Goal: Task Accomplishment & Management: Use online tool/utility

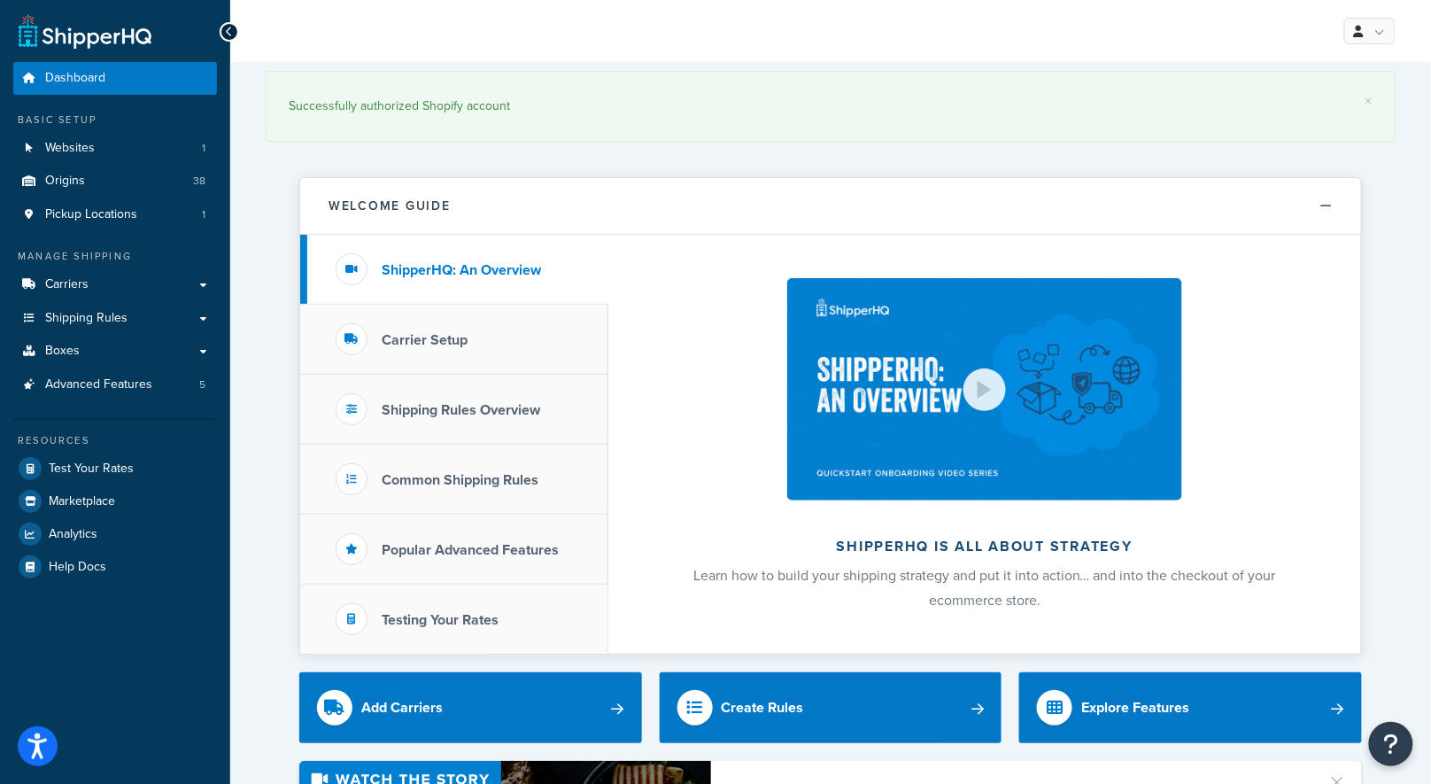
click at [99, 314] on span "Shipping Rules" at bounding box center [86, 318] width 82 height 15
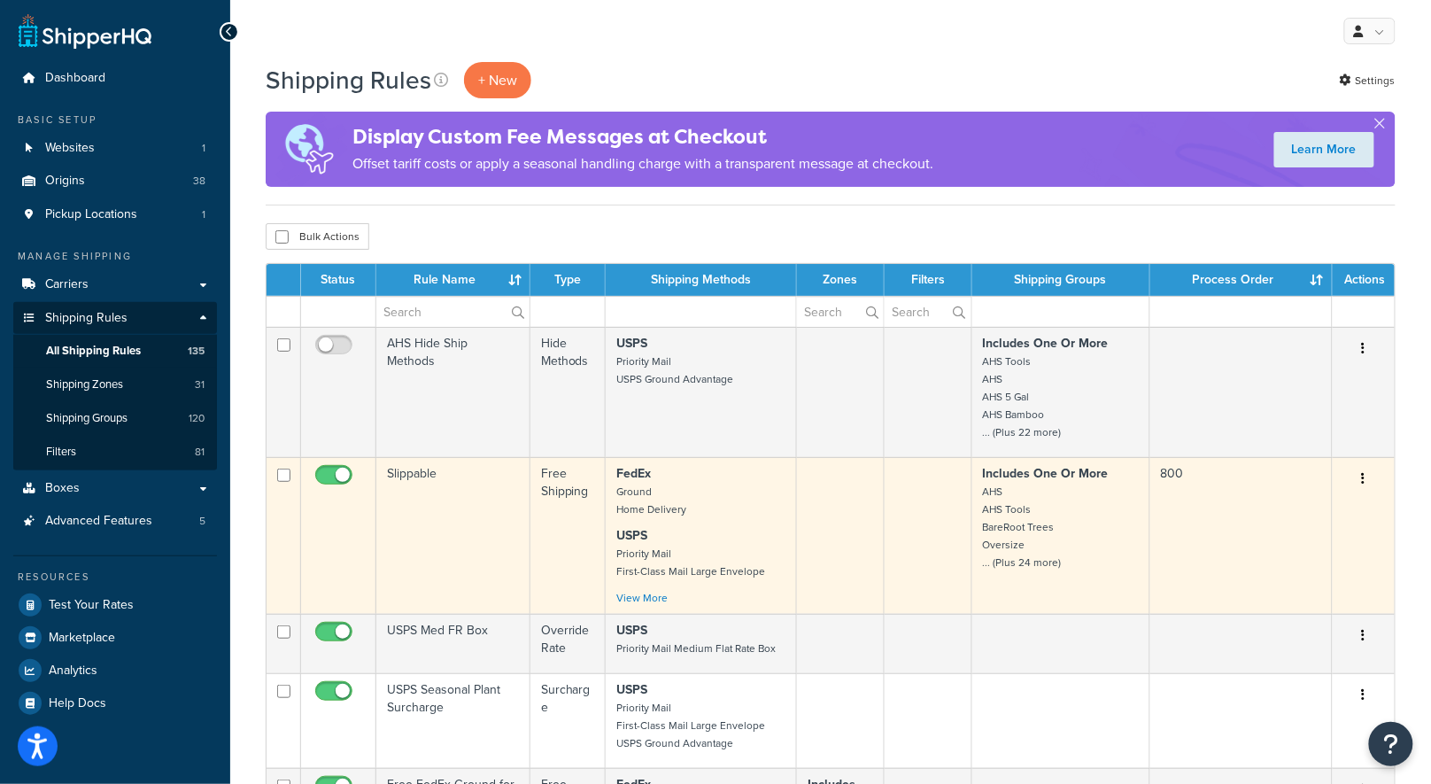
click at [1364, 469] on button "button" at bounding box center [1364, 479] width 25 height 28
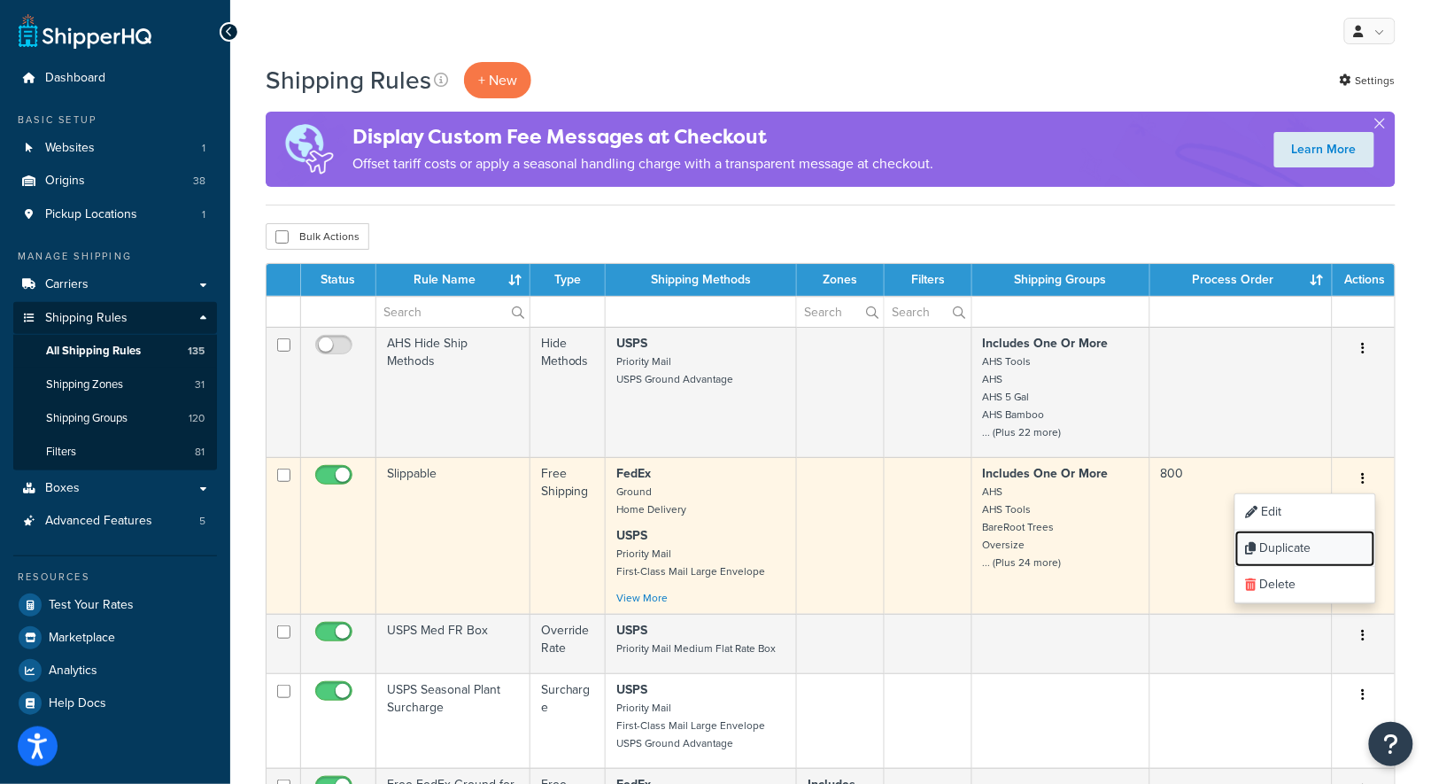
click at [1330, 539] on link "Duplicate" at bounding box center [1306, 549] width 140 height 36
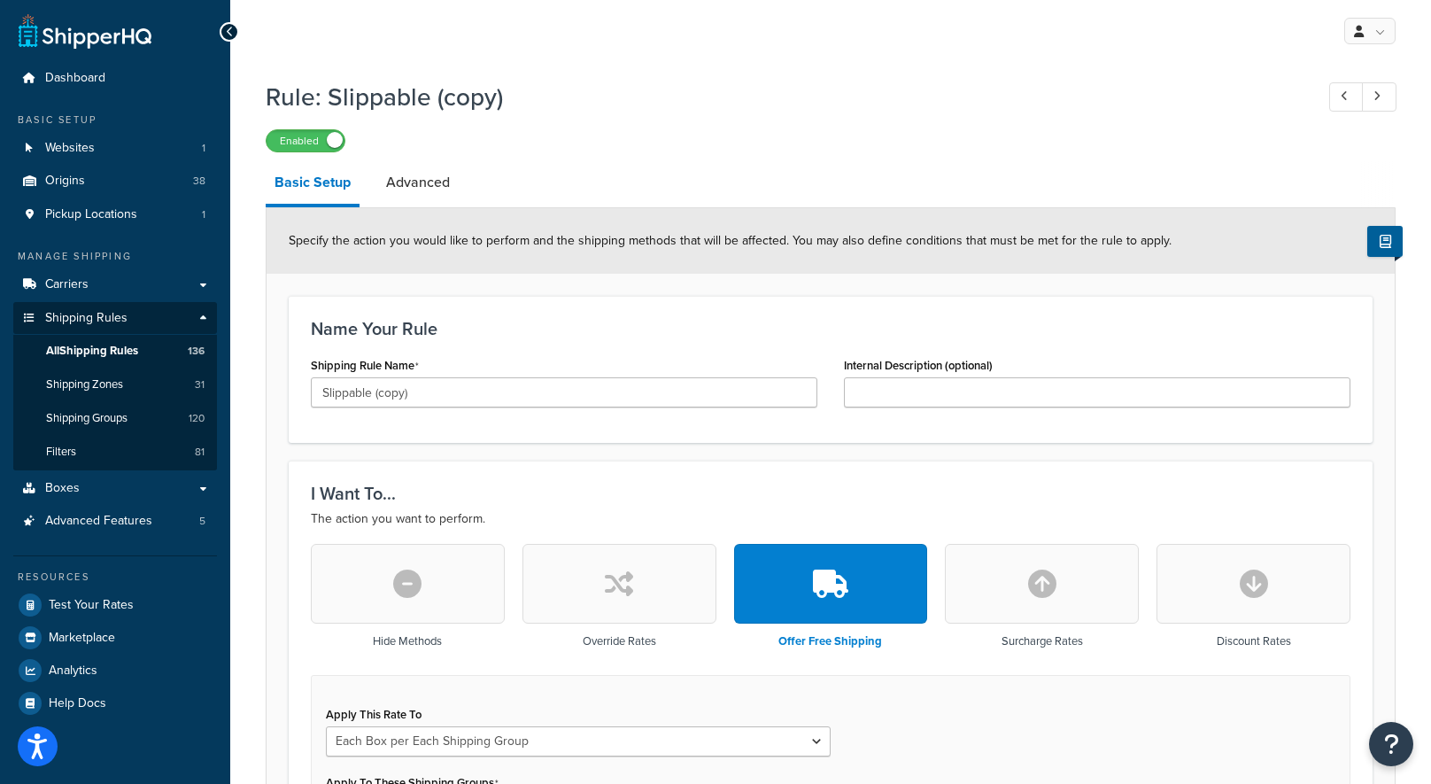
select select "BOX"
drag, startPoint x: 446, startPoint y: 394, endPoint x: 226, endPoint y: 380, distance: 221.0
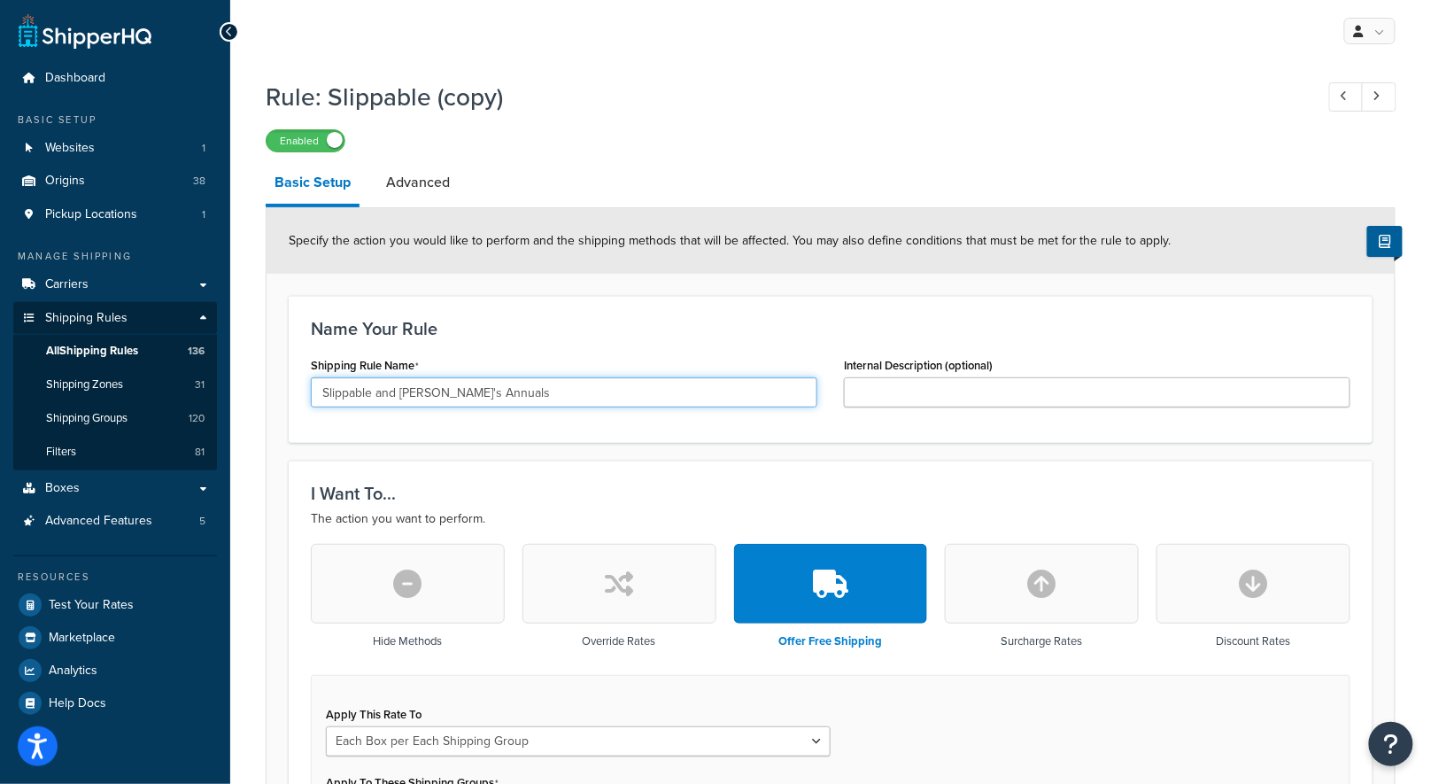
type input "Slippable and [PERSON_NAME]'s Annuals"
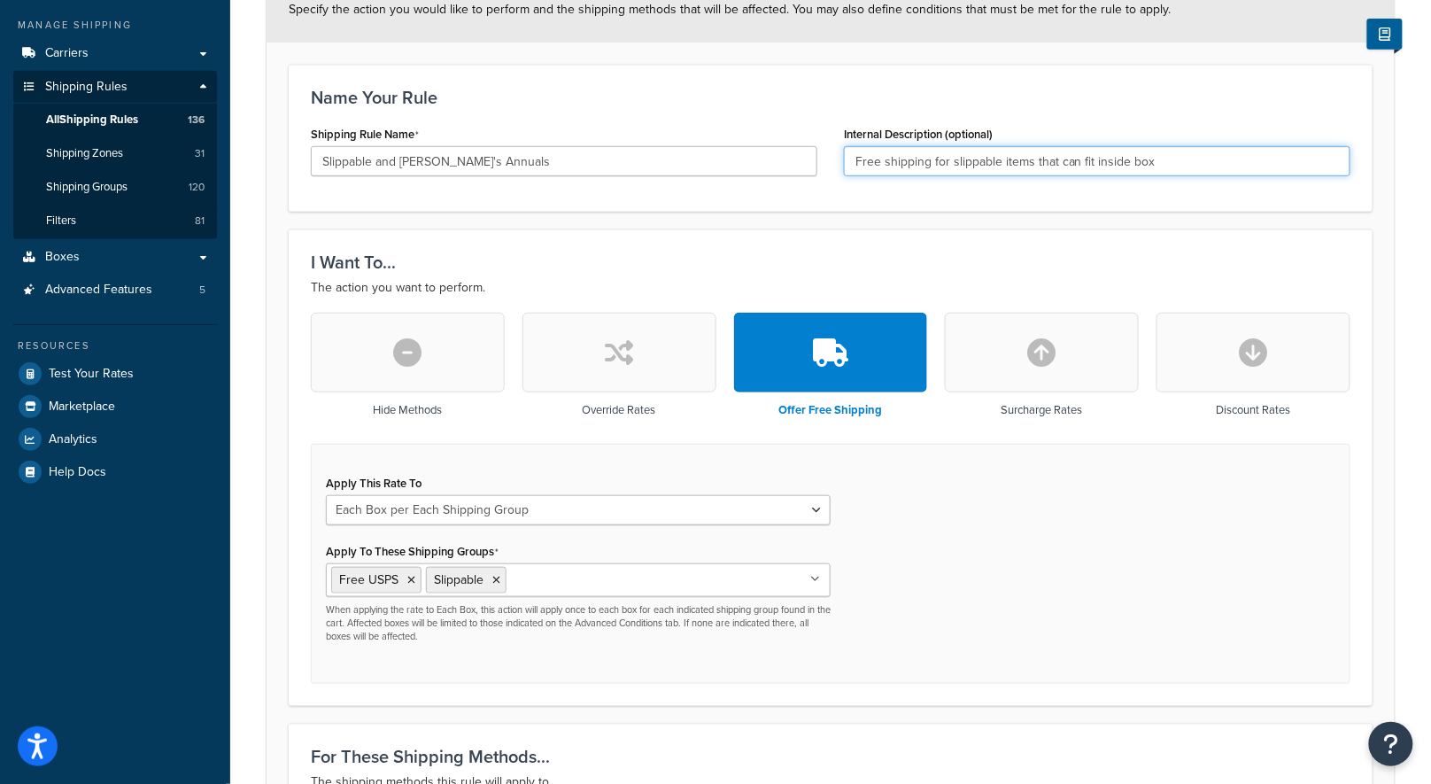
scroll to position [275, 0]
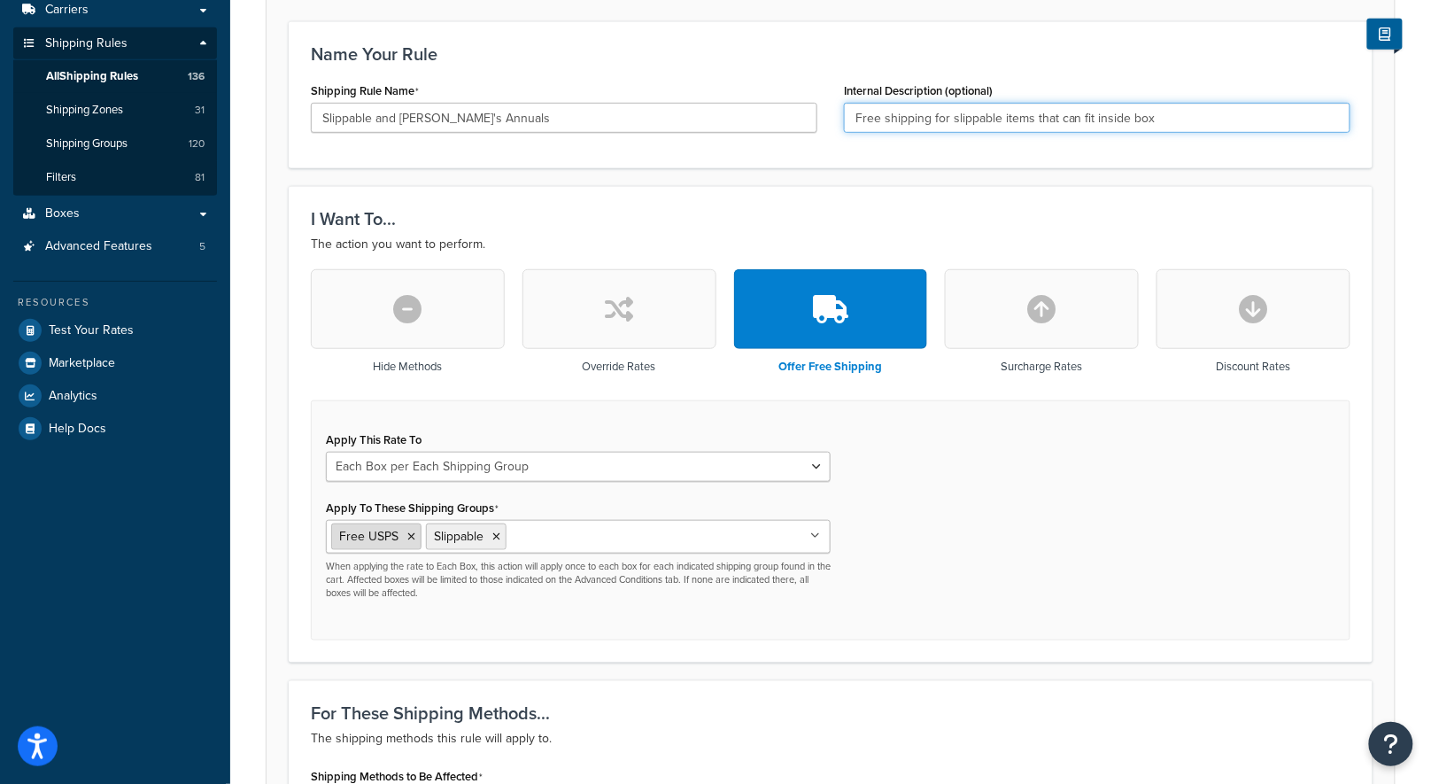
type input "Free shipping for slippable items that can fit inside box"
click at [407, 536] on icon at bounding box center [411, 536] width 8 height 11
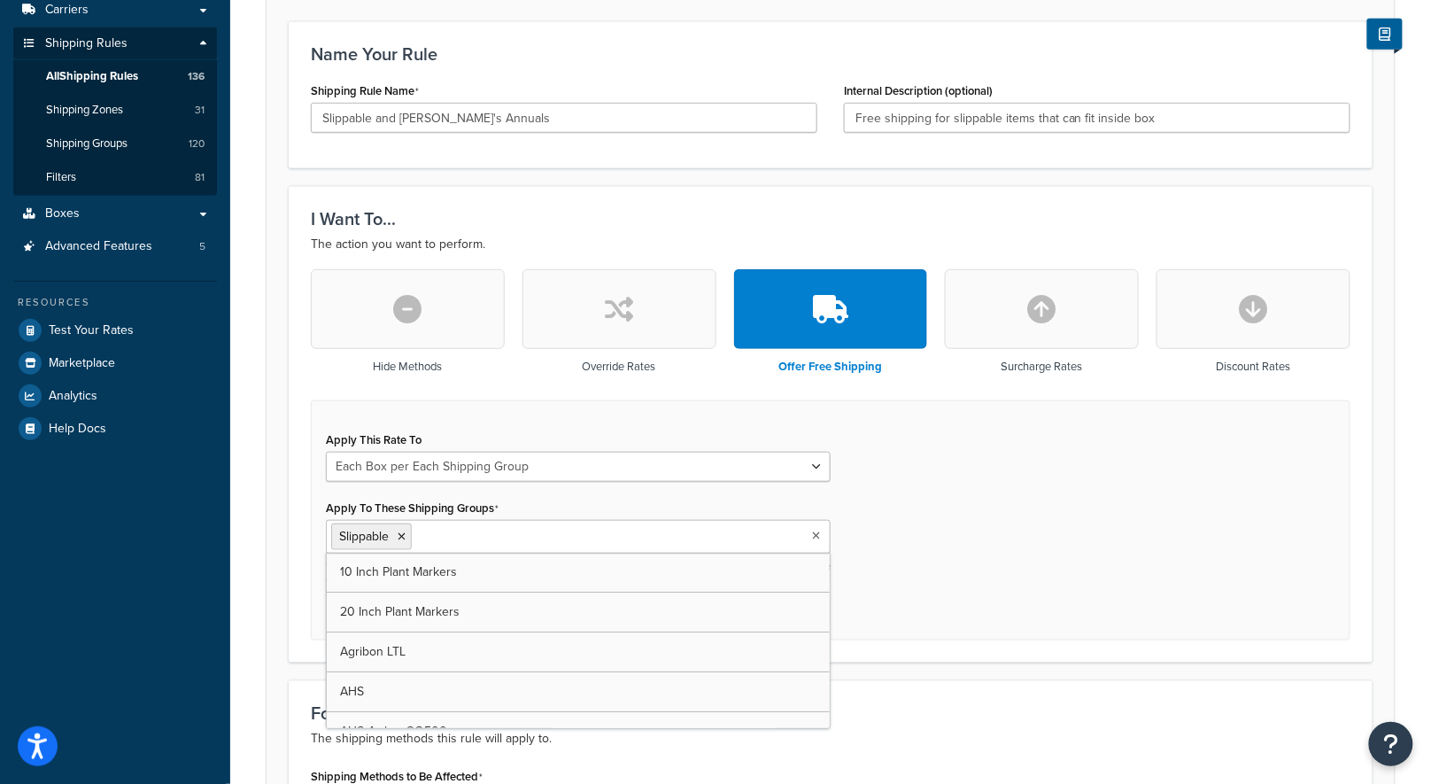
click at [510, 537] on input "Apply To These Shipping Groups" at bounding box center [494, 535] width 157 height 19
click at [471, 535] on input "Apply To These Shipping Groups" at bounding box center [494, 535] width 157 height 19
click at [896, 529] on div "Apply This Rate To Each Shipment in the Cart Each Origin in the Cart Each Shipp…" at bounding box center [831, 520] width 1040 height 240
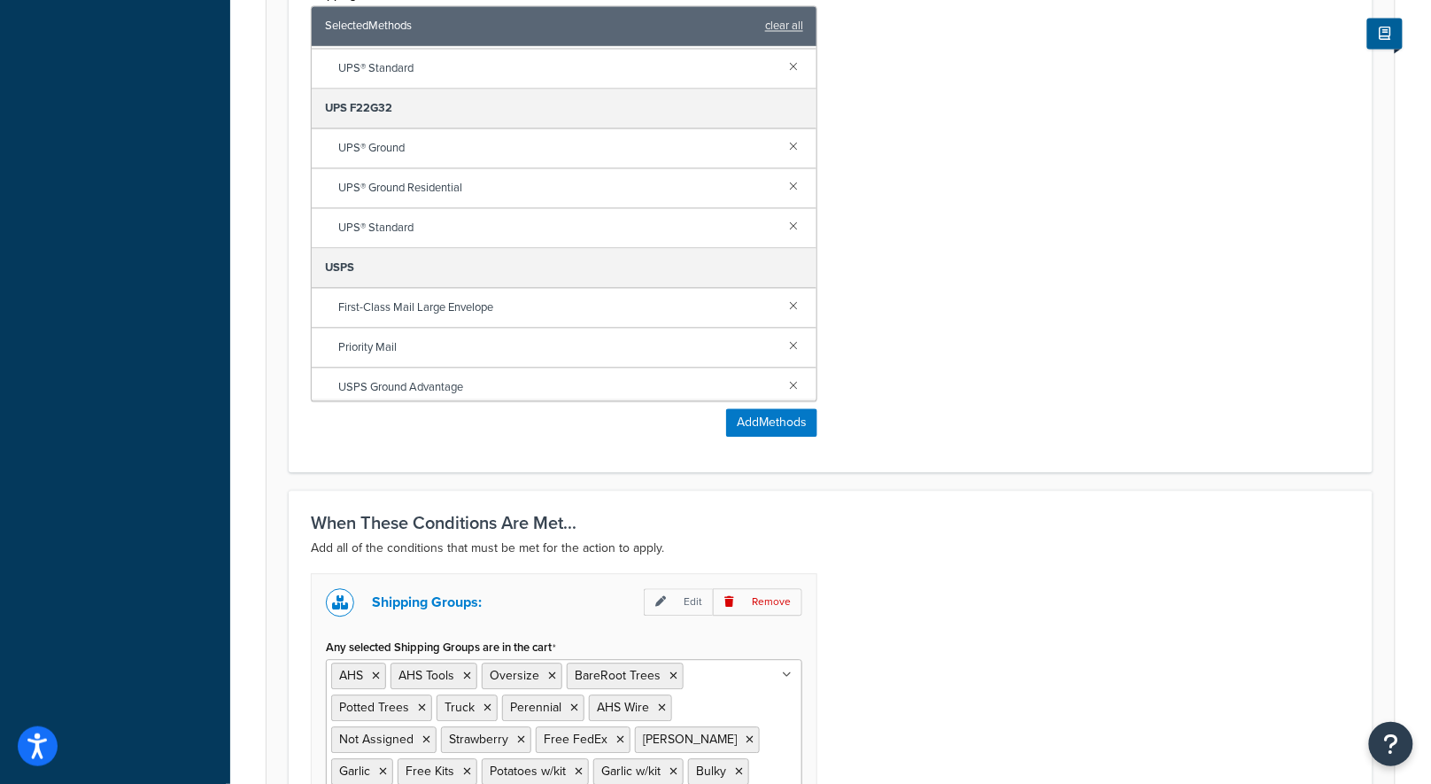
scroll to position [1365, 0]
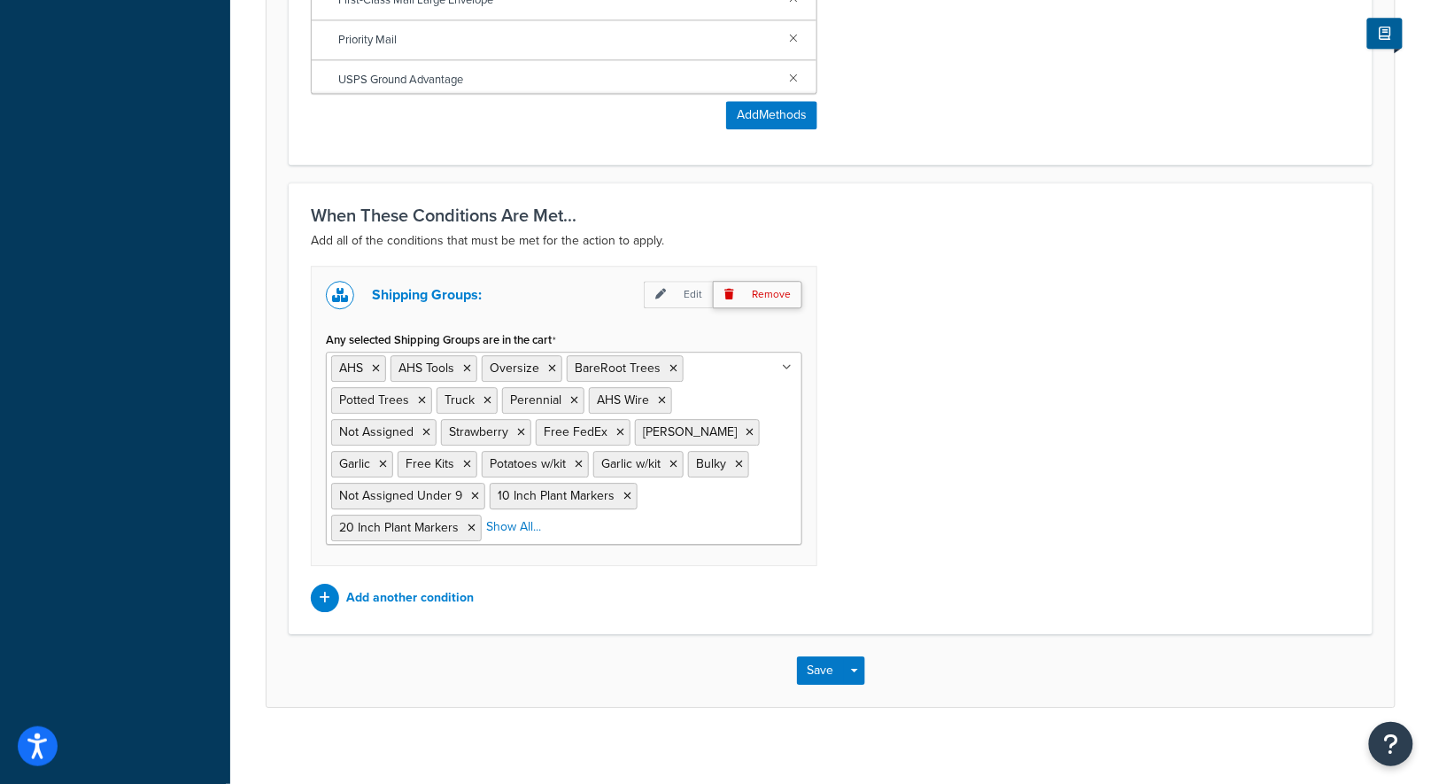
click at [750, 288] on p "Remove" at bounding box center [757, 294] width 89 height 27
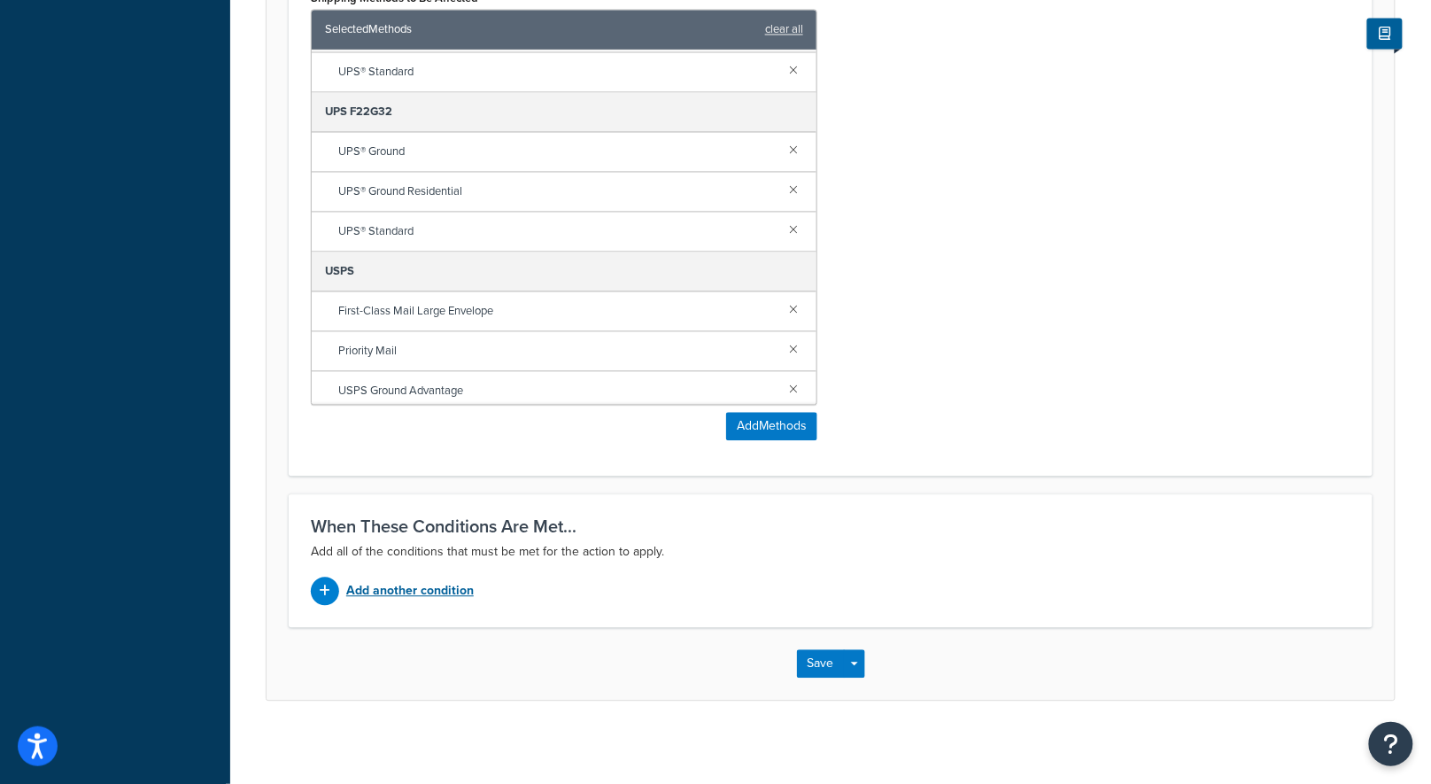
click at [425, 581] on p "Add another condition" at bounding box center [410, 591] width 128 height 25
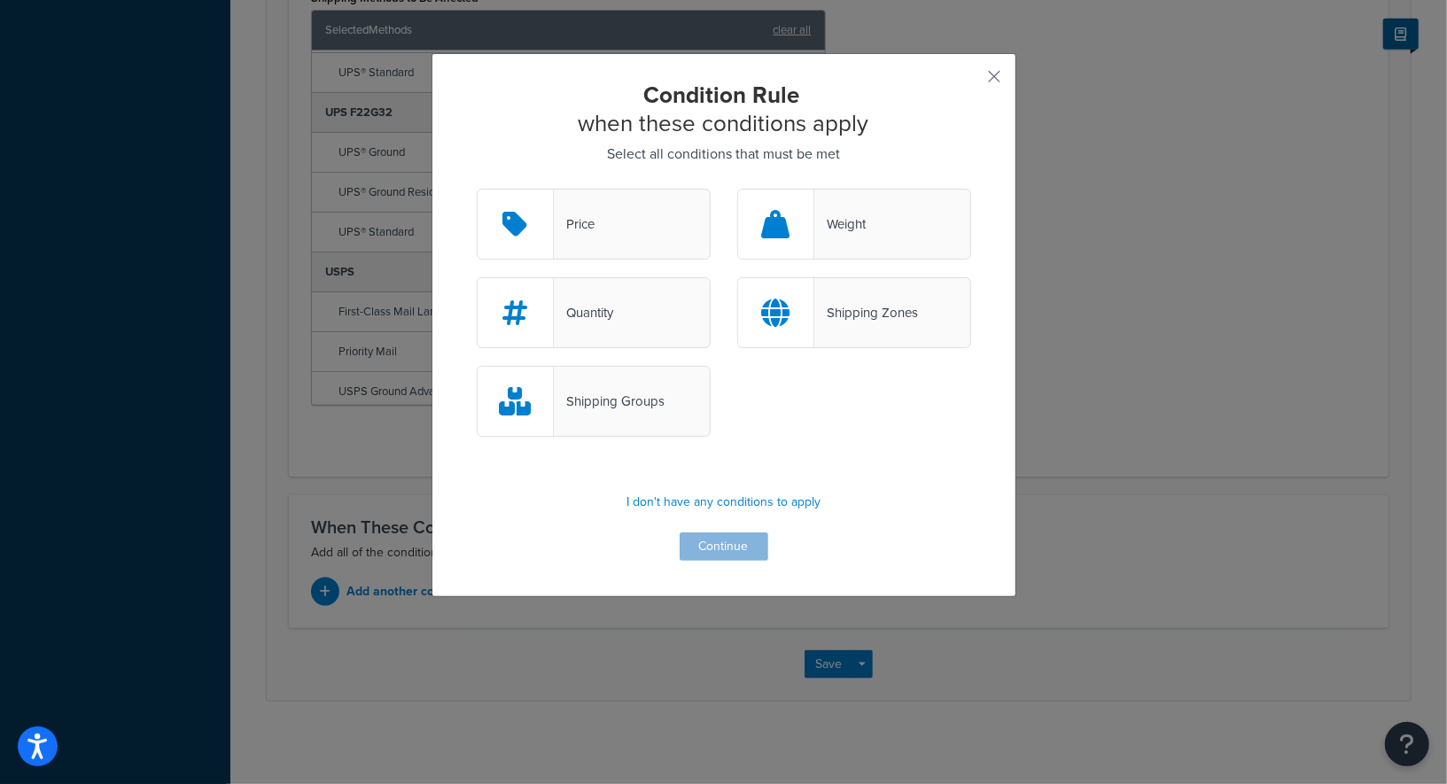
click at [628, 401] on div "Shipping Groups" at bounding box center [609, 401] width 111 height 25
click at [0, 0] on input "Shipping Groups" at bounding box center [0, 0] width 0 height 0
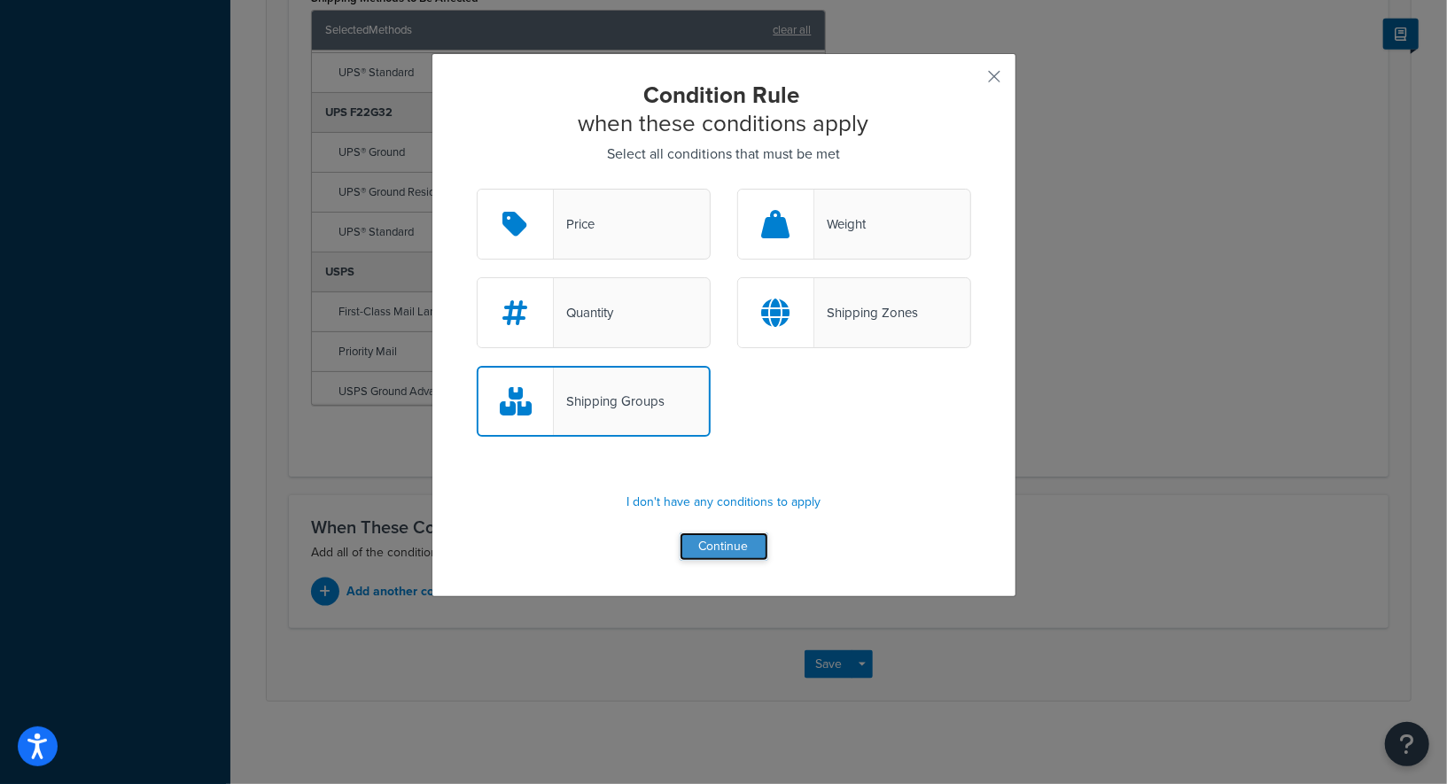
click at [718, 540] on button "Continue" at bounding box center [723, 546] width 89 height 28
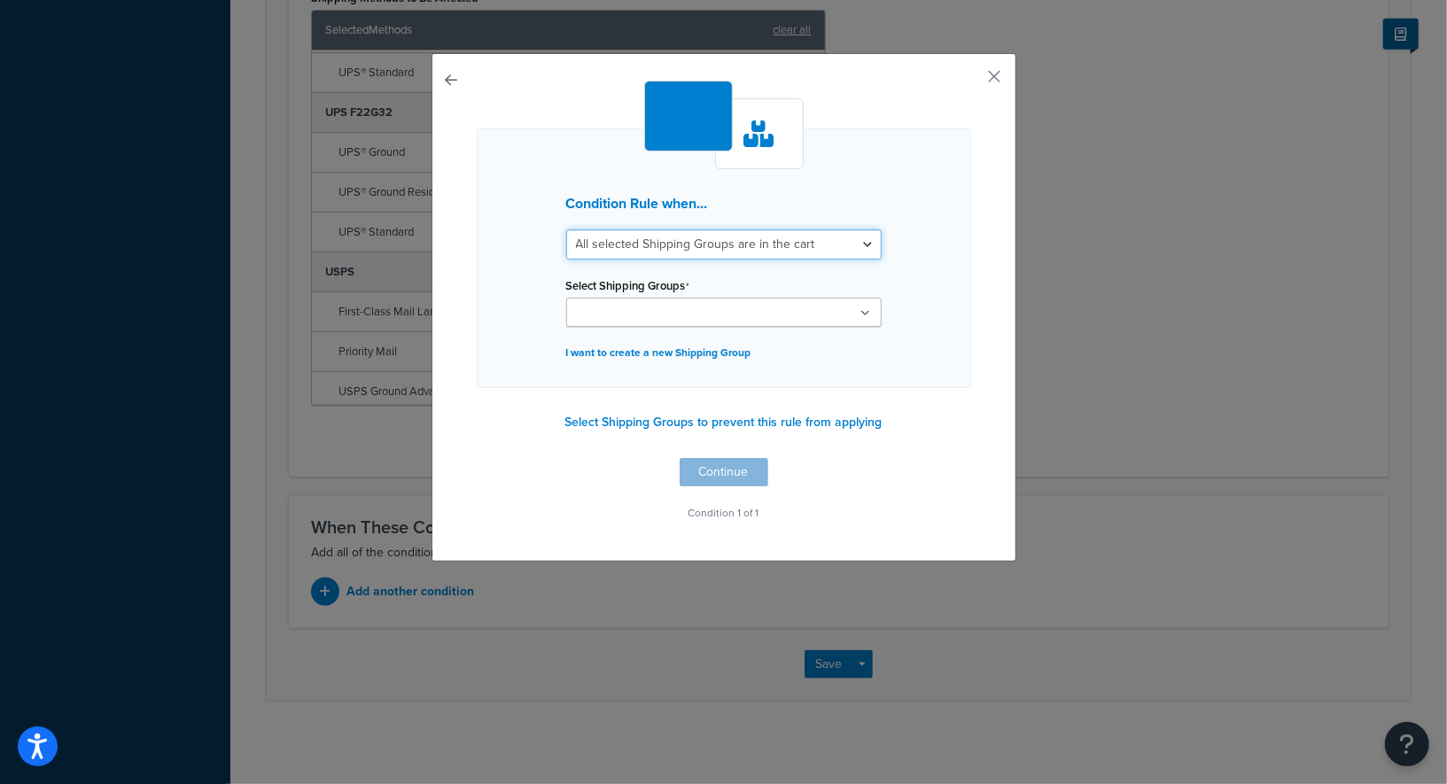
click at [656, 246] on select "All selected Shipping Groups are in the cart Any selected Shipping Groups are i…" at bounding box center [723, 244] width 315 height 30
click at [566, 229] on select "All selected Shipping Groups are in the cart Any selected Shipping Groups are i…" at bounding box center [723, 244] width 315 height 30
click at [646, 317] on input "Select Shipping Groups" at bounding box center [649, 313] width 157 height 19
type input "annie"
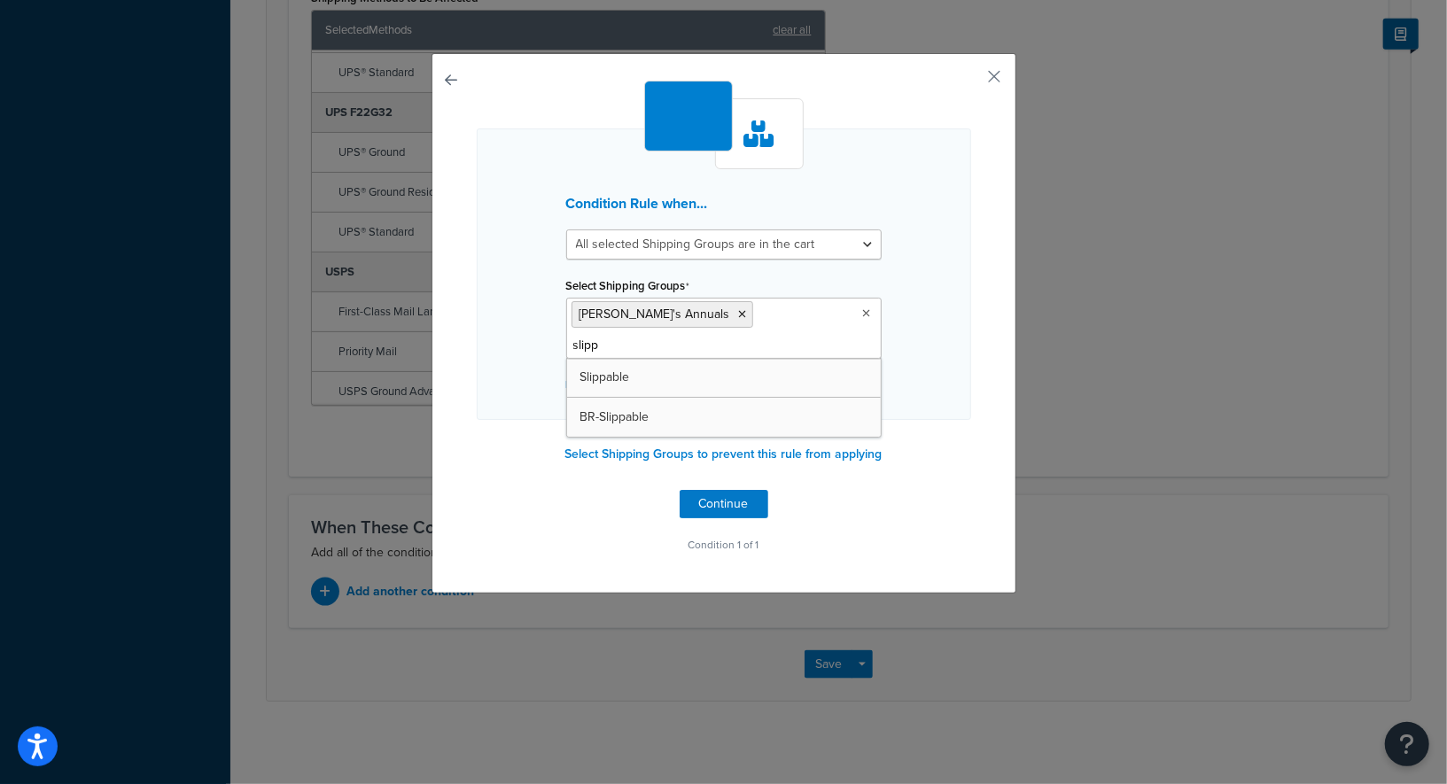
type input "slippa"
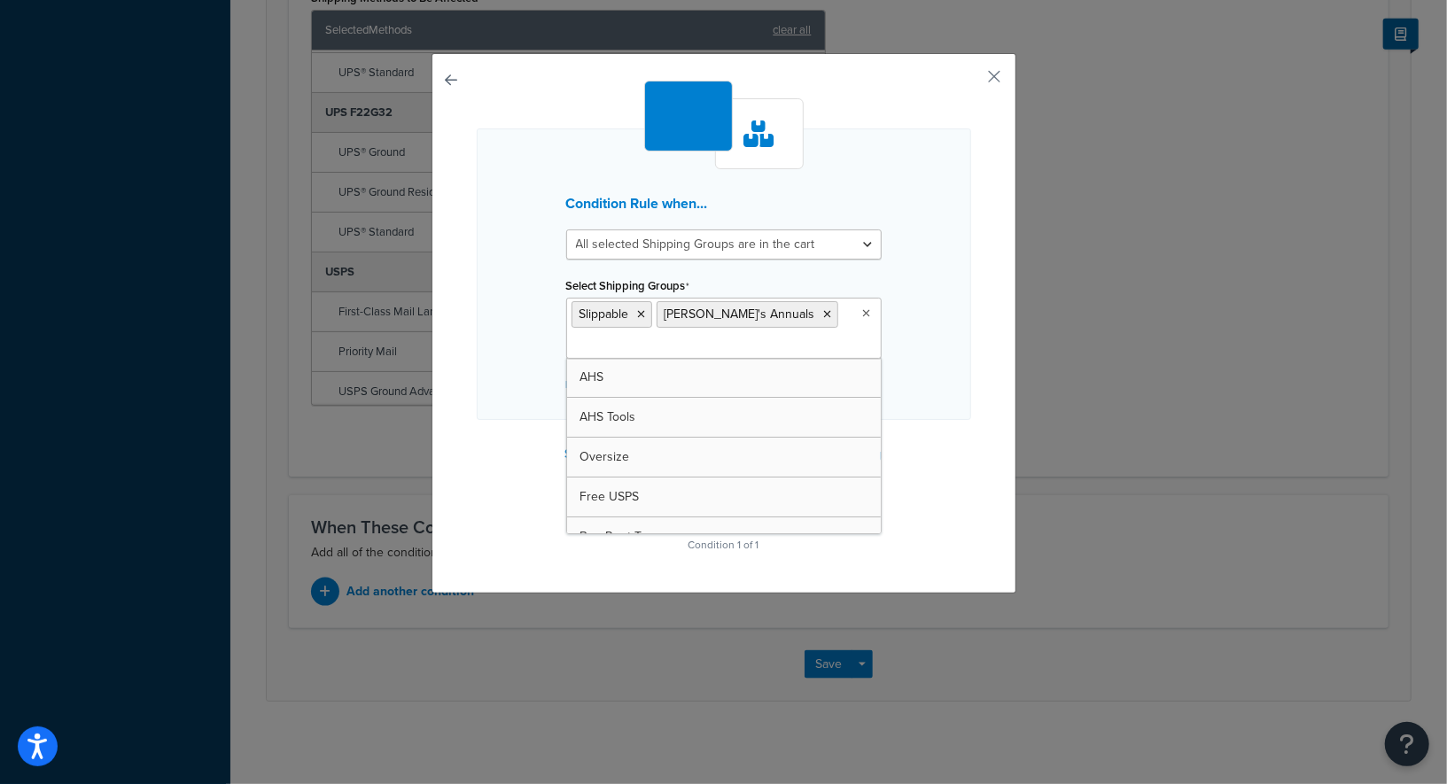
click at [934, 412] on div "Condition Rule when... All selected Shipping Groups are in the cart Any selecte…" at bounding box center [724, 273] width 494 height 291
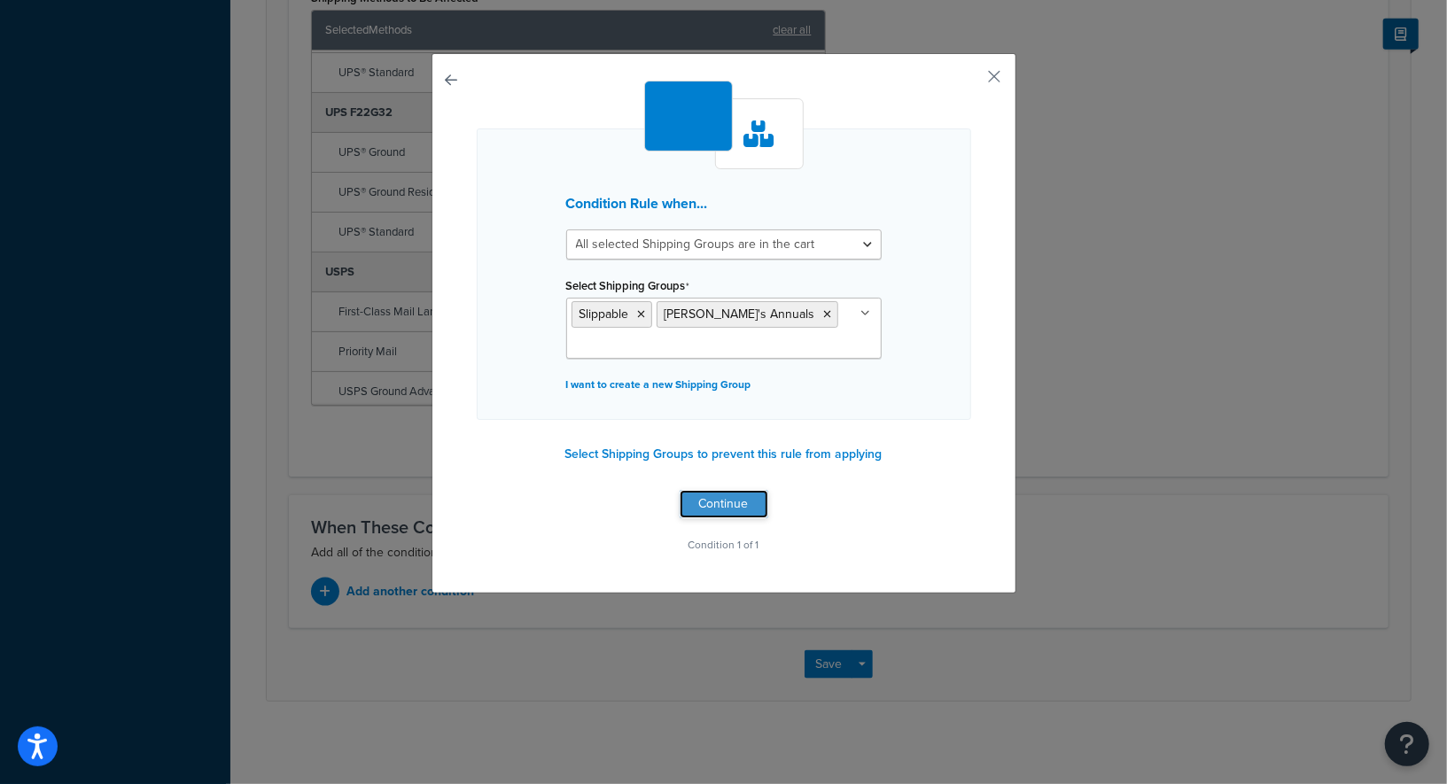
click at [733, 490] on button "Continue" at bounding box center [723, 504] width 89 height 28
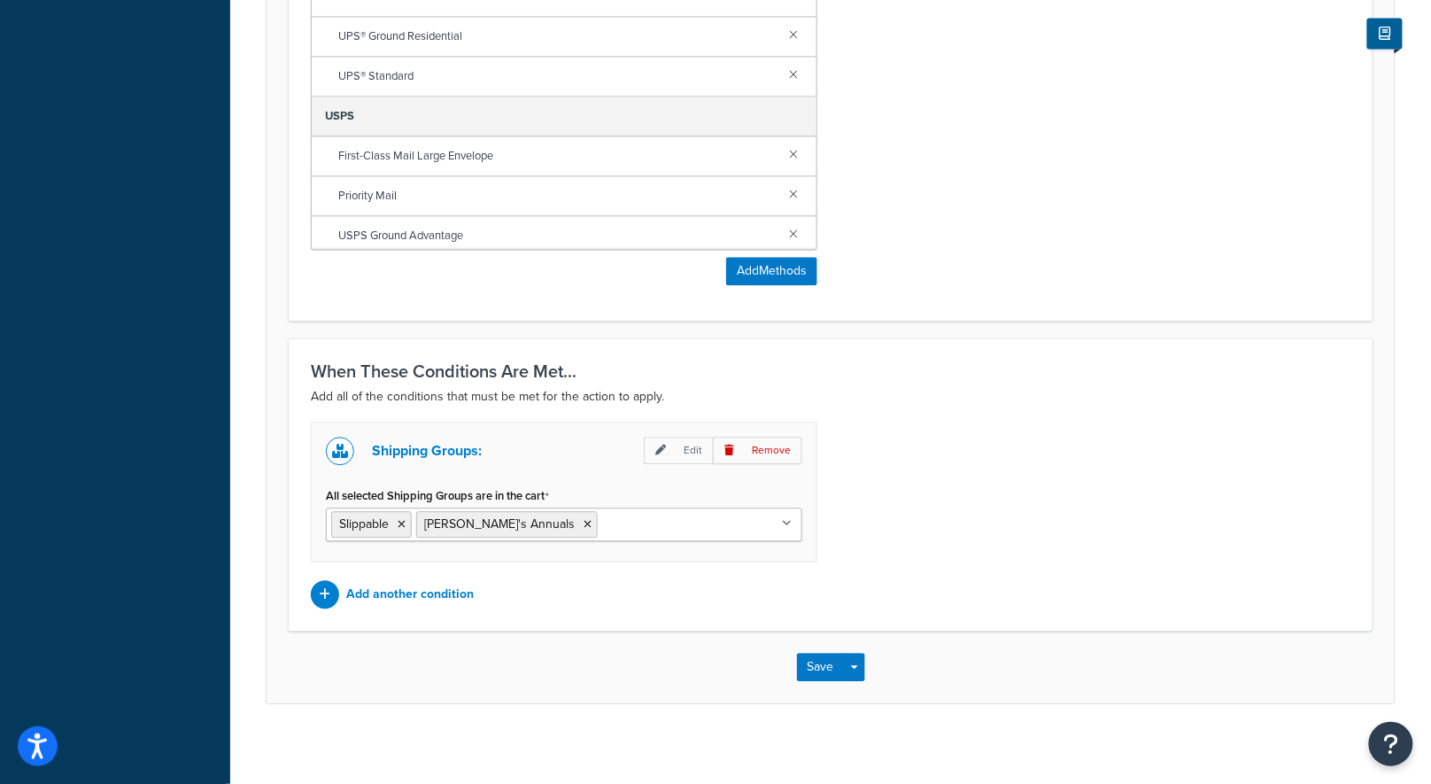
scroll to position [1210, 0]
click at [828, 652] on button "Save" at bounding box center [821, 666] width 48 height 28
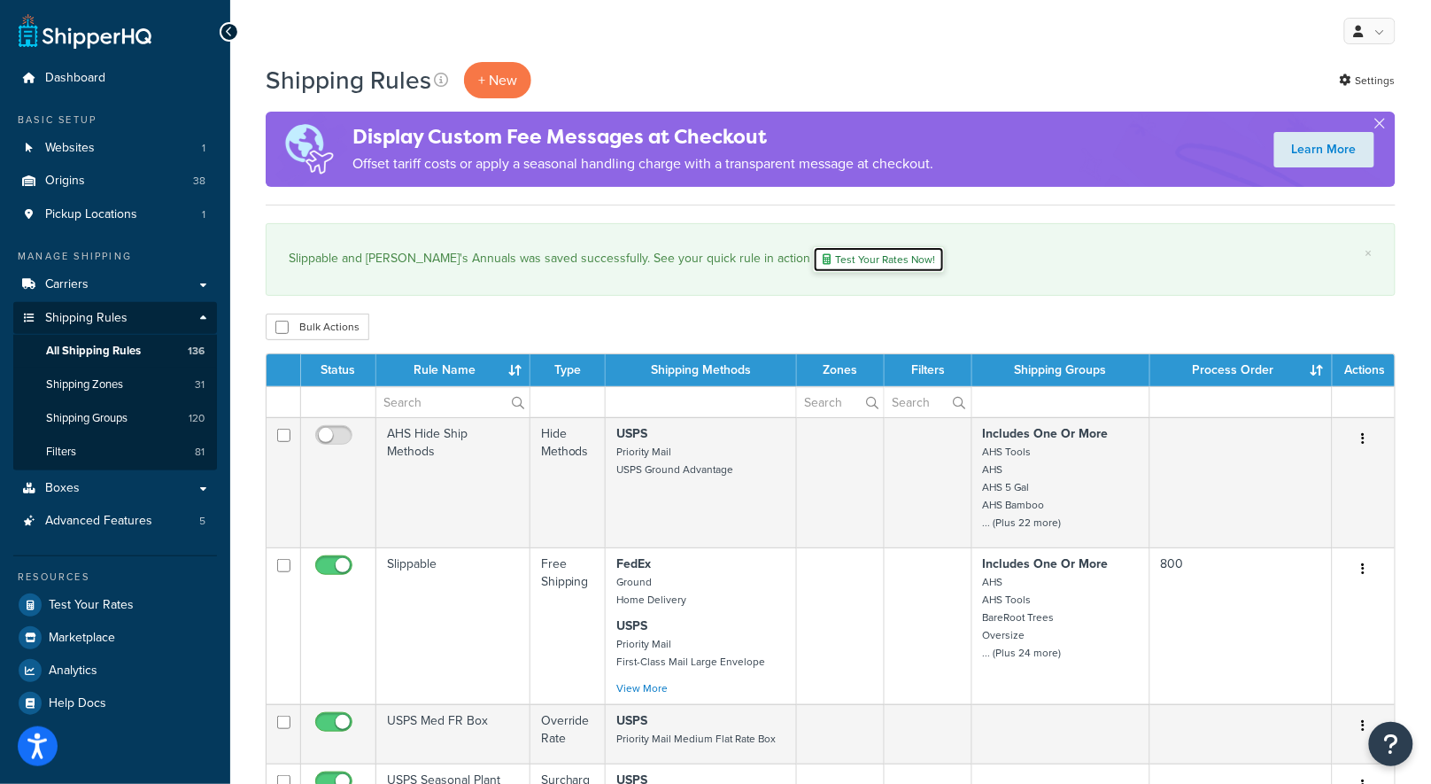
click at [847, 258] on link "Test Your Rates Now!" at bounding box center [879, 259] width 132 height 27
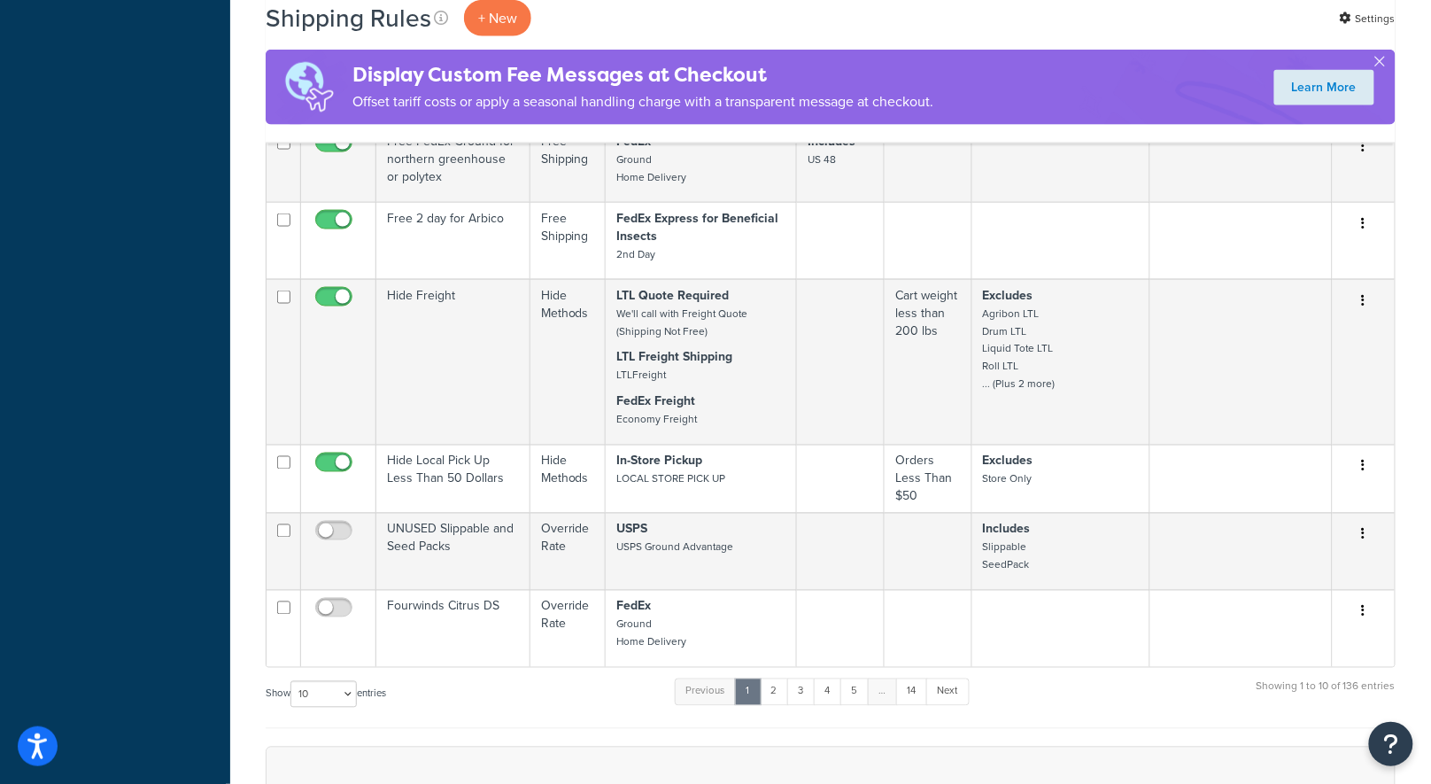
scroll to position [1109, 0]
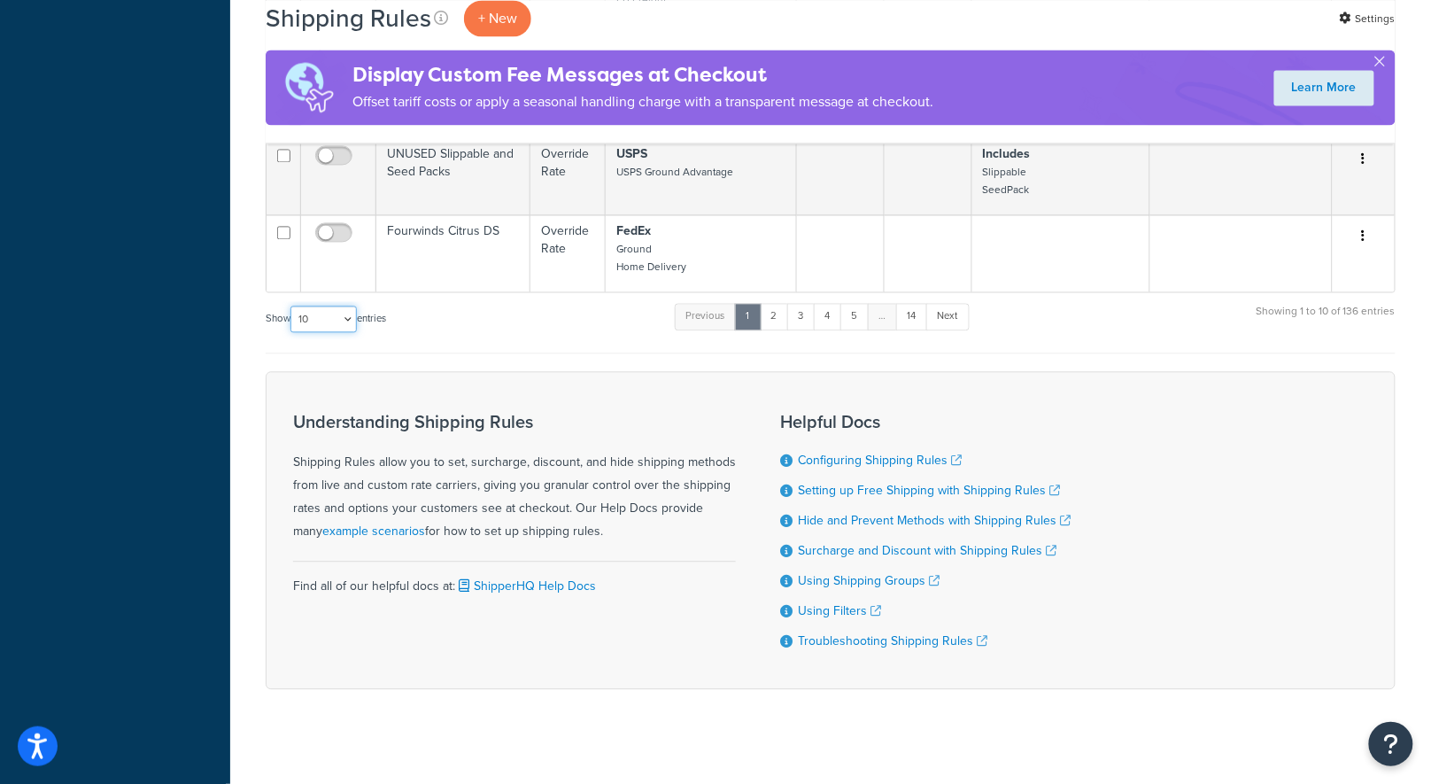
click at [353, 306] on select "10 15 25 50 100 1000" at bounding box center [324, 319] width 66 height 27
select select "1000"
click at [292, 306] on select "10 15 25 50 100 1000" at bounding box center [324, 319] width 66 height 27
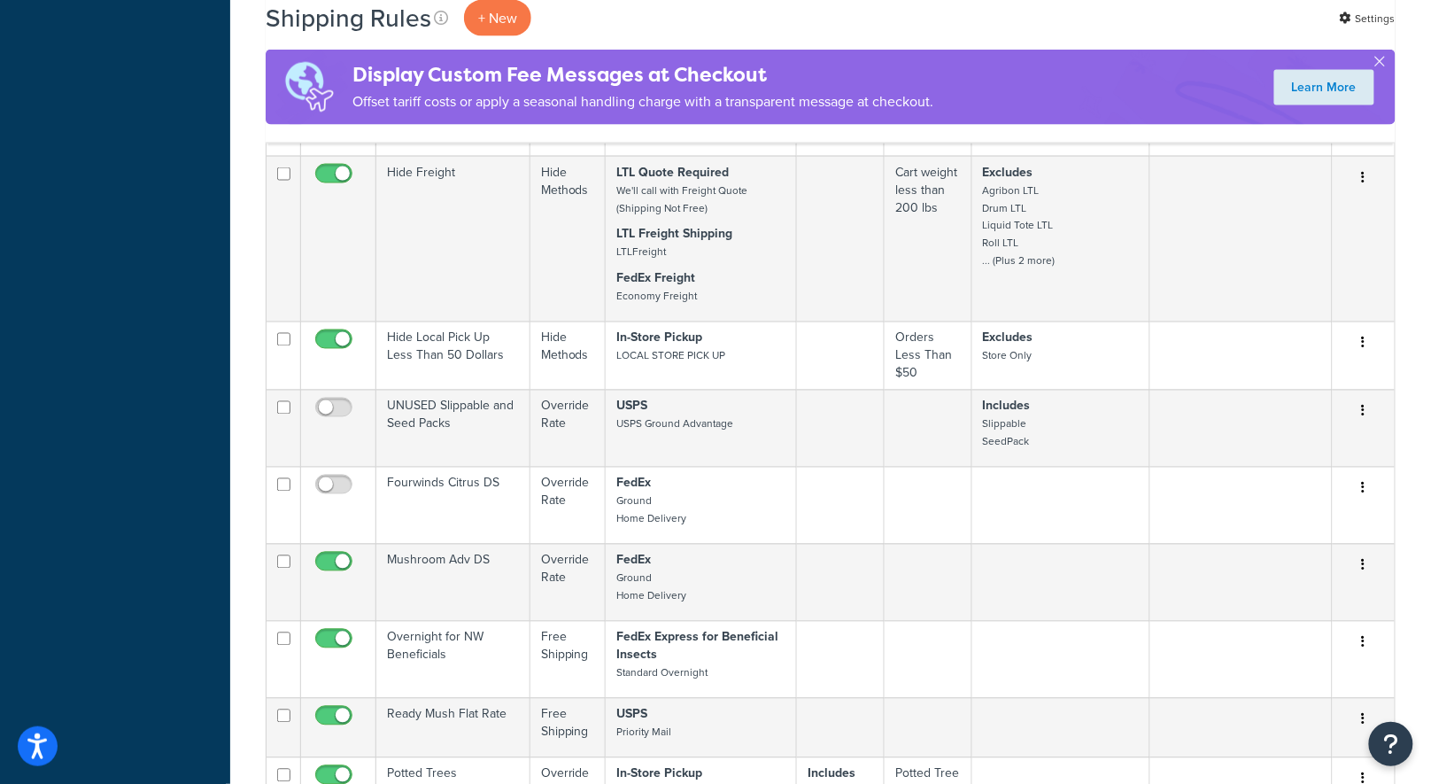
scroll to position [14907, 0]
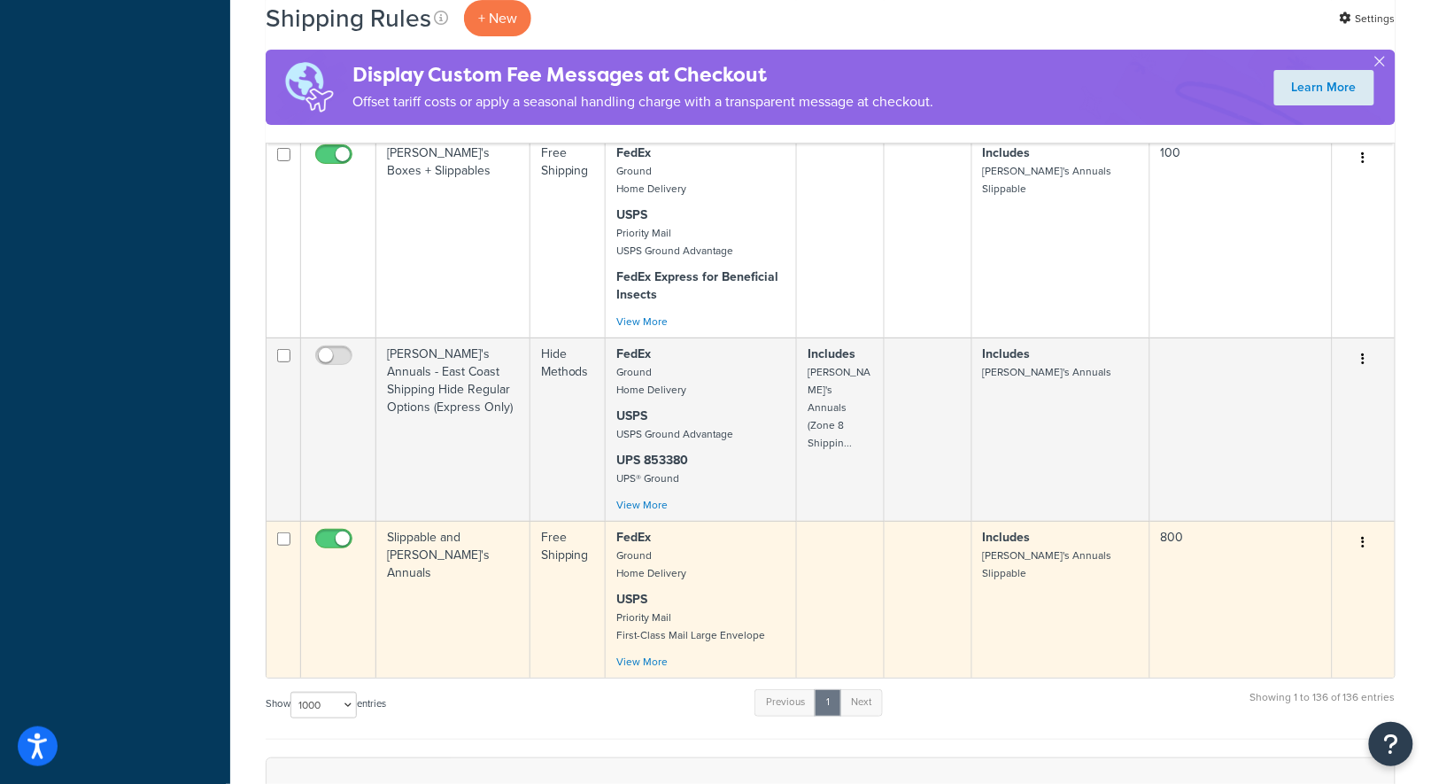
click at [471, 521] on td "Slippable and [PERSON_NAME]'s Annuals" at bounding box center [453, 599] width 154 height 157
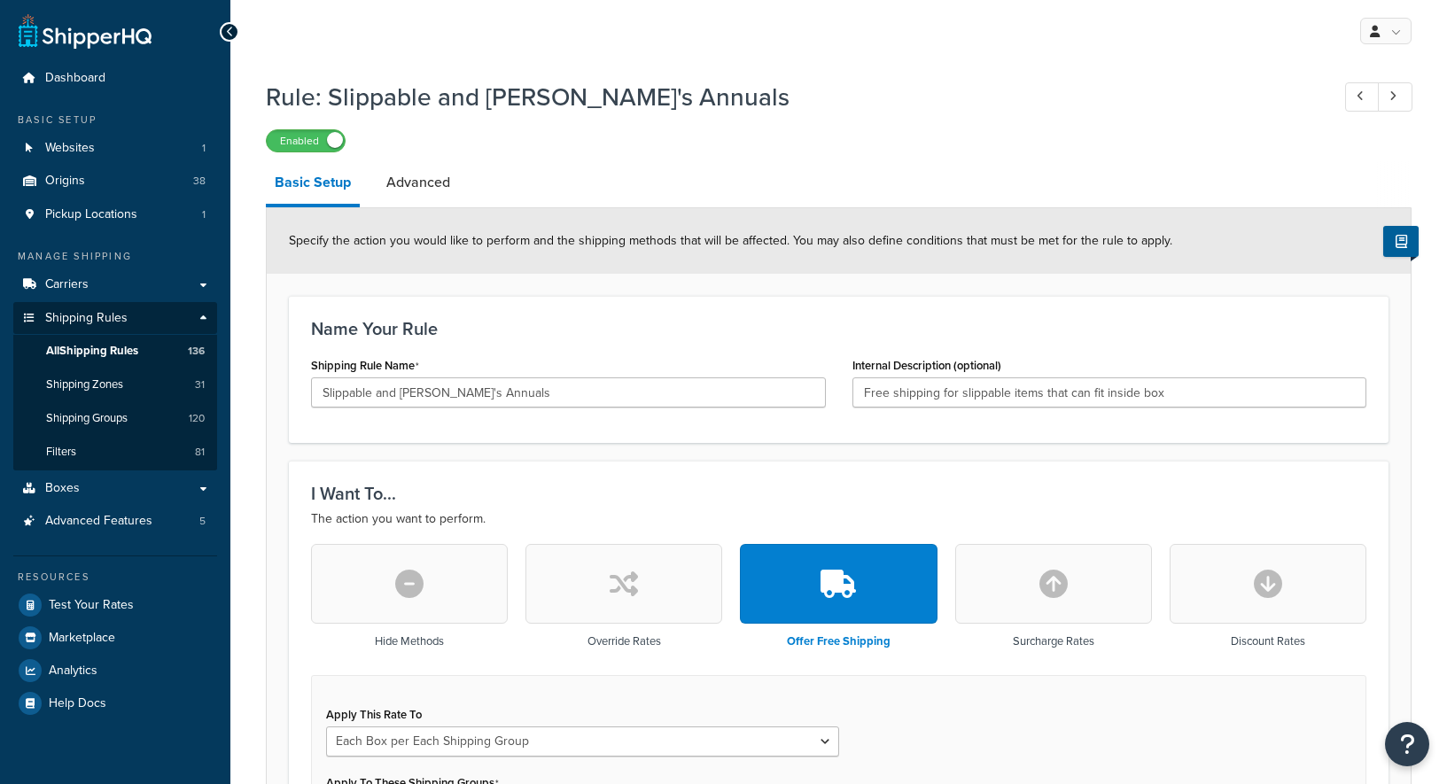
select select "BOX"
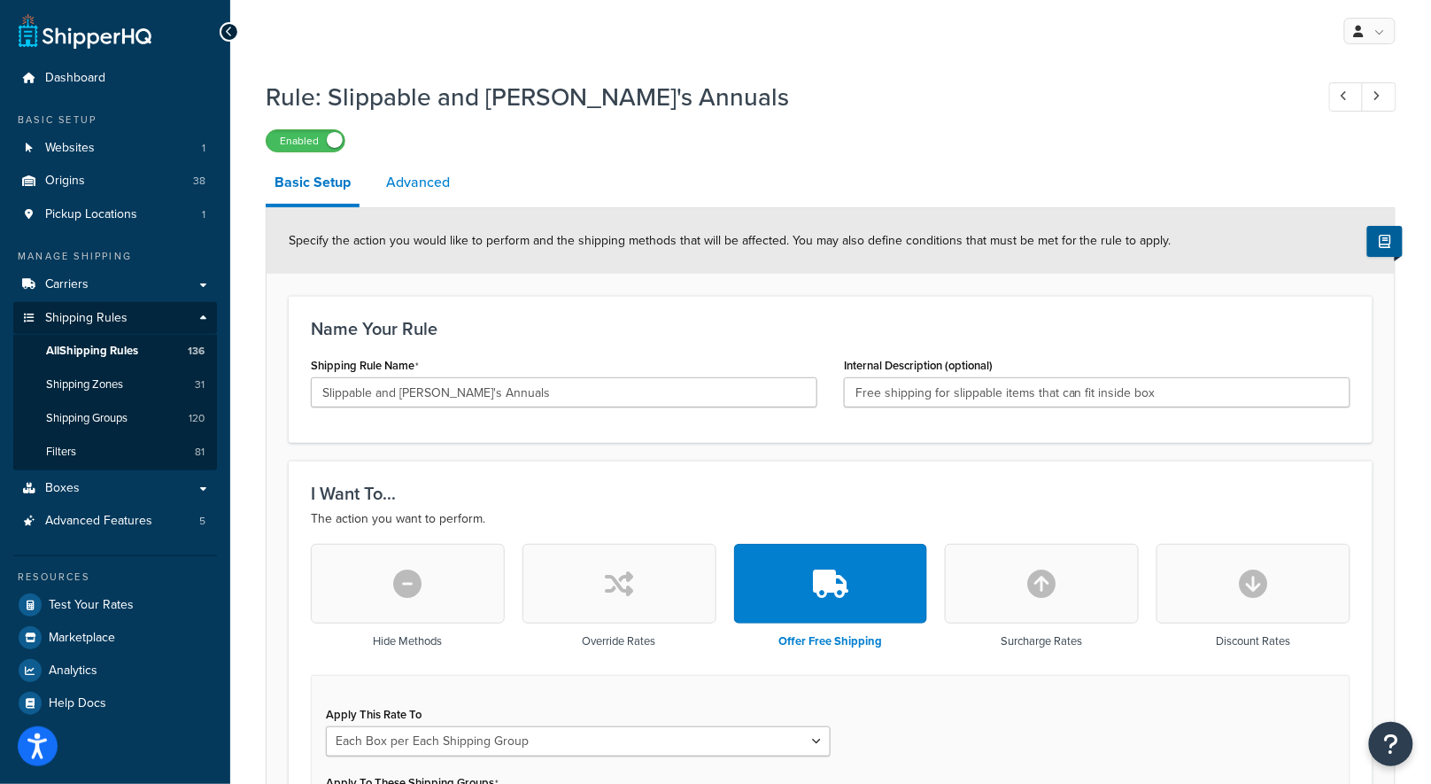
click at [389, 189] on link "Advanced" at bounding box center [417, 182] width 81 height 43
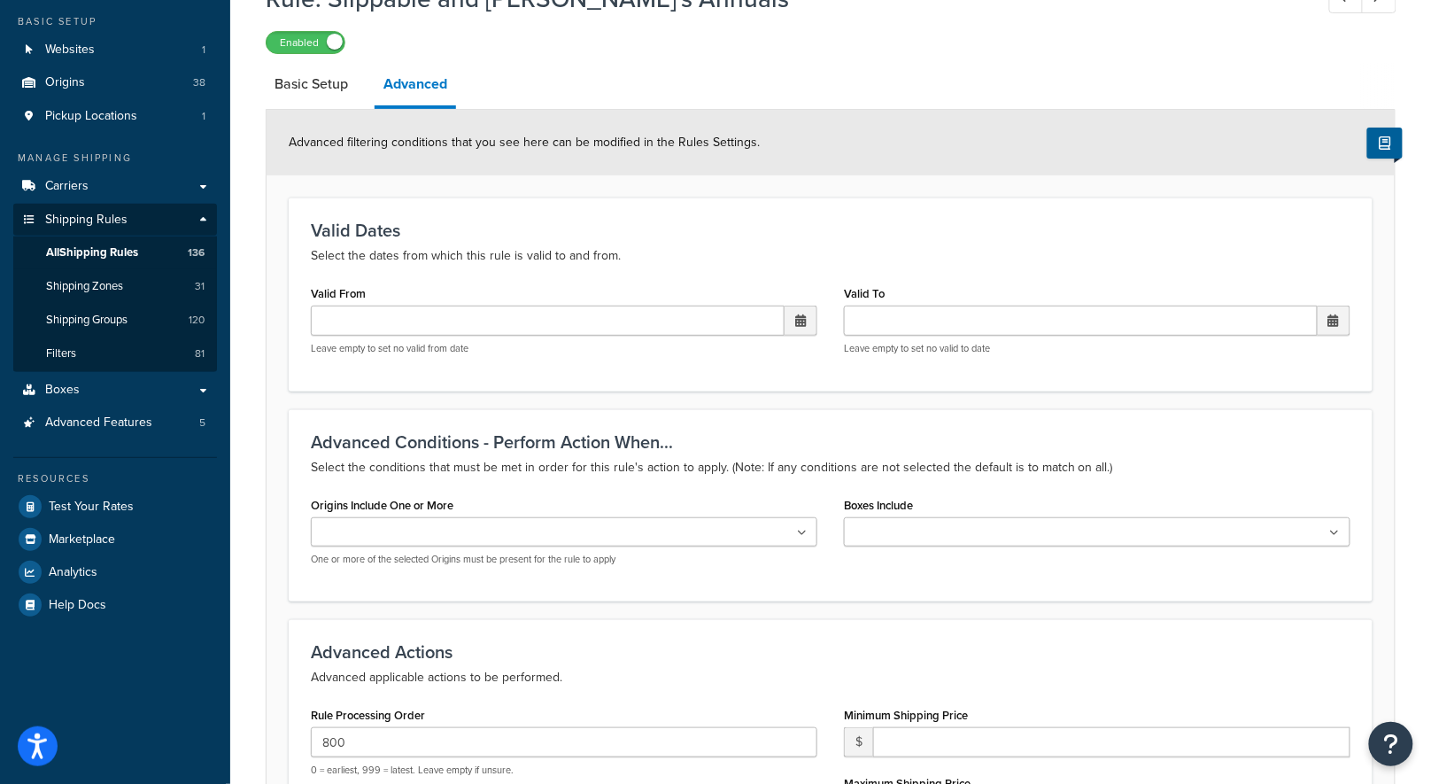
scroll to position [415, 0]
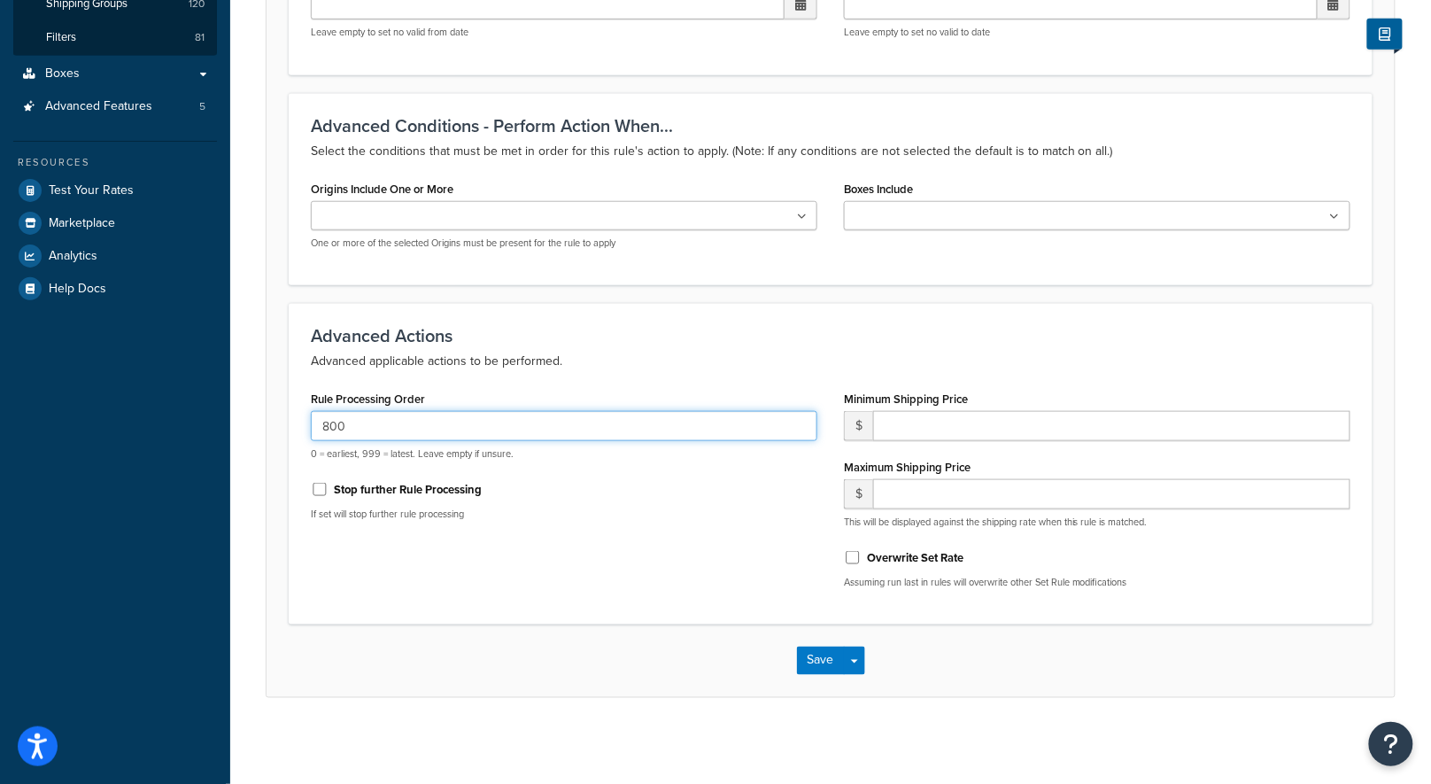
drag, startPoint x: 387, startPoint y: 429, endPoint x: 227, endPoint y: 392, distance: 164.6
click at [227, 392] on div "Dashboard Basic Setup Websites 1 Origins 38 Pickup Locations 1 Manage Shipping …" at bounding box center [715, 185] width 1431 height 1201
type input "50"
click at [318, 485] on input "Stop further Rule Processing" at bounding box center [320, 489] width 18 height 13
checkbox input "true"
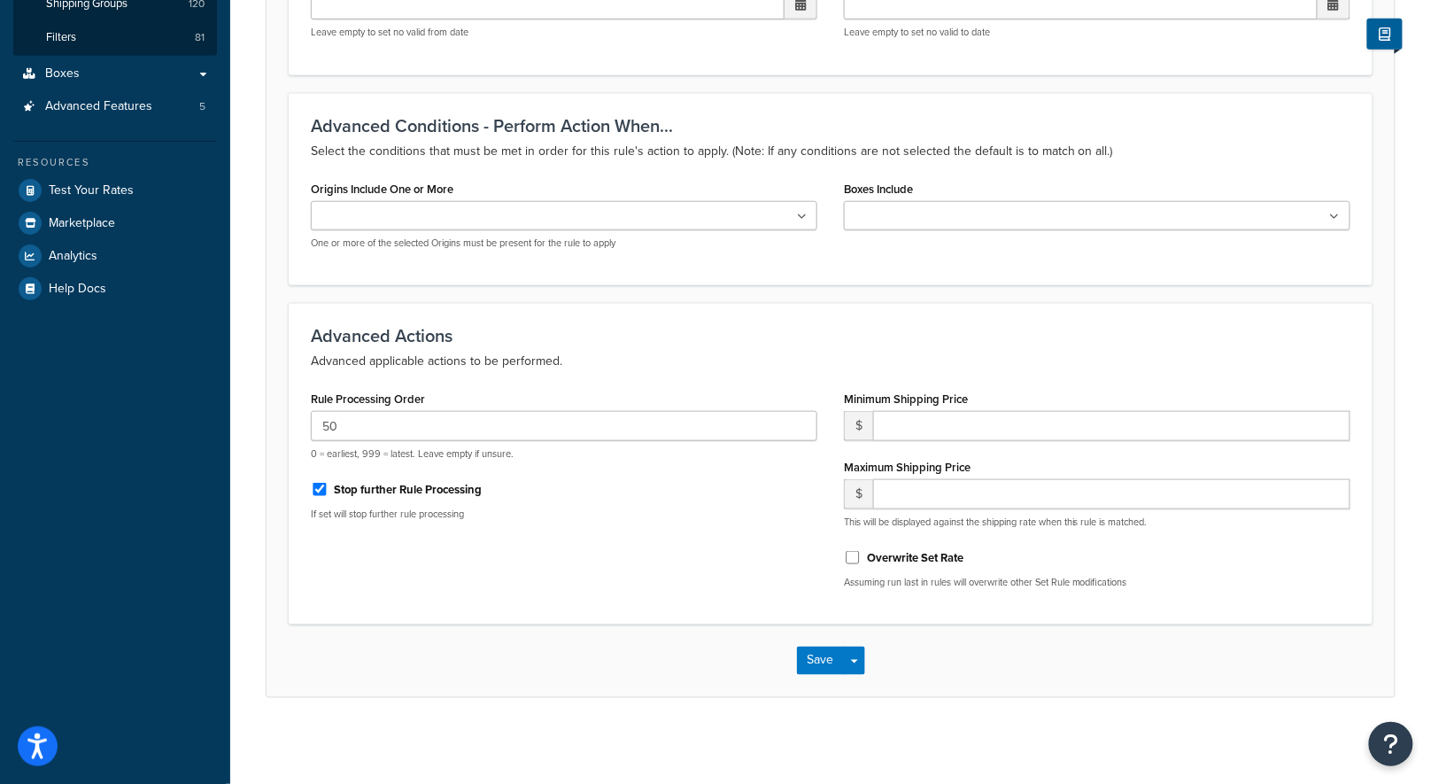
click at [560, 498] on div "Stop further Rule Processing" at bounding box center [564, 488] width 507 height 27
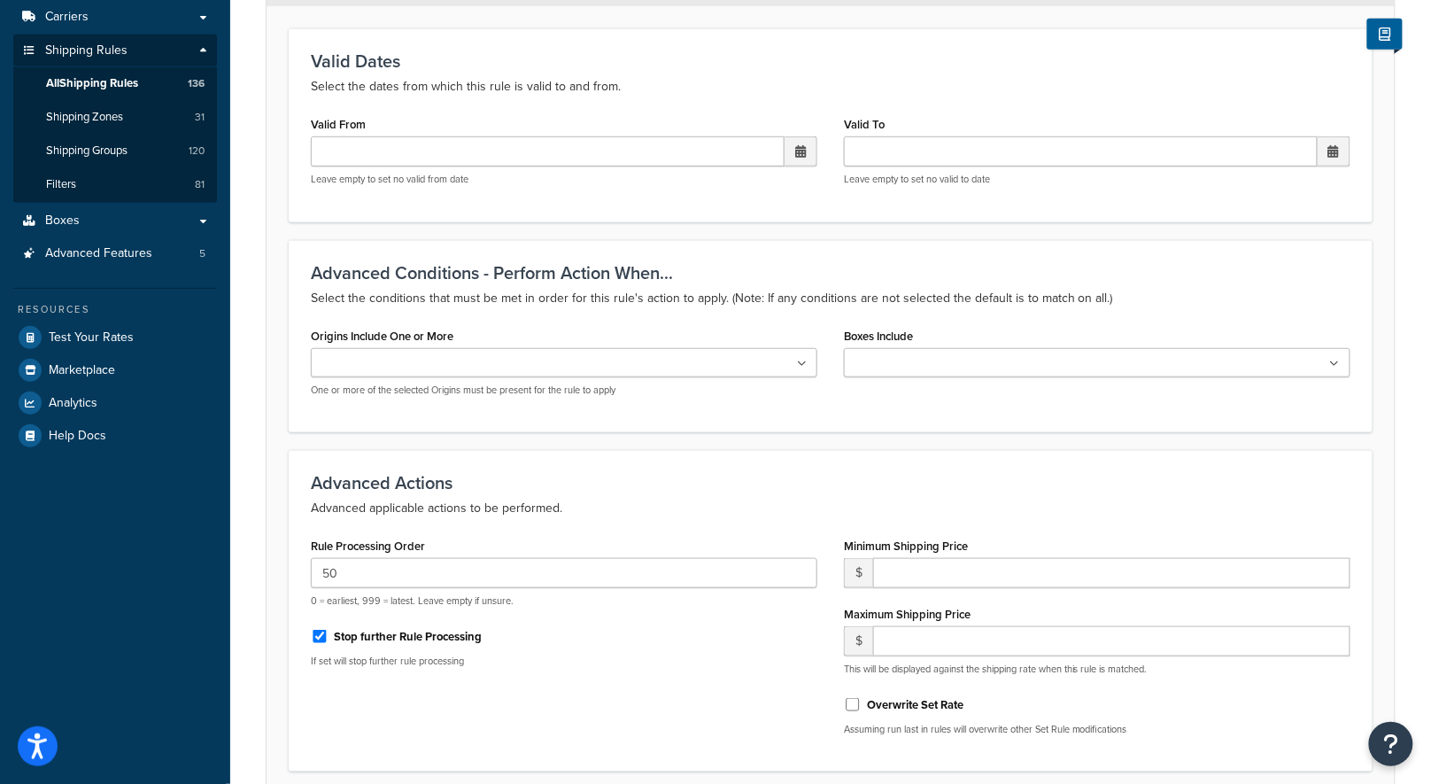
scroll to position [257, 0]
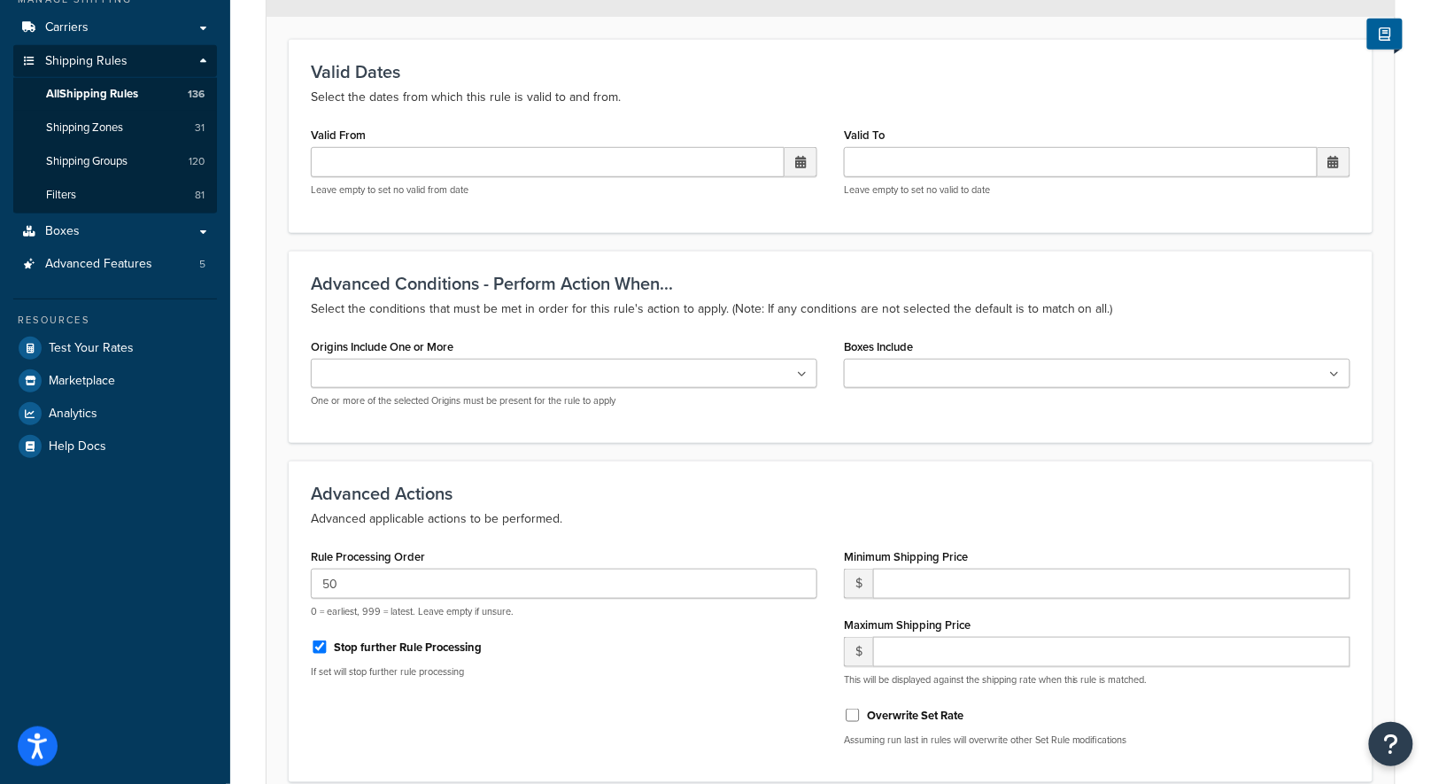
click at [446, 368] on ul at bounding box center [564, 373] width 507 height 29
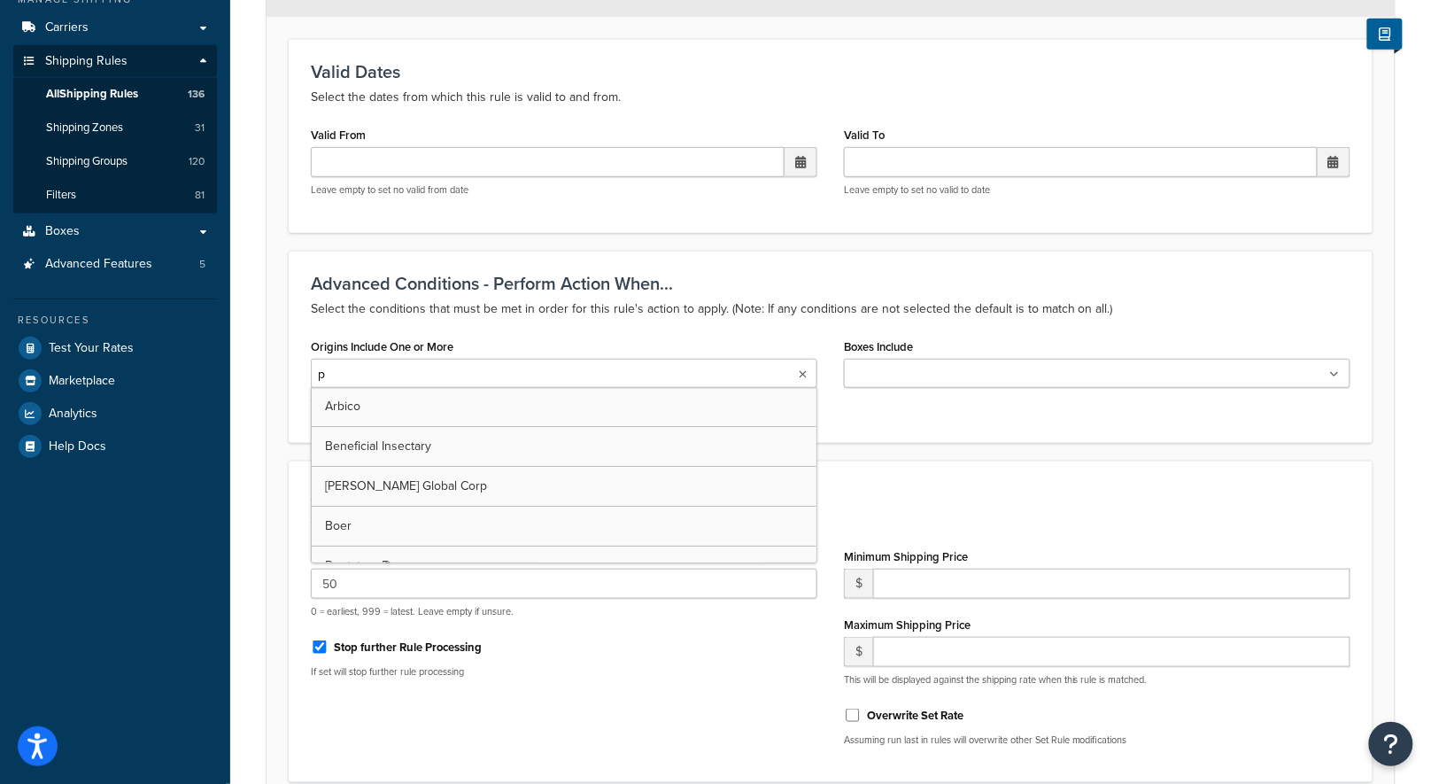
type input "pv"
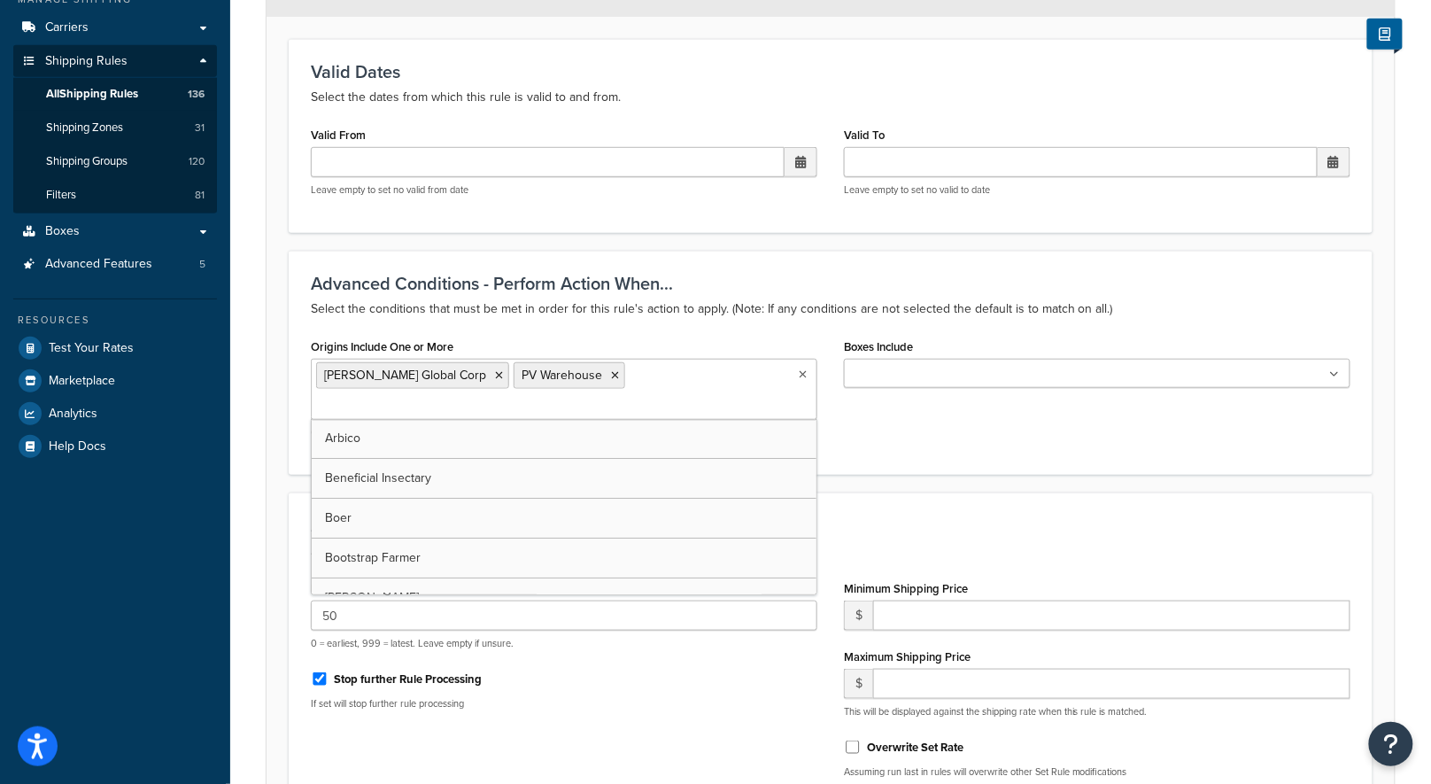
click at [495, 370] on icon at bounding box center [499, 375] width 8 height 11
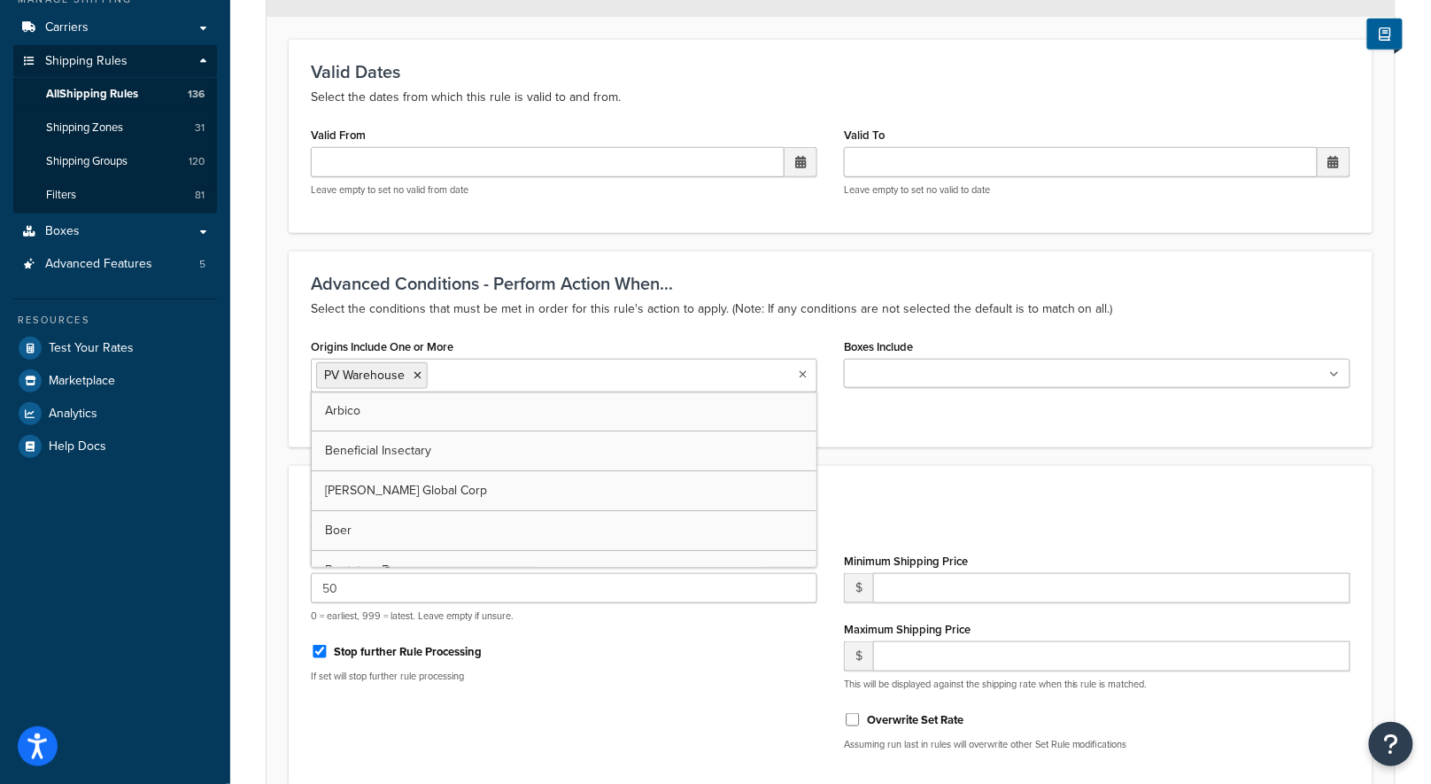
click at [880, 431] on div "Advanced Conditions - Perform Action When... Select the conditions that must be…" at bounding box center [831, 349] width 1084 height 197
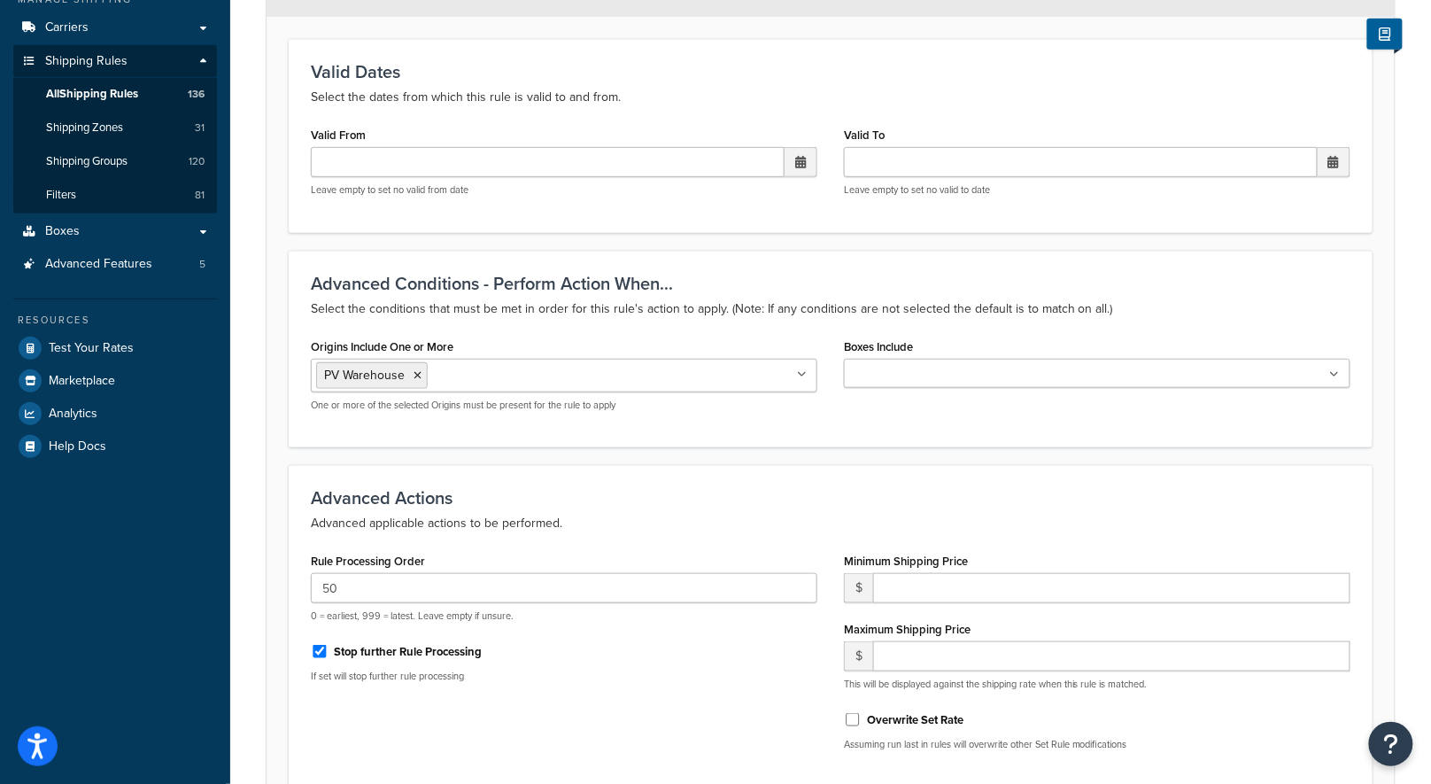
scroll to position [418, 0]
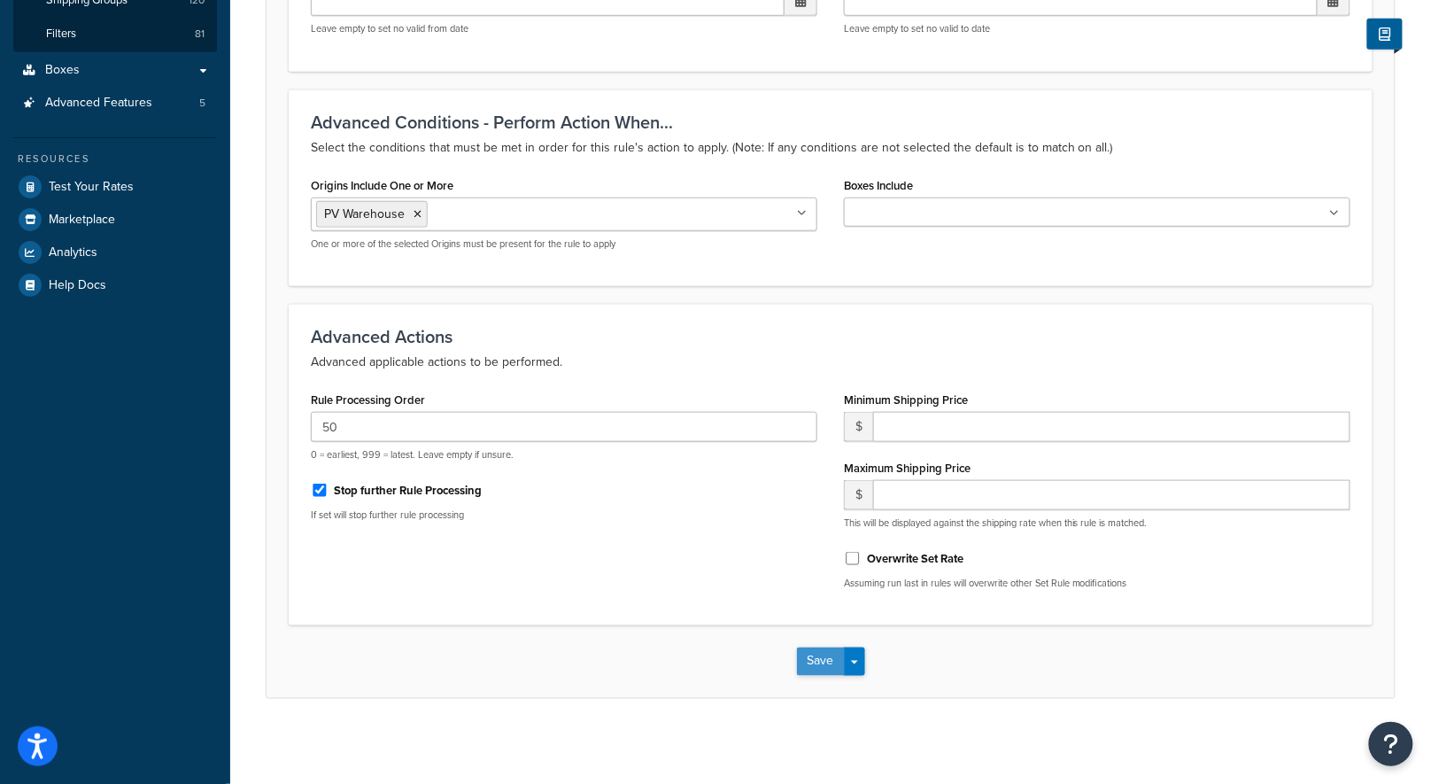
click at [834, 664] on button "Save" at bounding box center [821, 662] width 48 height 28
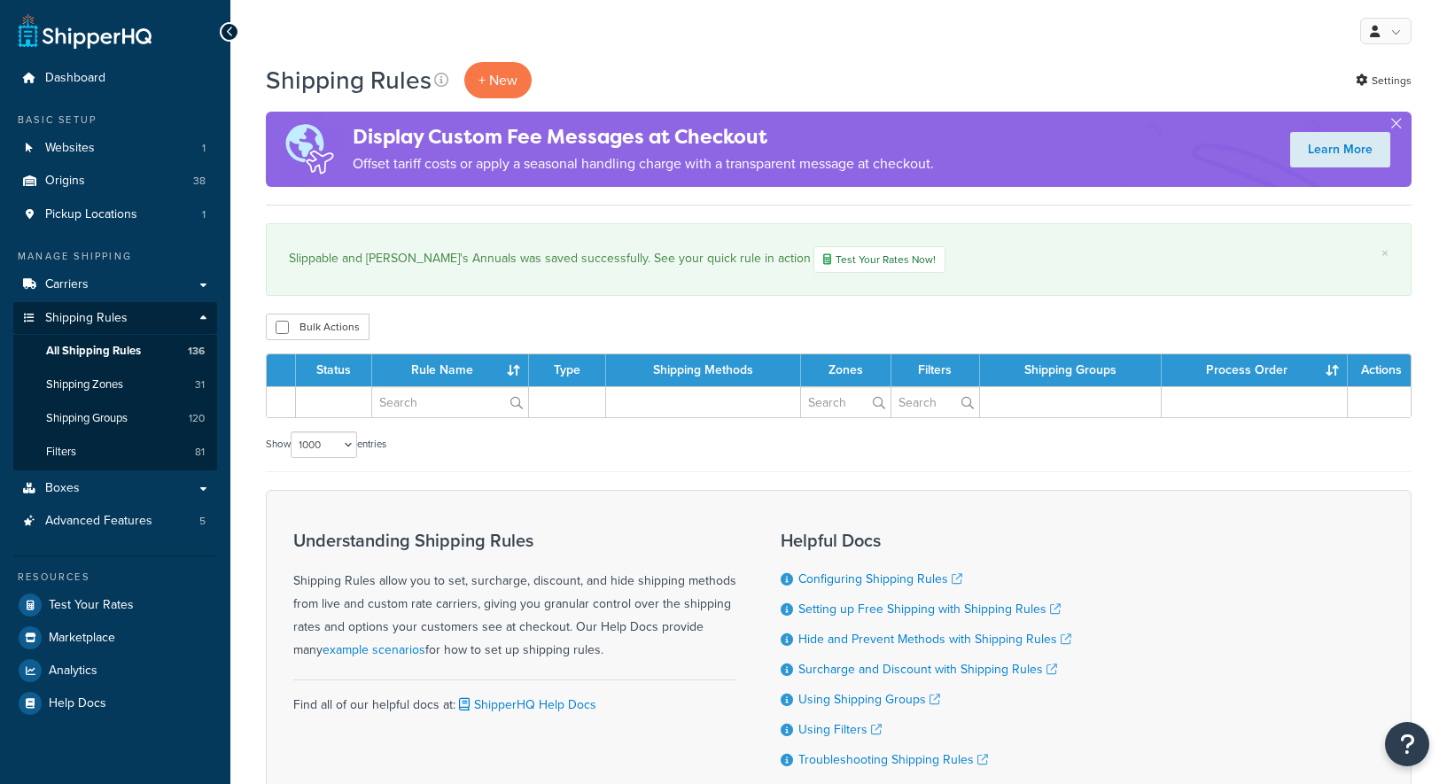
select select "1000"
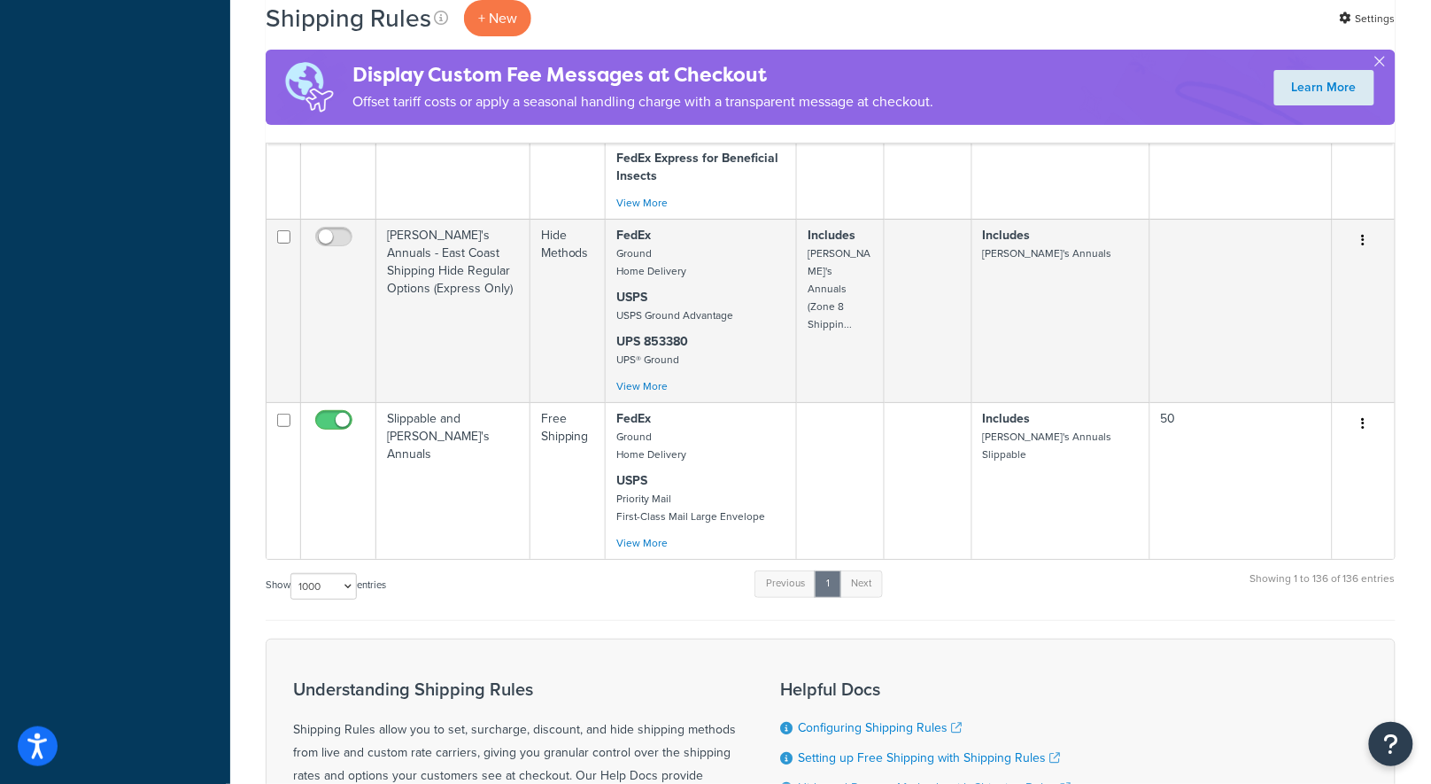
scroll to position [15163, 0]
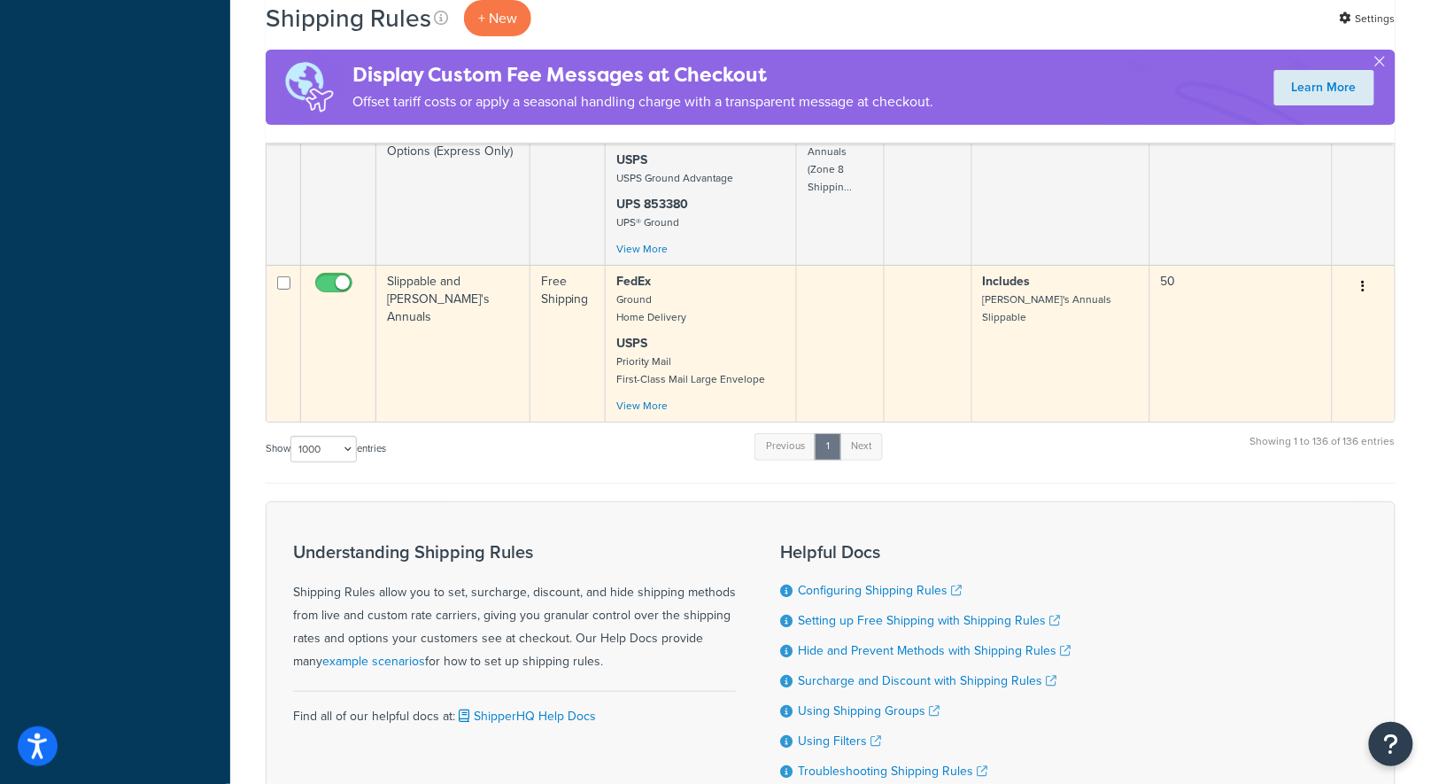
click at [433, 265] on td "Slippable and [PERSON_NAME]'s Annuals" at bounding box center [453, 343] width 154 height 157
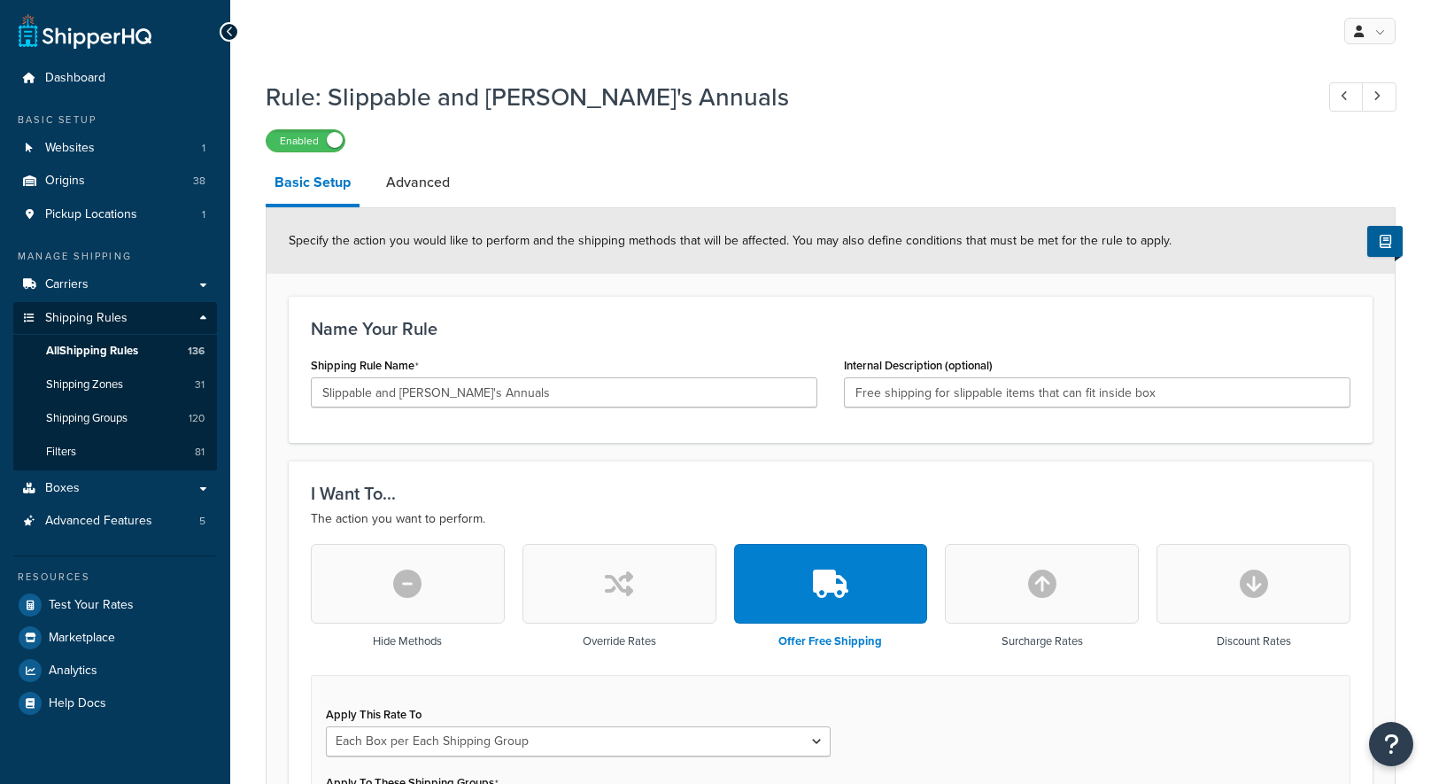
select select "BOX"
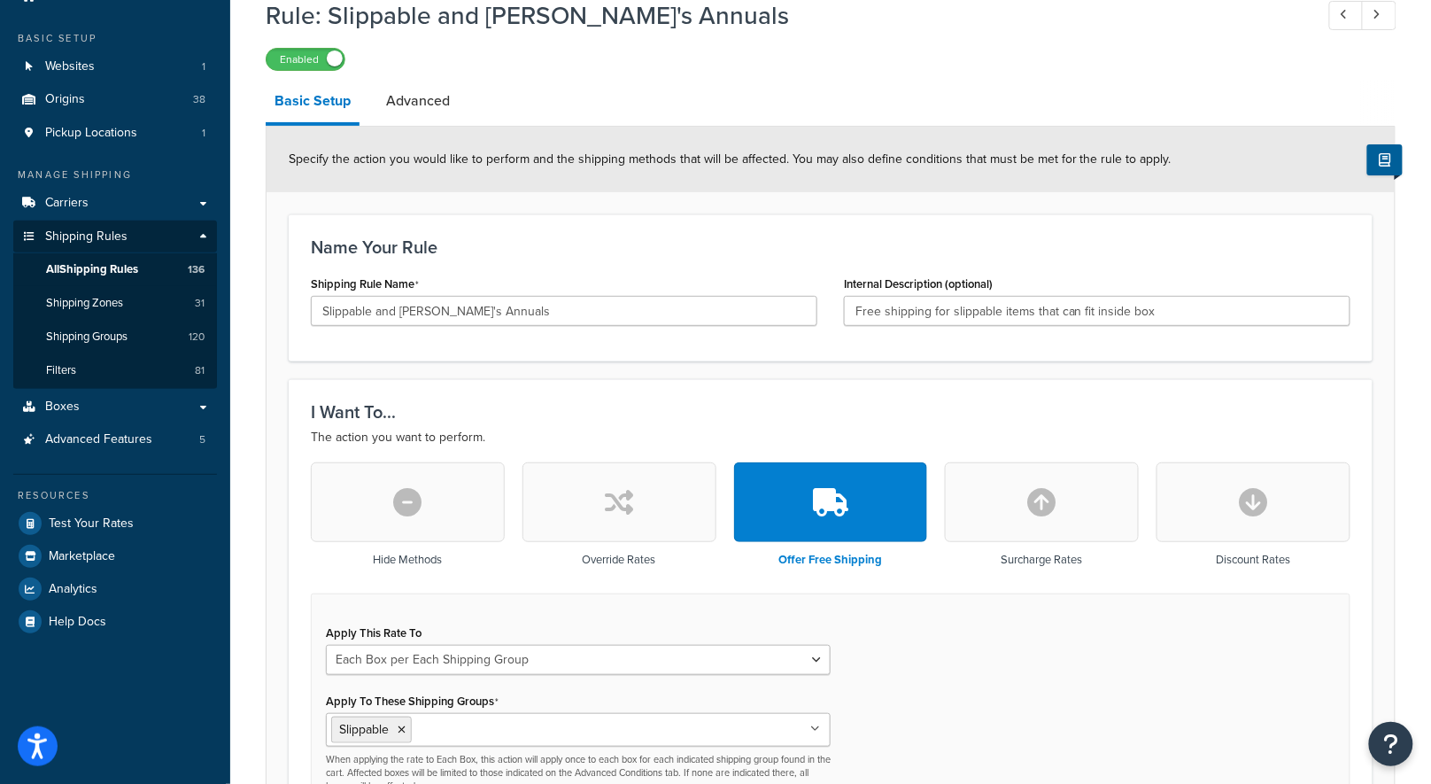
scroll to position [184, 0]
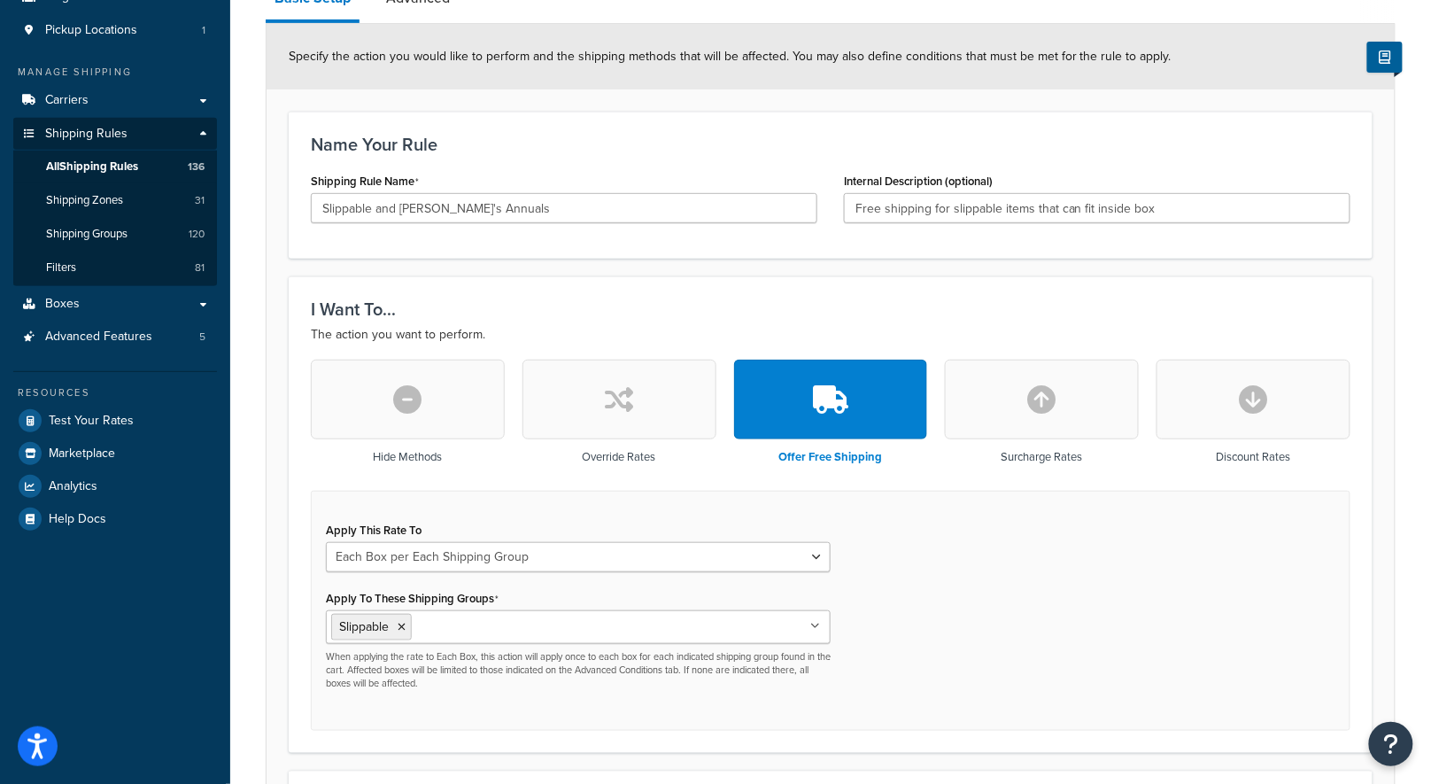
click at [563, 610] on ul "Slippable" at bounding box center [578, 627] width 505 height 34
type input "s"
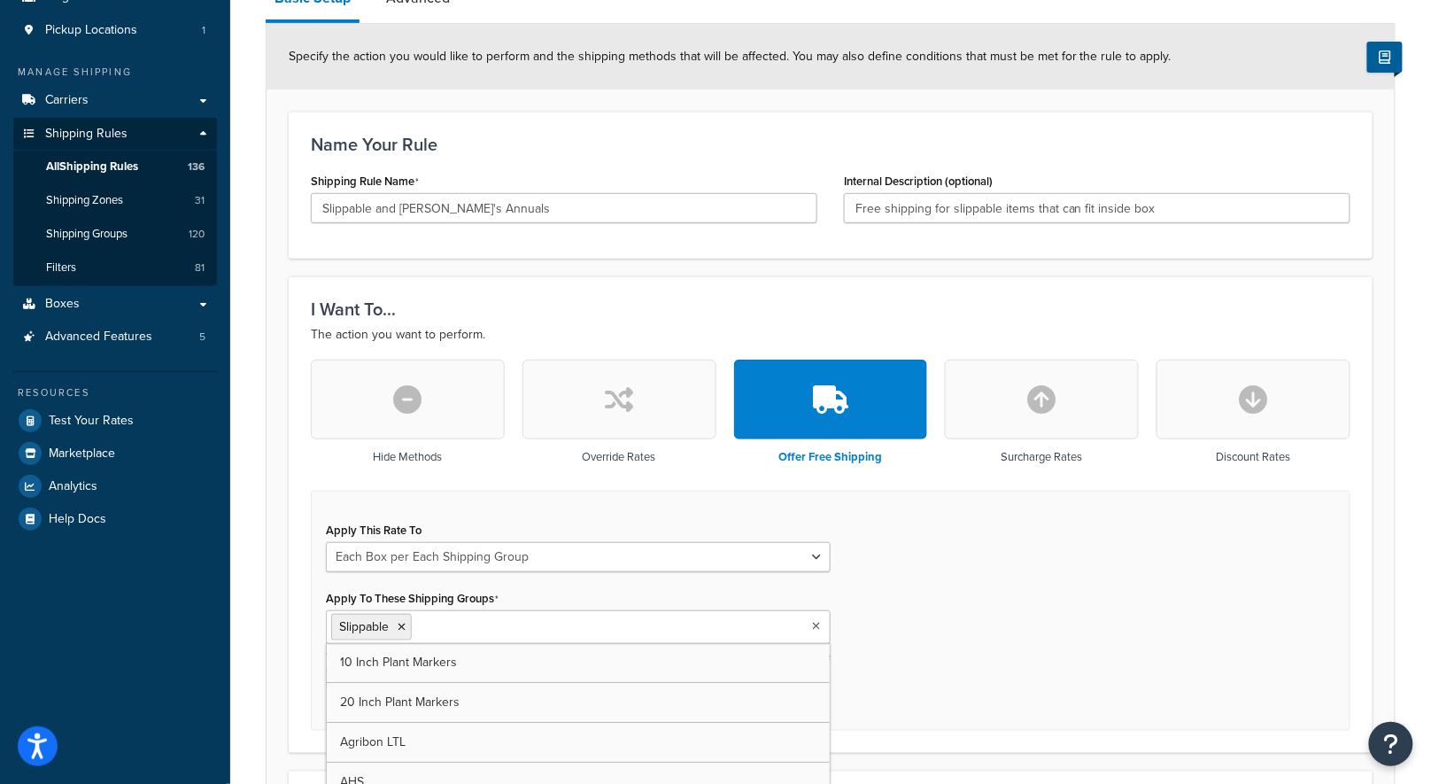
click at [1175, 661] on div "Apply This Rate To Each Shipment in the Cart Each Origin in the Cart Each Shipp…" at bounding box center [831, 611] width 1040 height 240
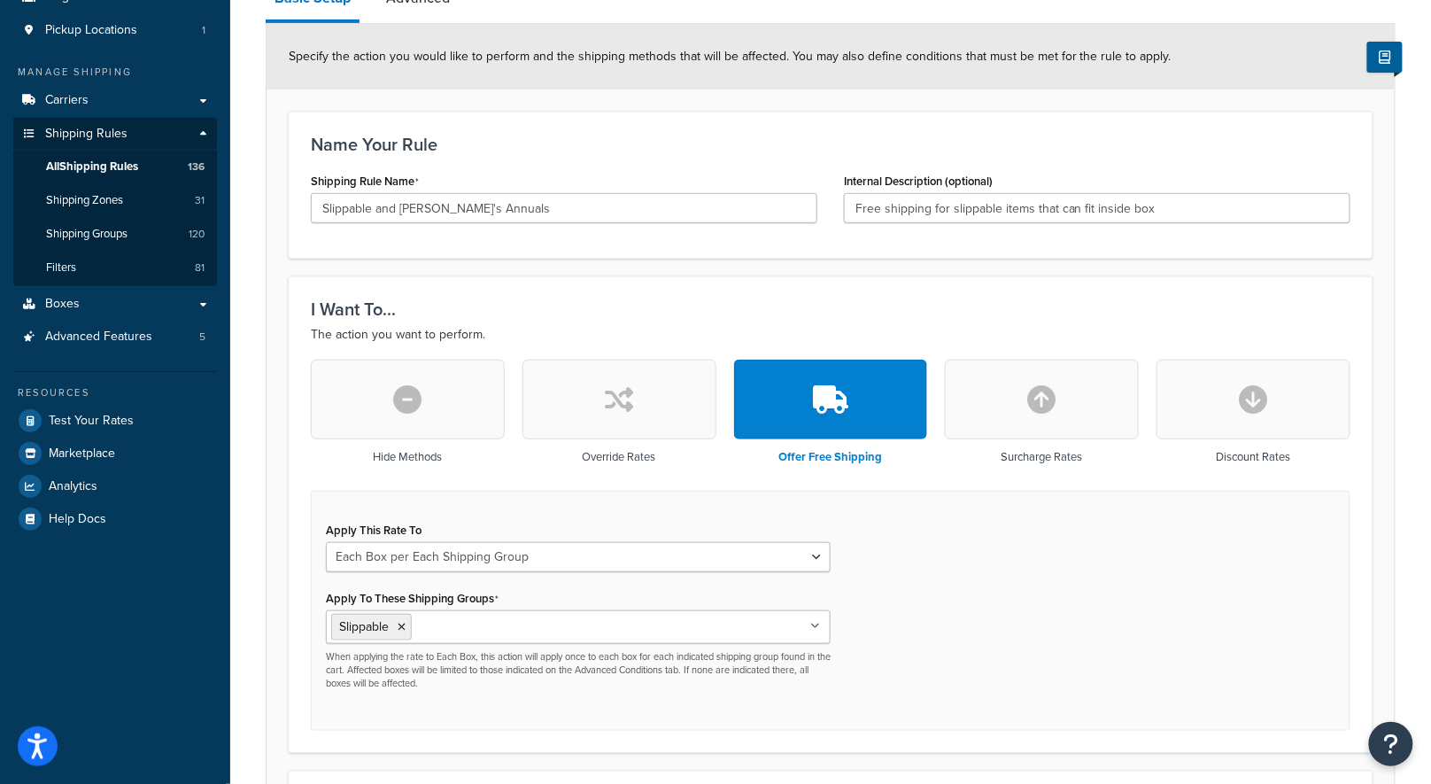
click at [981, 555] on div "Apply This Rate To Each Shipment in the Cart Each Origin in the Cart Each Shipp…" at bounding box center [831, 611] width 1040 height 240
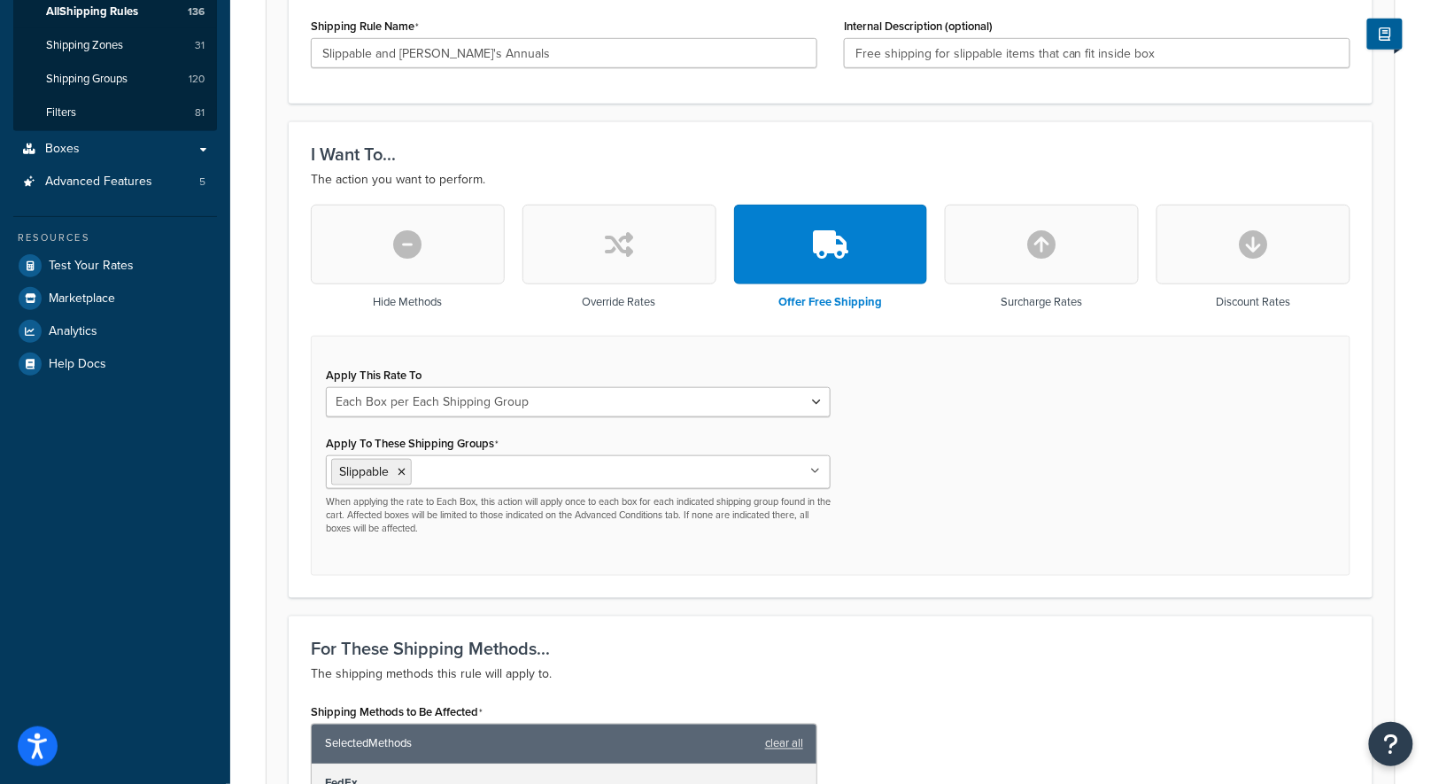
scroll to position [498, 0]
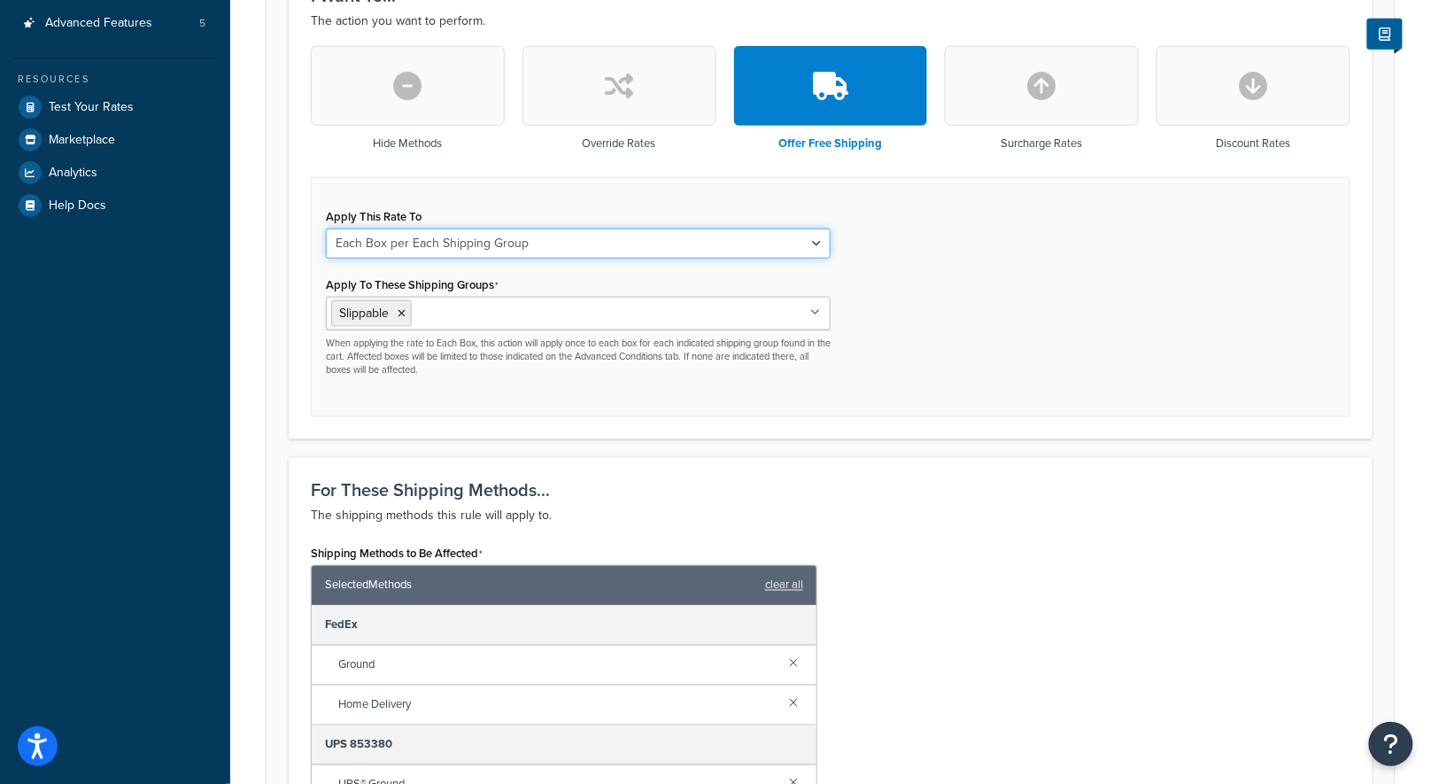
click at [615, 234] on select "Each Shipment in the Cart Each Origin in the Cart Each Shipping Group in the Ca…" at bounding box center [578, 244] width 505 height 30
select select "SHIPPING_GROUP"
click at [326, 229] on select "Each Shipment in the Cart Each Origin in the Cart Each Shipping Group in the Ca…" at bounding box center [578, 244] width 505 height 30
click at [1160, 349] on div "Apply This Rate To Each Shipment in the Cart Each Origin in the Cart Each Shipp…" at bounding box center [831, 297] width 1040 height 240
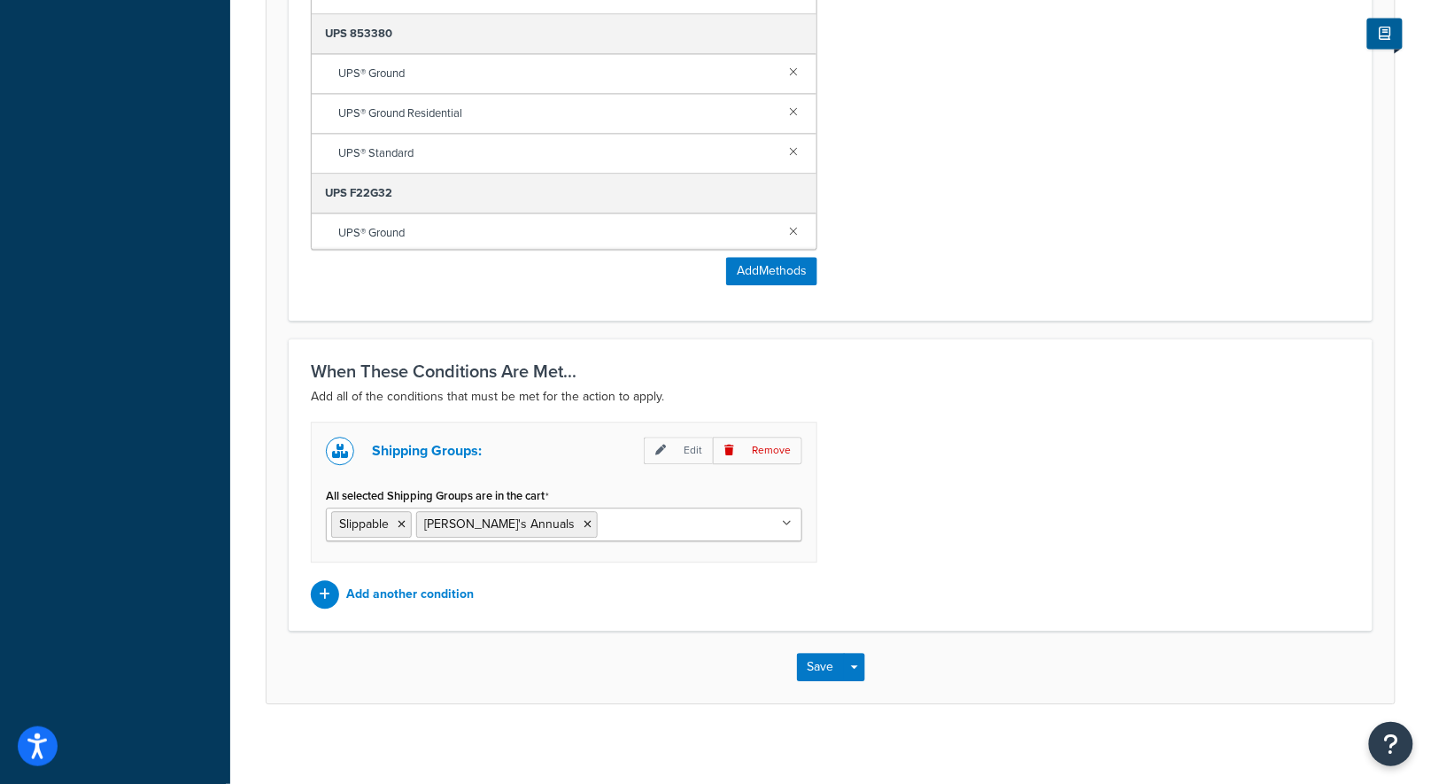
scroll to position [1210, 0]
click at [834, 657] on button "Save" at bounding box center [821, 666] width 48 height 28
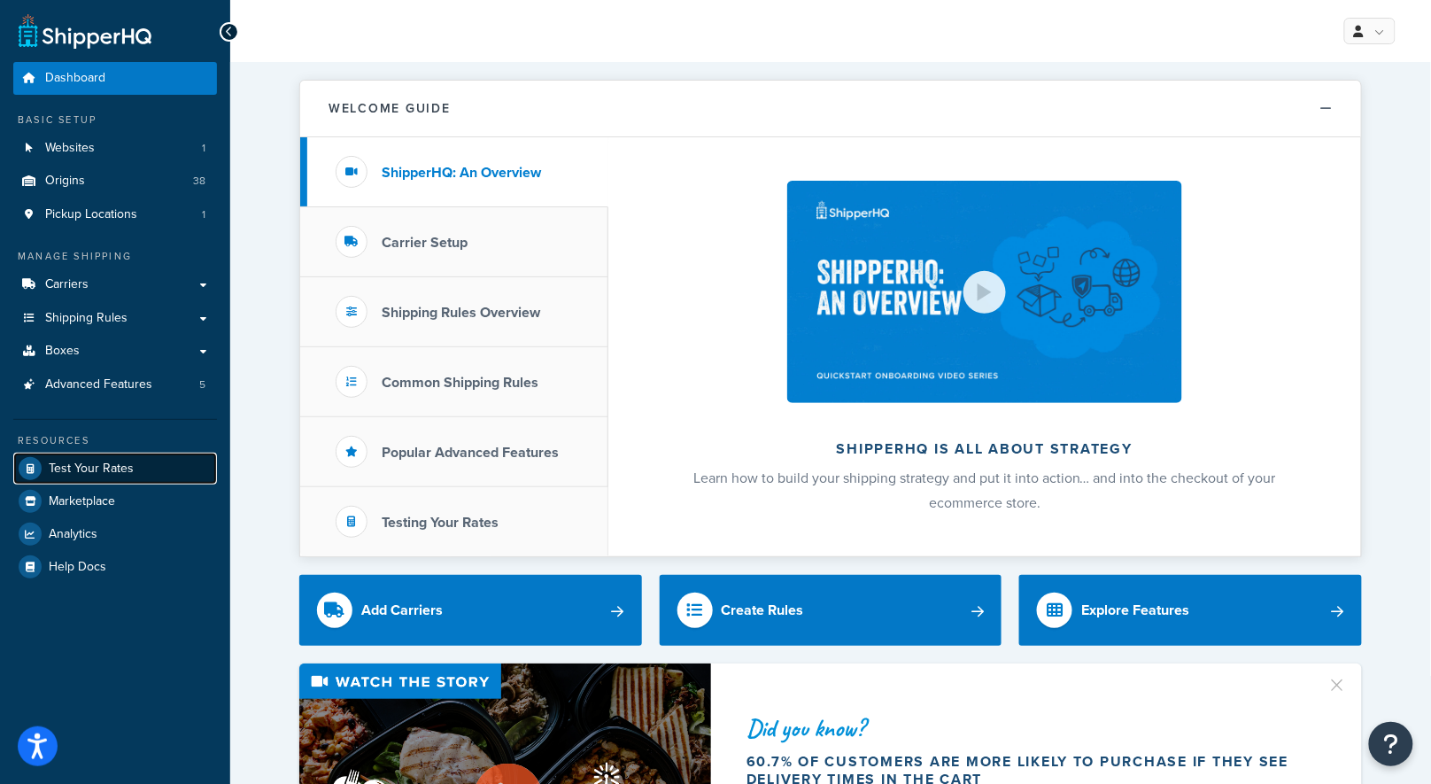
click at [128, 462] on span "Test Your Rates" at bounding box center [91, 469] width 85 height 15
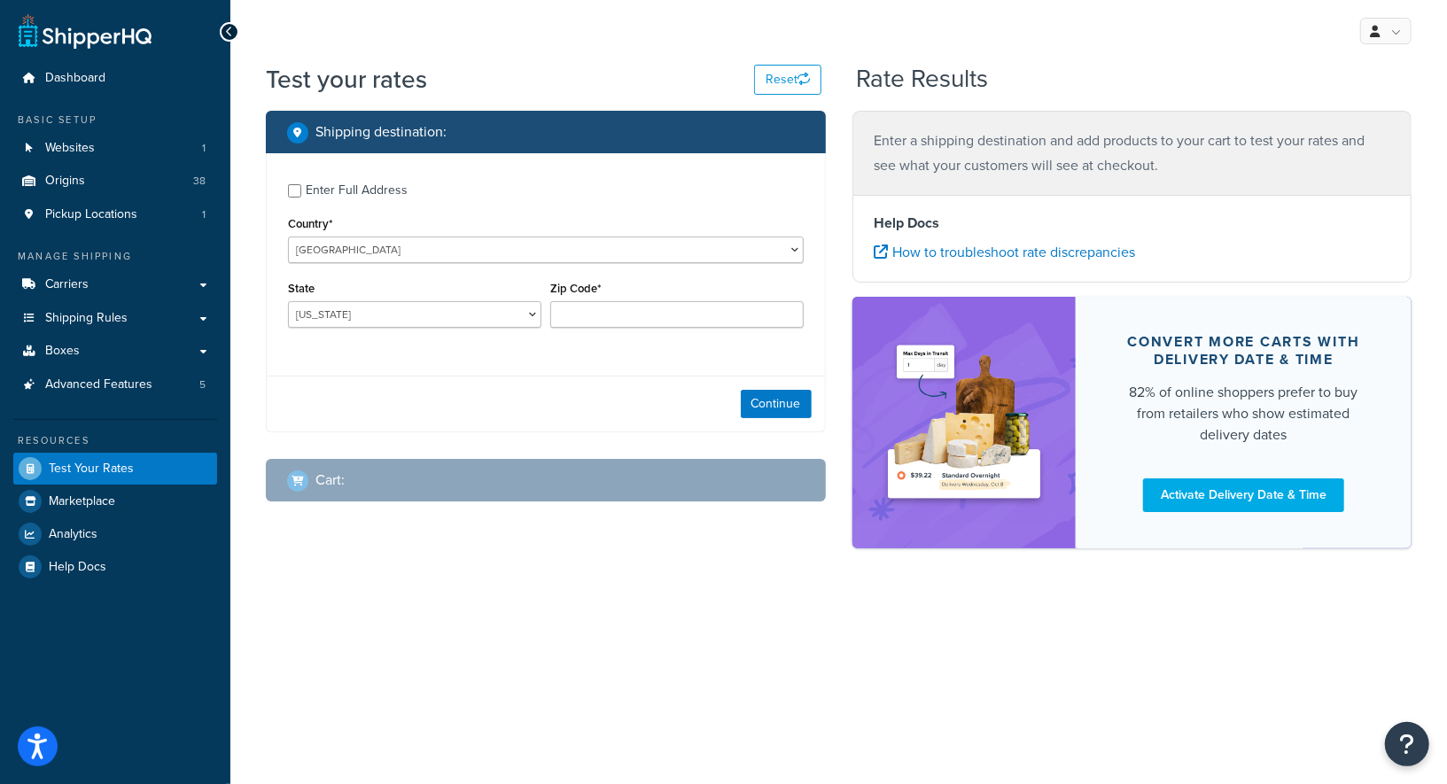
click at [306, 198] on div "Enter Full Address" at bounding box center [357, 190] width 102 height 25
click at [301, 198] on input "Enter Full Address" at bounding box center [294, 190] width 13 height 13
checkbox input "true"
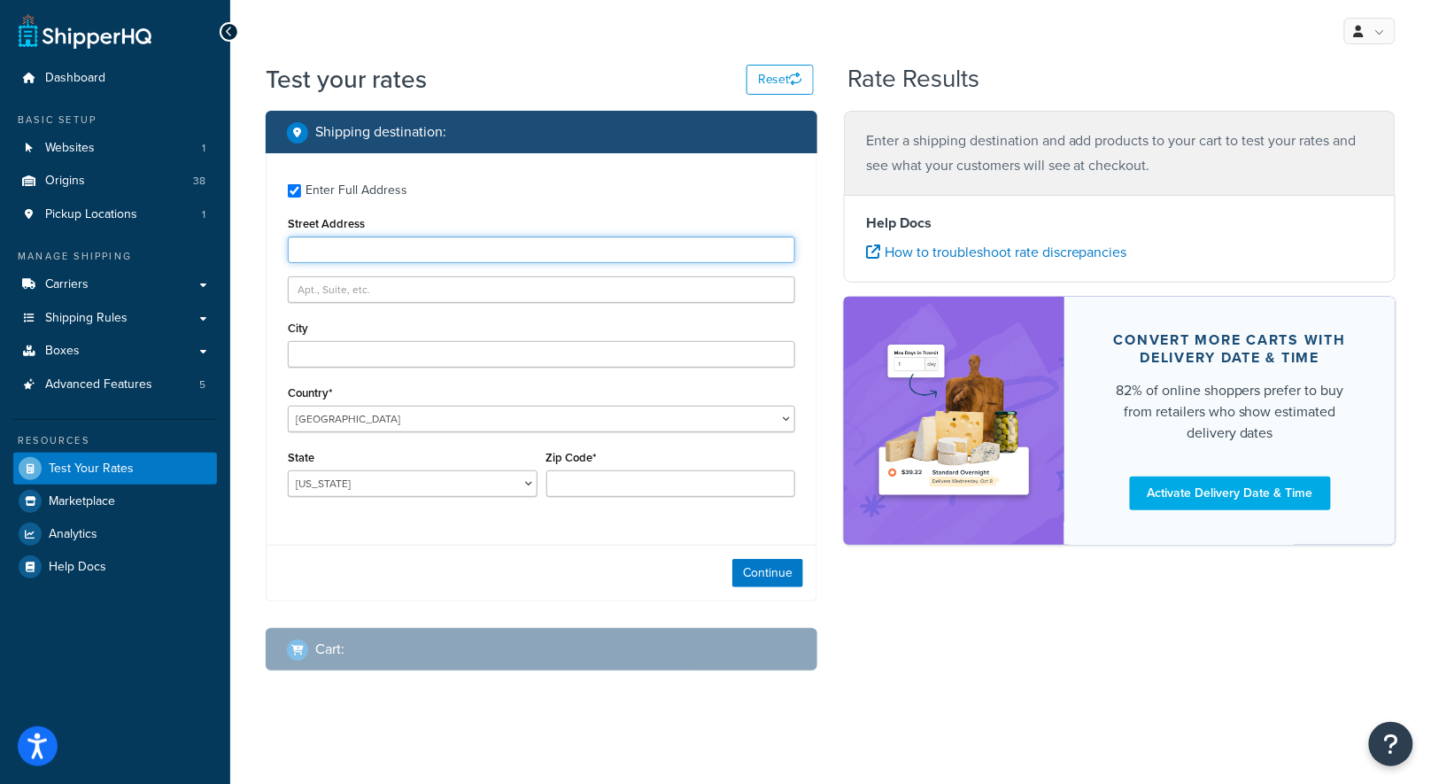
click at [380, 251] on input "Street Address" at bounding box center [542, 250] width 508 height 27
click at [381, 248] on input "Street Address" at bounding box center [542, 250] width 508 height 27
type input "[STREET_ADDRESS]"
type input "[GEOGRAPHIC_DATA]"
select select "CA"
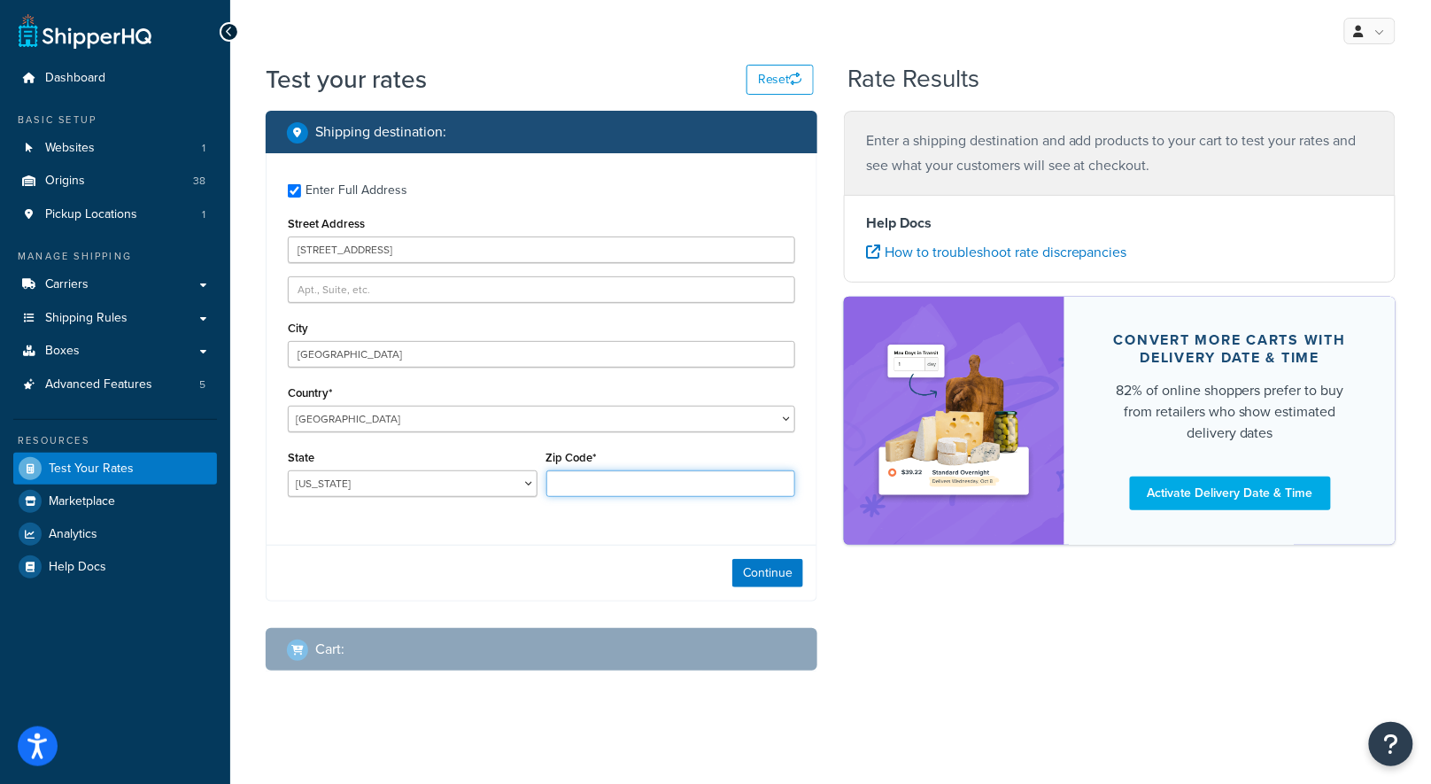
type input "95746"
click at [756, 556] on div "Continue" at bounding box center [542, 573] width 550 height 56
click at [764, 568] on button "Continue" at bounding box center [768, 573] width 71 height 28
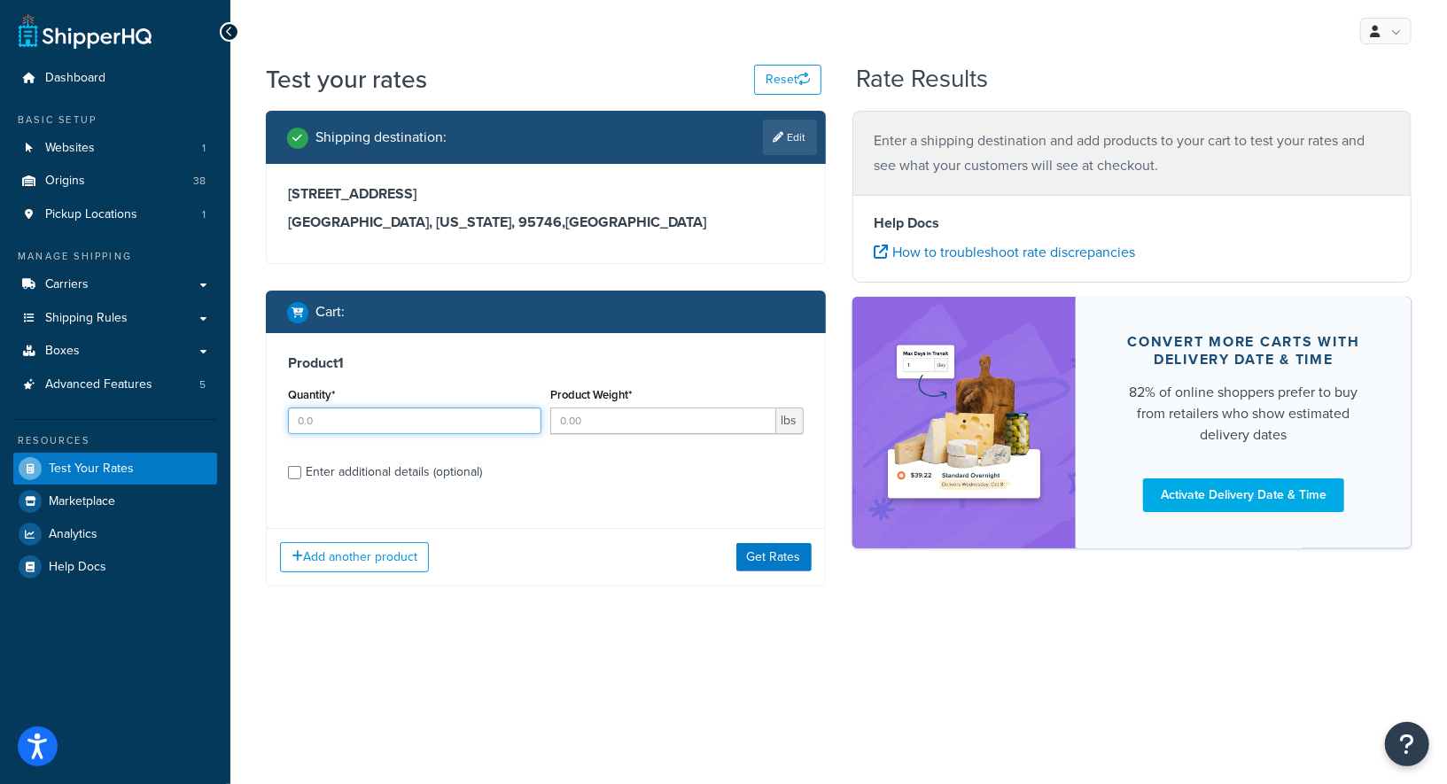
click at [438, 419] on input "Quantity*" at bounding box center [414, 420] width 253 height 27
type input "3"
click at [663, 424] on input "Product Weight*" at bounding box center [663, 420] width 226 height 27
type input "1.05"
click at [307, 469] on div "Enter additional details (optional)" at bounding box center [394, 472] width 176 height 25
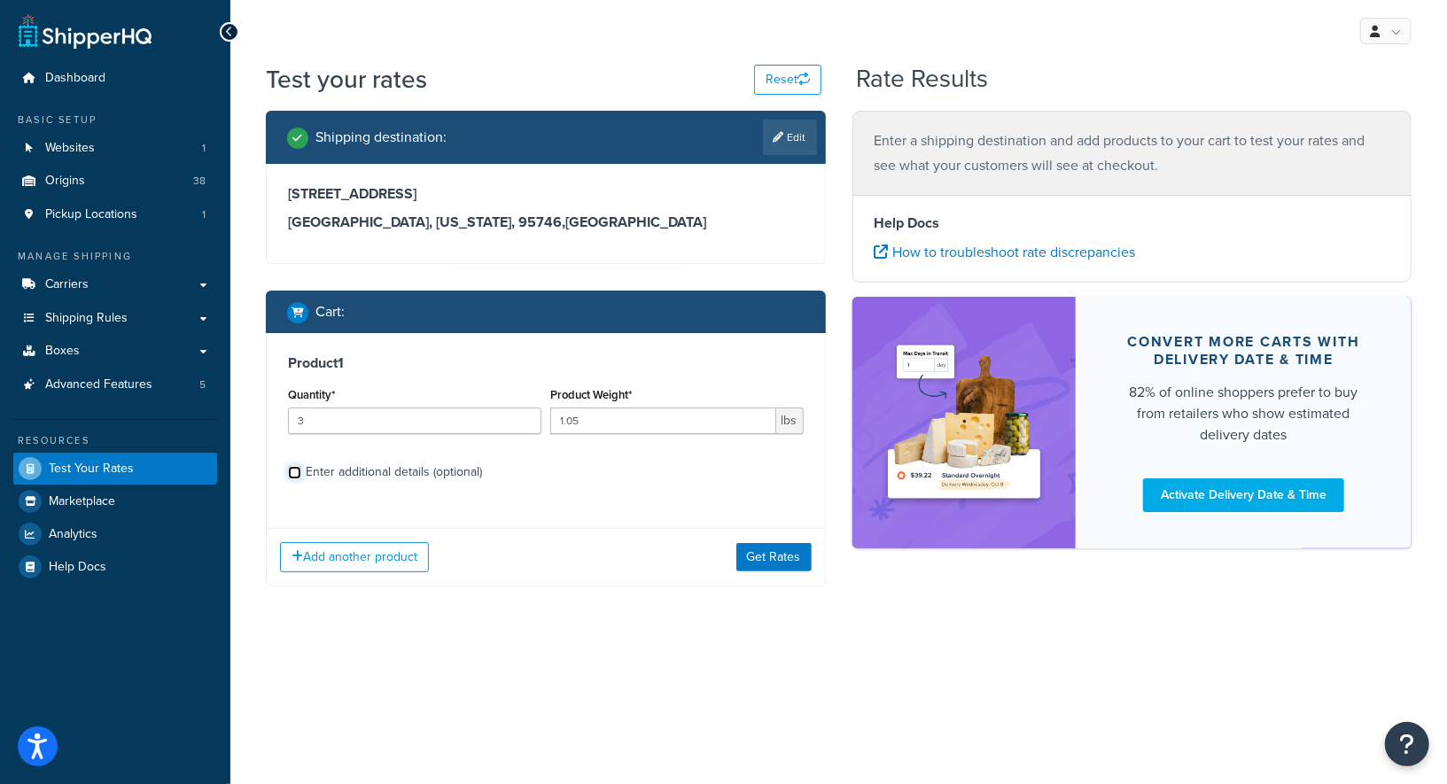
click at [301, 469] on input "Enter additional details (optional)" at bounding box center [294, 472] width 13 height 13
checkbox input "true"
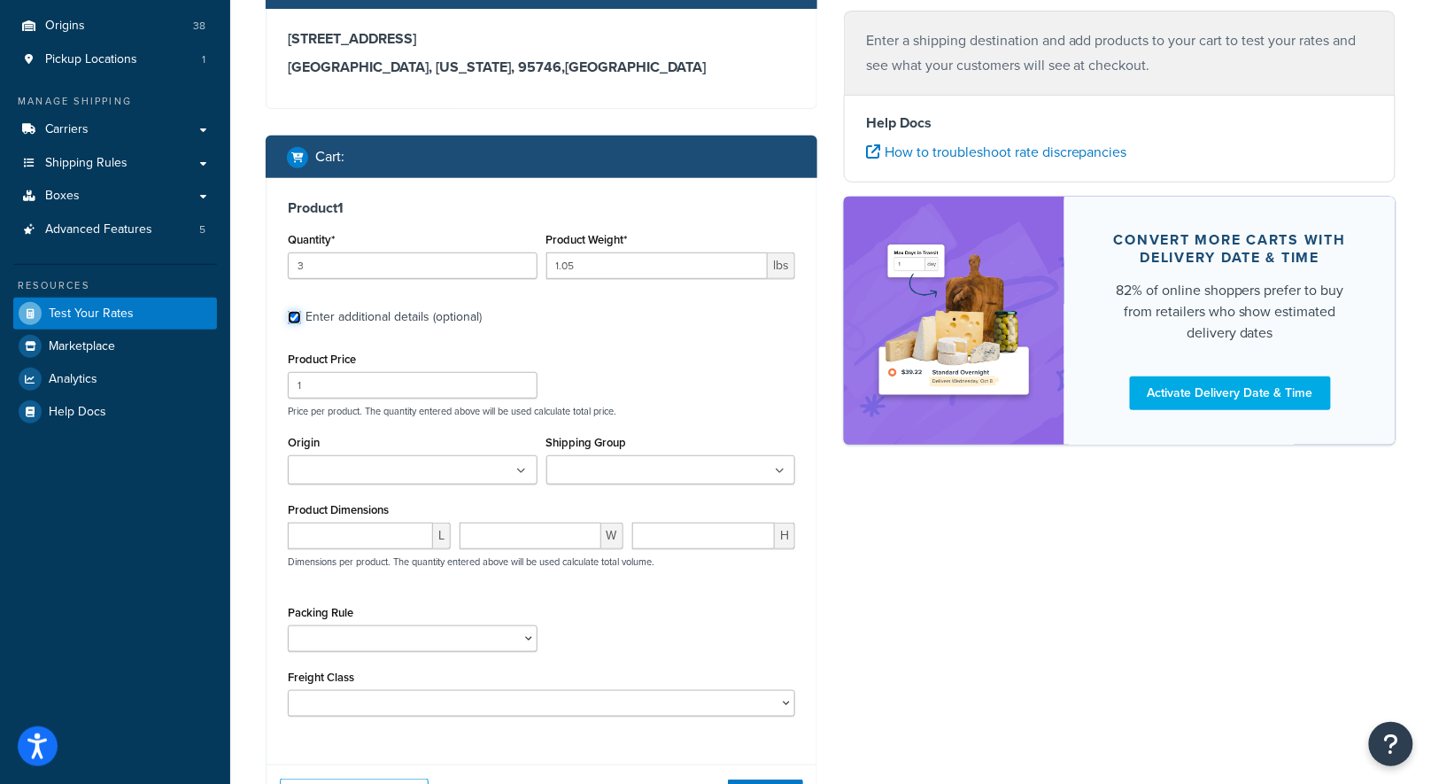
scroll to position [191, 0]
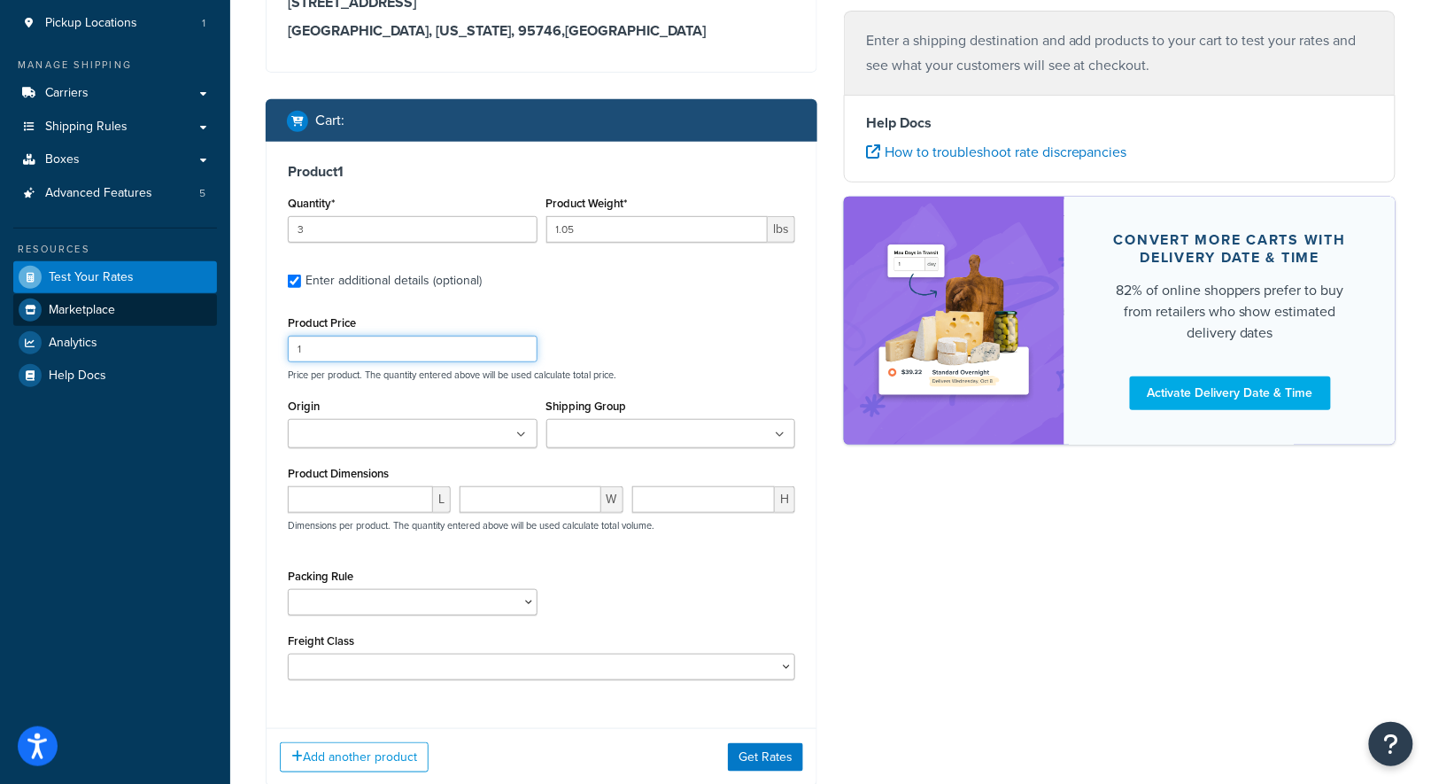
drag, startPoint x: 326, startPoint y: 352, endPoint x: 198, endPoint y: 323, distance: 131.5
click at [198, 323] on div "Dashboard Basic Setup Websites 1 Origins 38 Pickup Locations 1 Manage Shipping …" at bounding box center [715, 355] width 1431 height 1093
type input "10"
click at [353, 431] on input "Origin" at bounding box center [371, 434] width 157 height 19
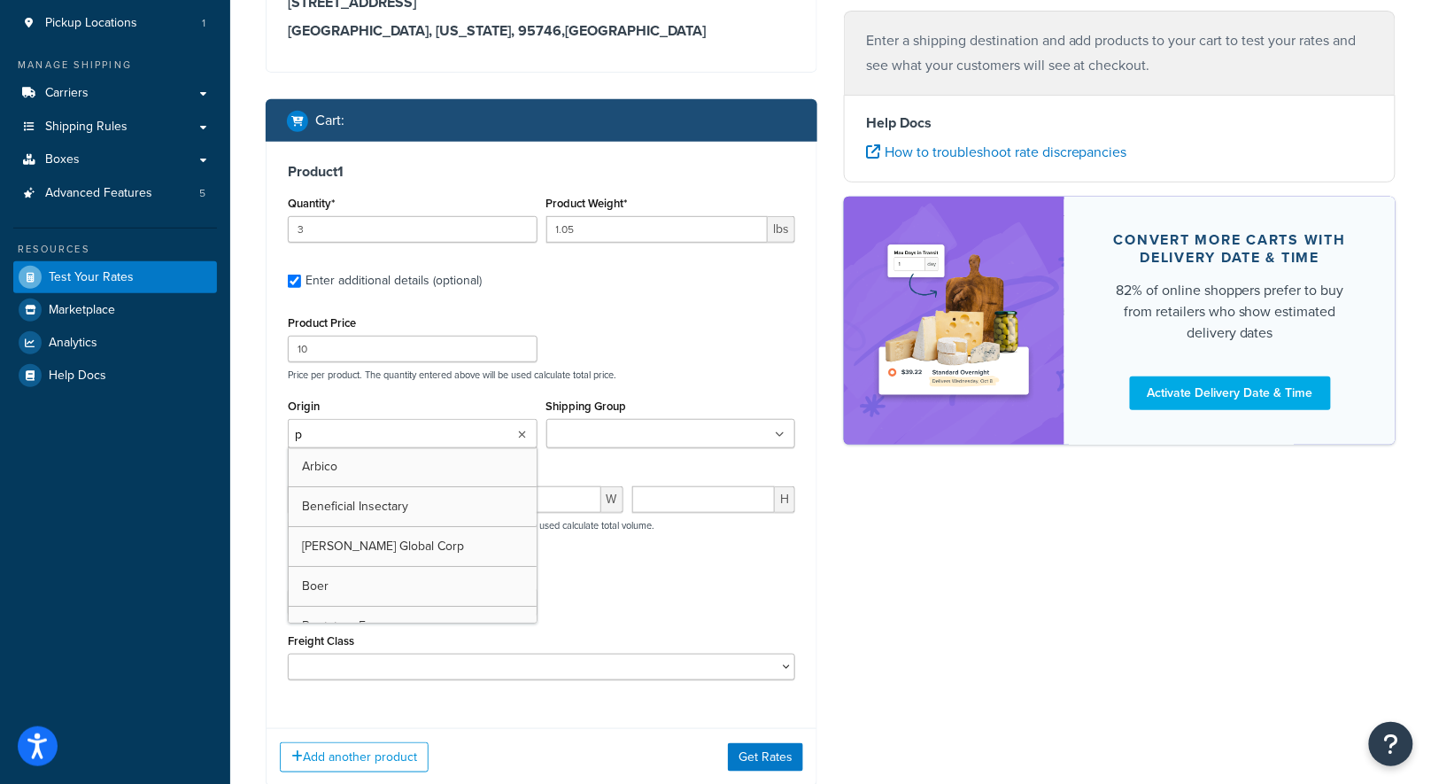
type input "pv"
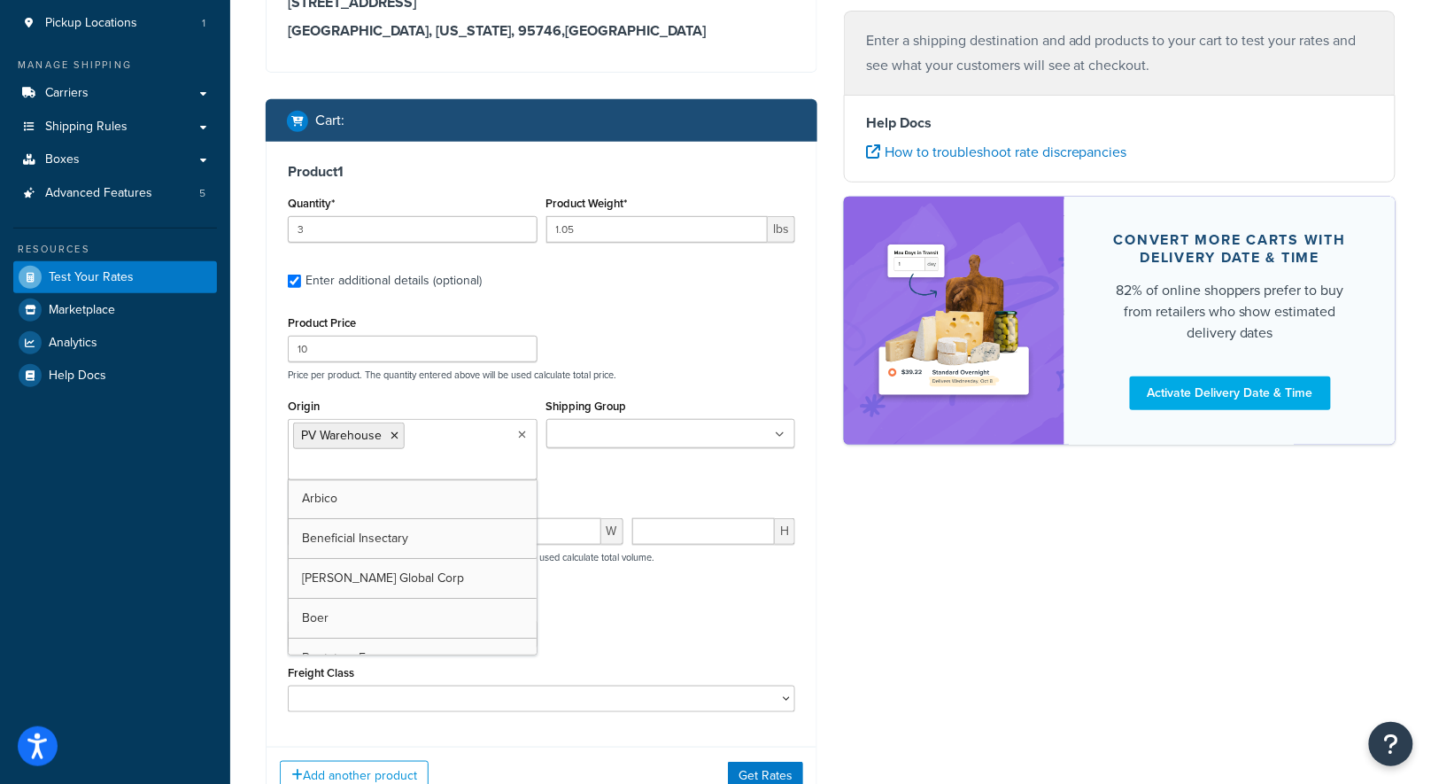
click at [692, 427] on ul at bounding box center [672, 433] width 250 height 29
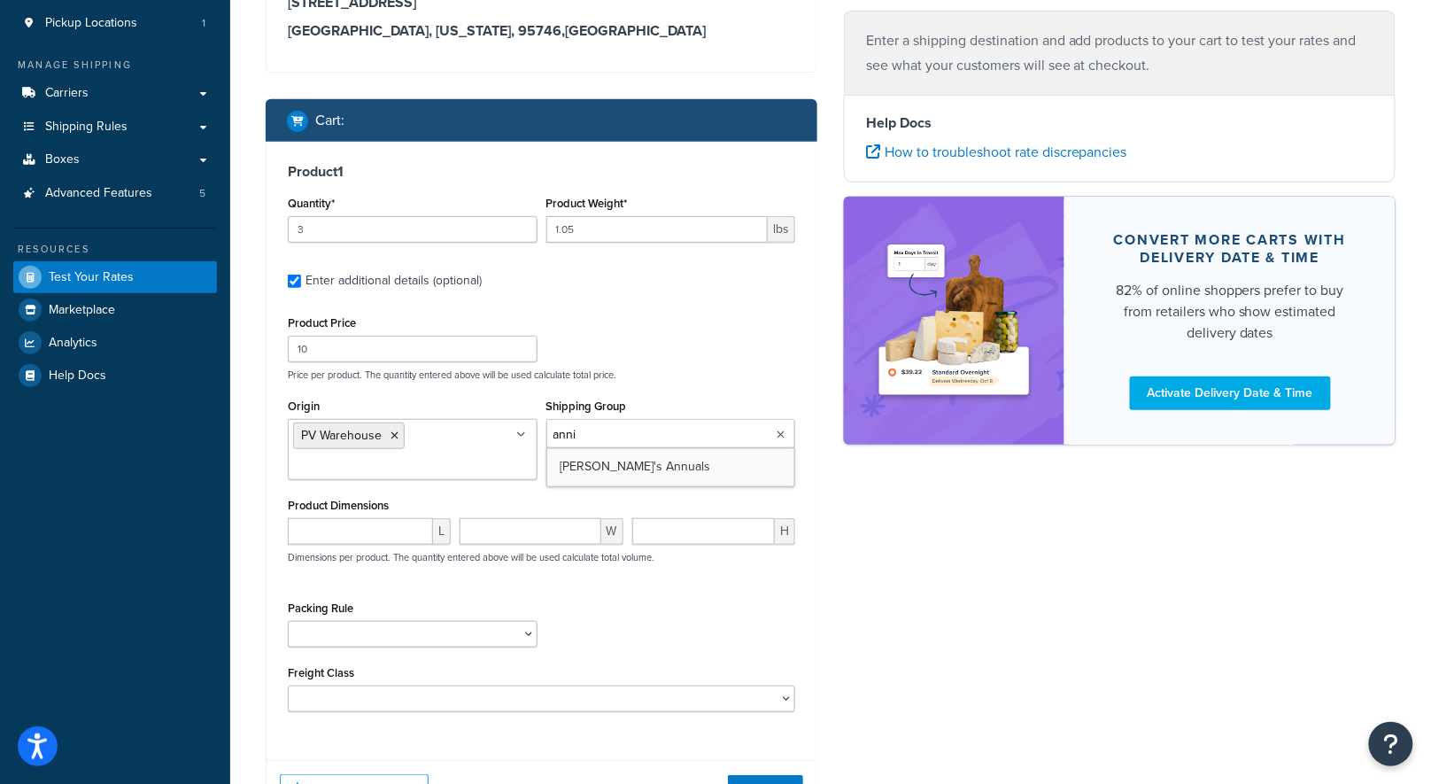
type input "annie"
click at [641, 314] on div "Product Price 10 Price per product. The quantity entered above will be used cal…" at bounding box center [541, 346] width 516 height 70
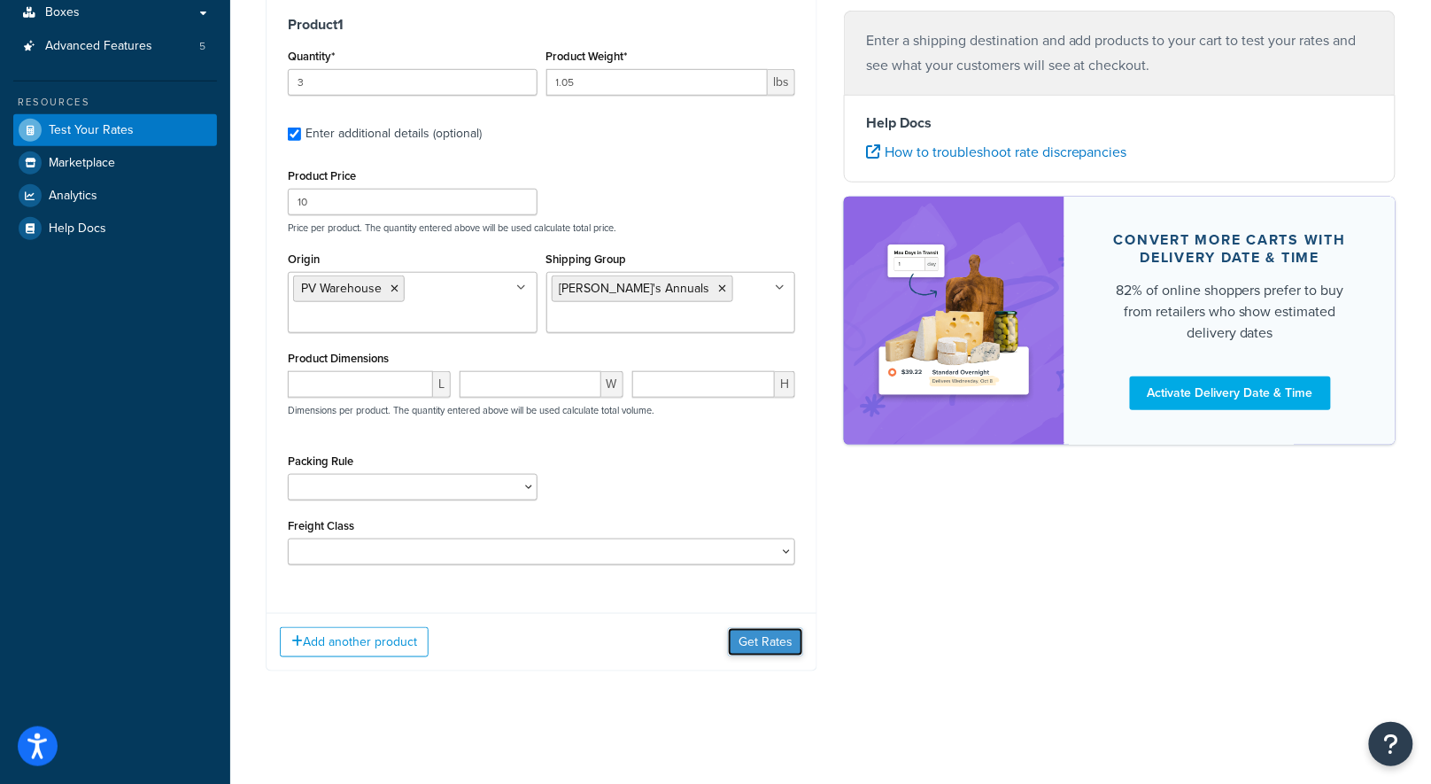
click at [757, 646] on button "Get Rates" at bounding box center [765, 642] width 75 height 28
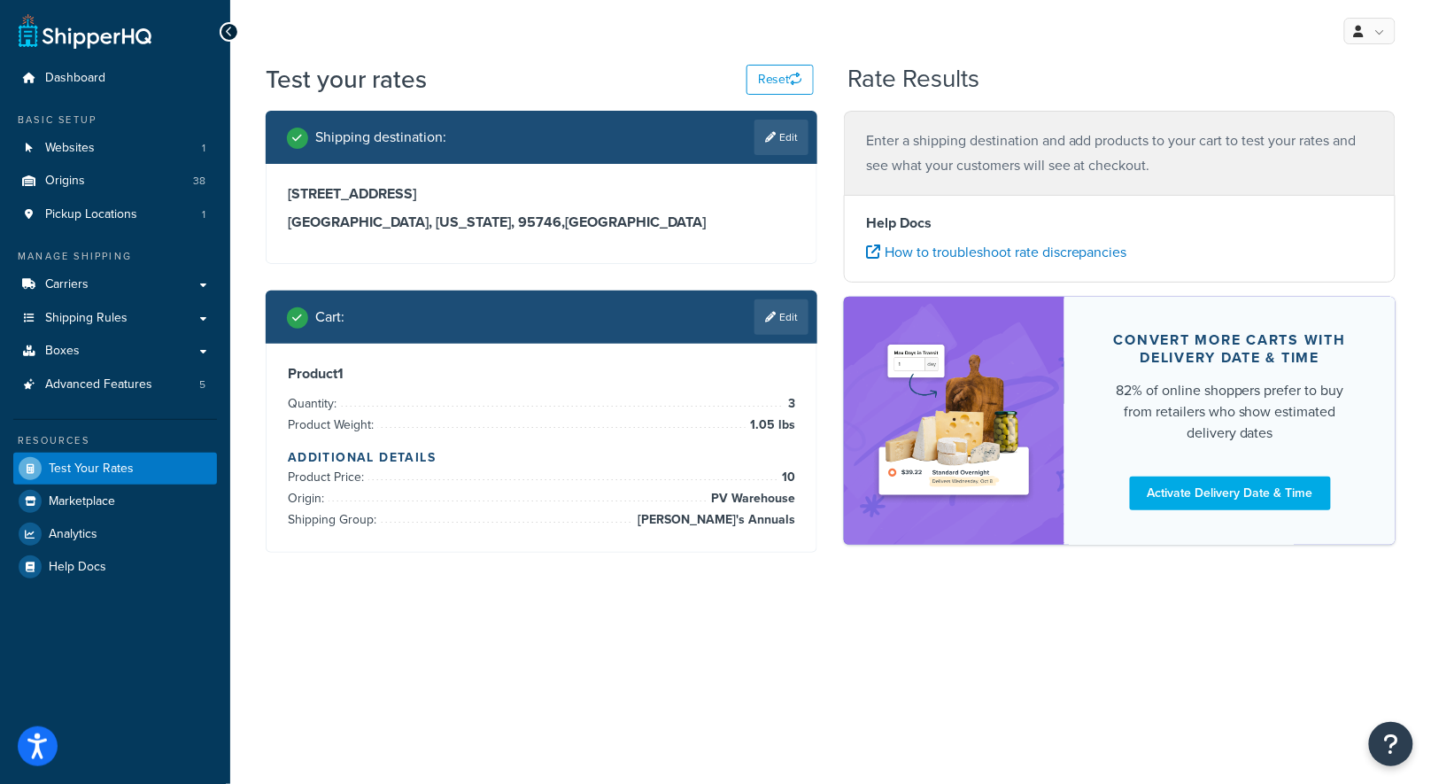
scroll to position [0, 0]
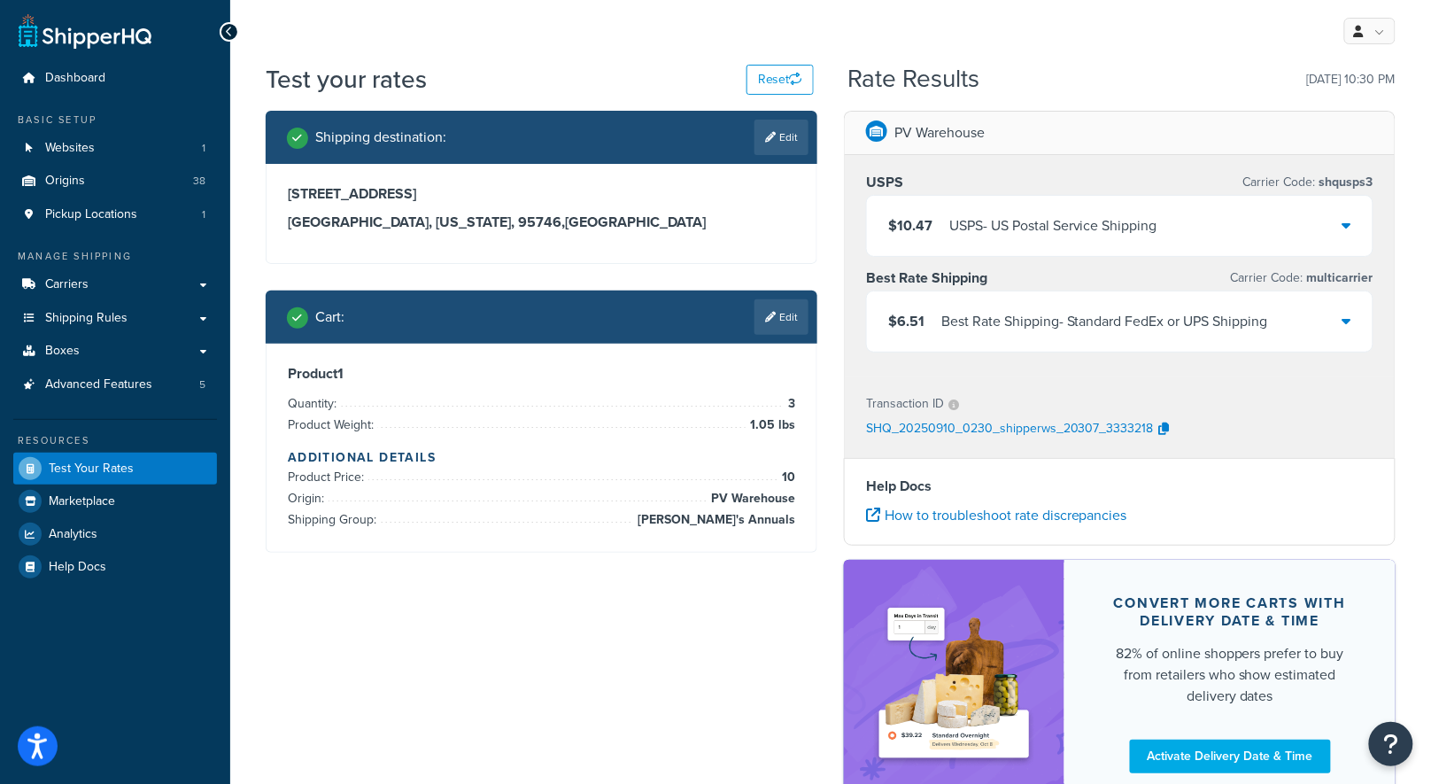
click at [951, 299] on div "$6.51 Best Rate Shipping - Standard FedEx or UPS Shipping" at bounding box center [1120, 321] width 506 height 60
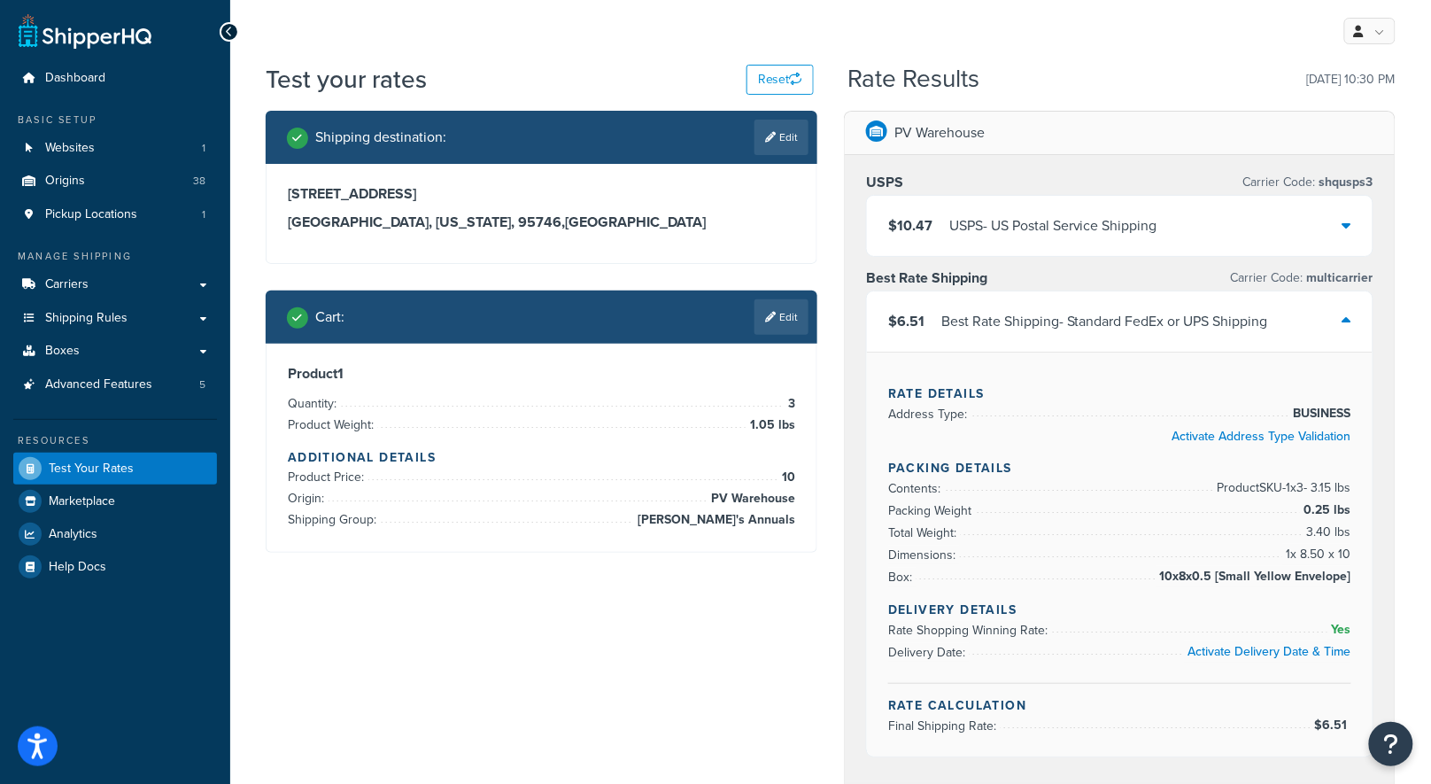
click at [949, 297] on div "$6.51 Best Rate Shipping - Standard FedEx or UPS Shipping" at bounding box center [1120, 321] width 506 height 60
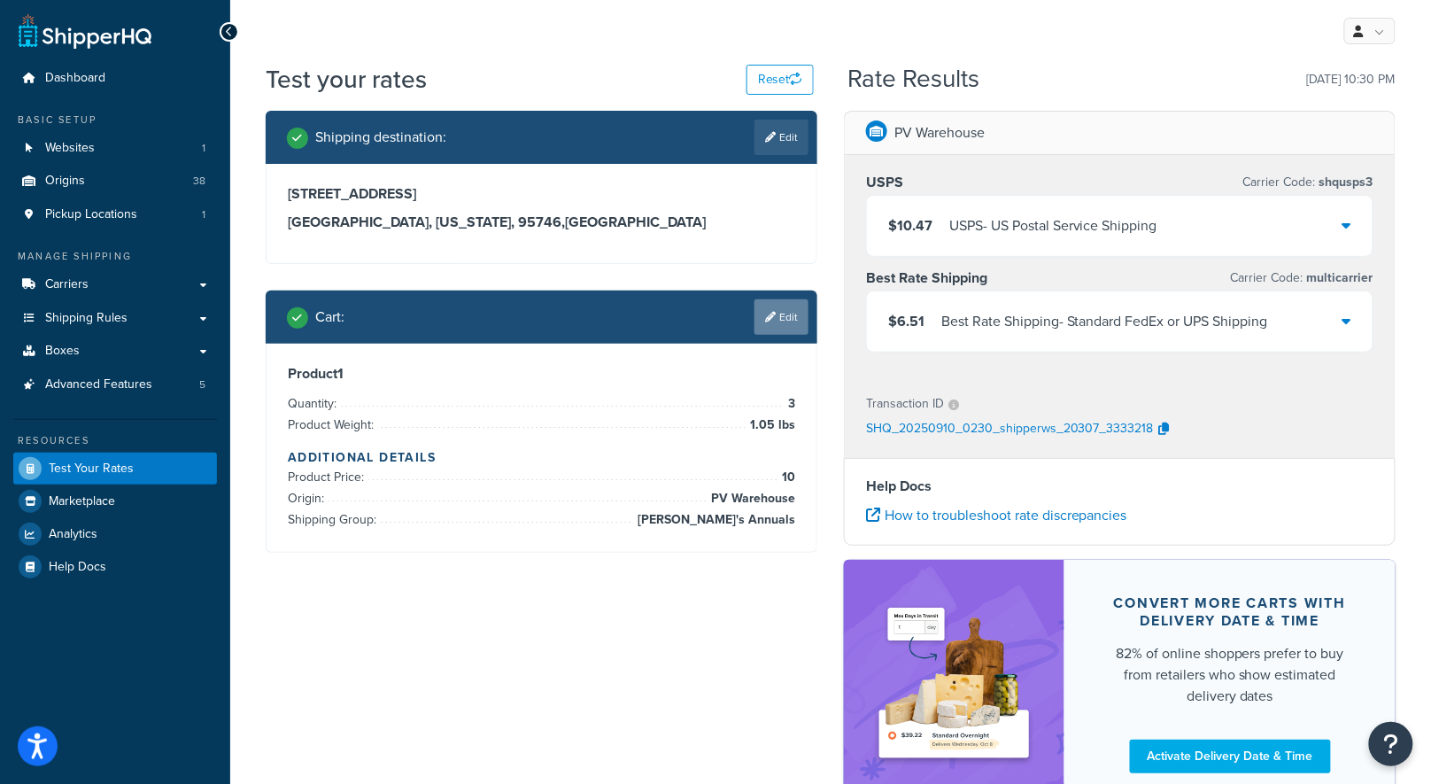
click at [785, 306] on link "Edit" at bounding box center [782, 316] width 54 height 35
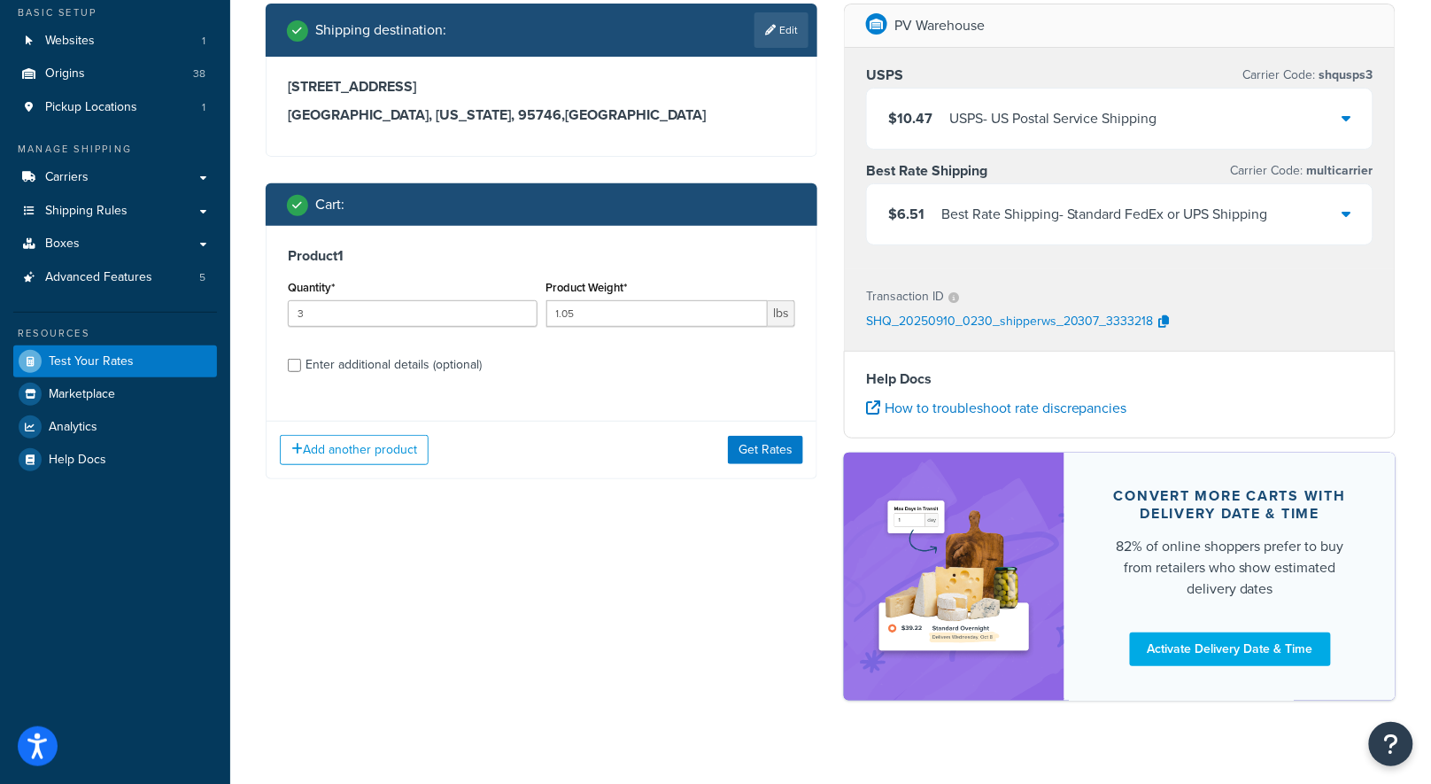
scroll to position [127, 0]
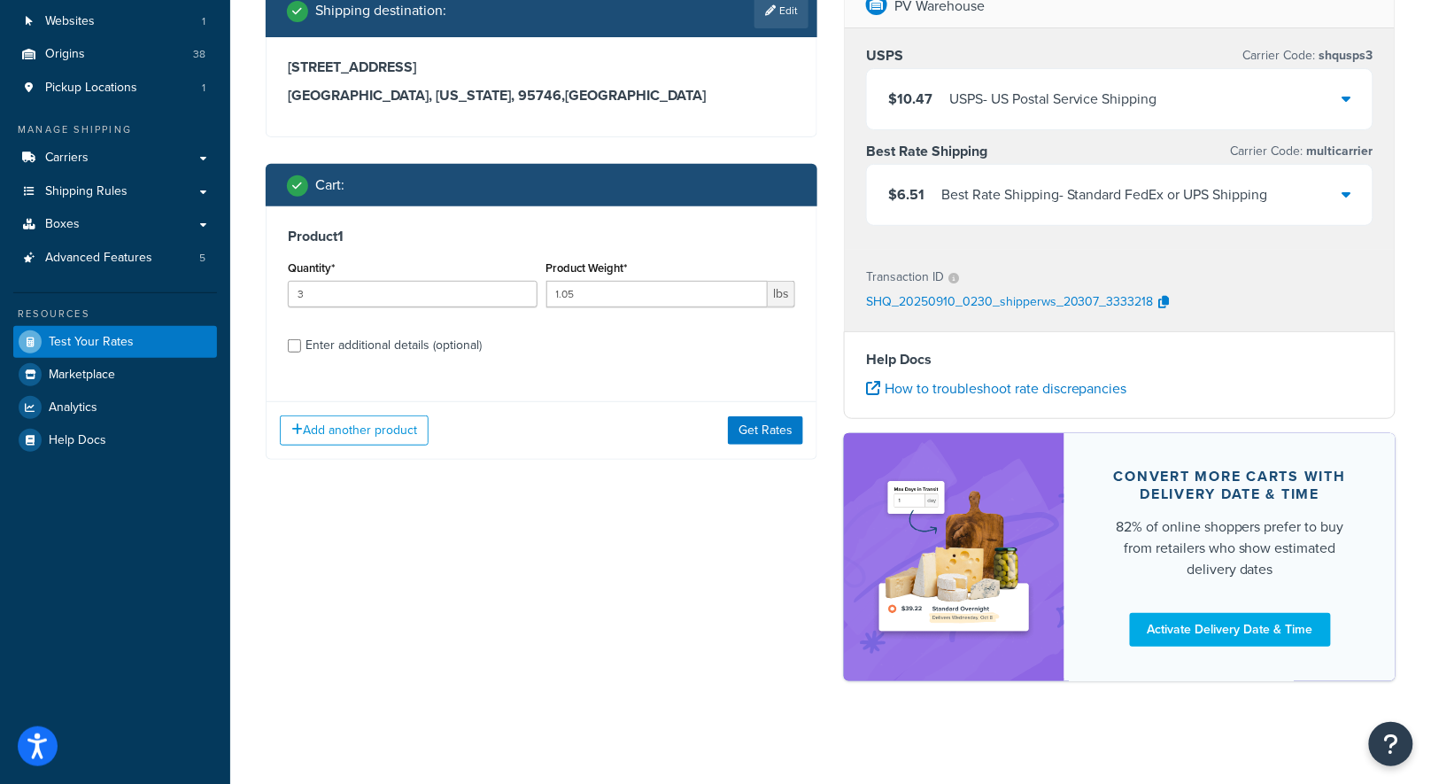
click at [434, 345] on div "Enter additional details (optional)" at bounding box center [394, 345] width 176 height 25
click at [301, 345] on input "Enter additional details (optional)" at bounding box center [294, 345] width 13 height 13
checkbox input "true"
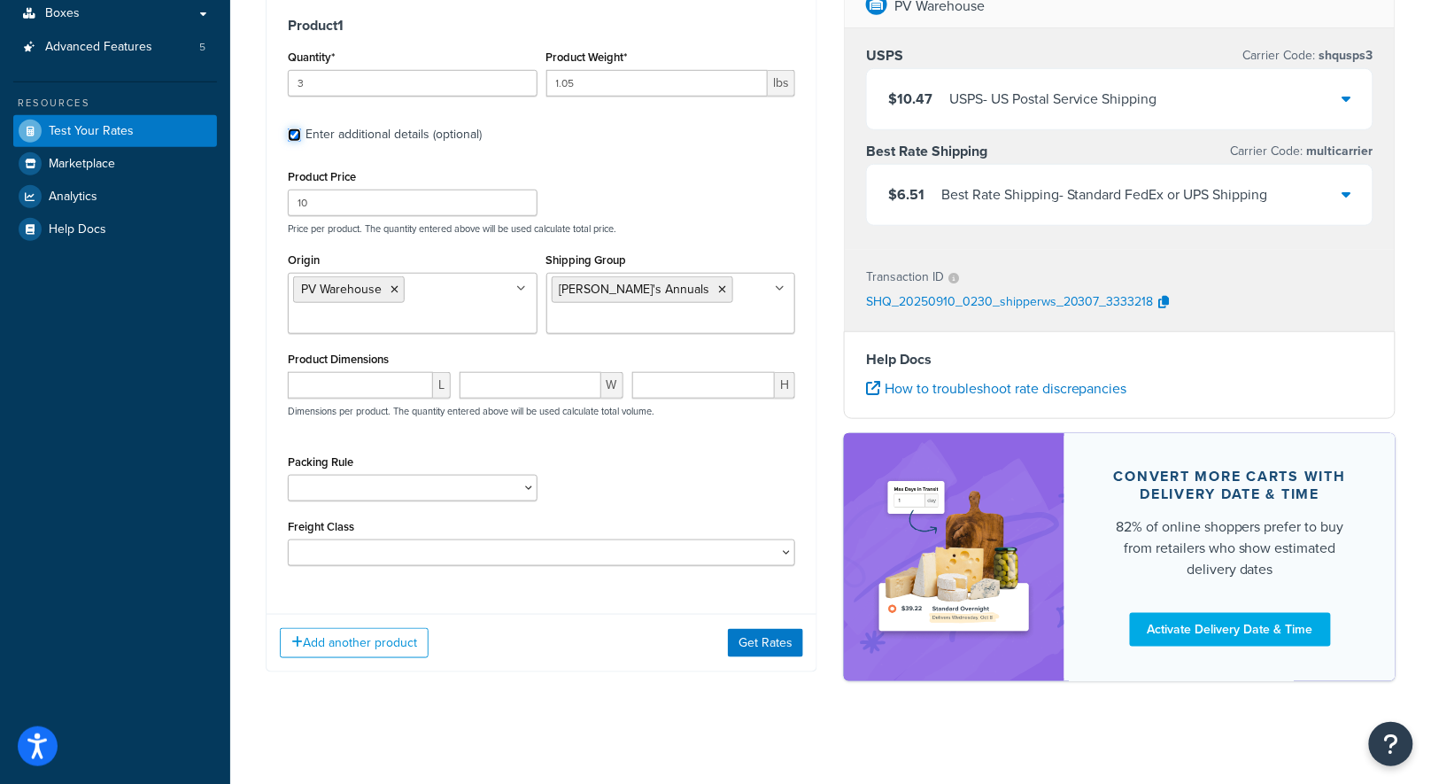
scroll to position [338, 0]
click at [477, 474] on select "1 Gallon 10 Inch Plant Markers 20 Inch Plant Markers AHS 4 claw GO500 AHS 5 Gal…" at bounding box center [413, 487] width 250 height 27
select select "84863"
click at [288, 474] on select "1 Gallon 10 Inch Plant Markers 20 Inch Plant Markers AHS 4 claw GO500 AHS 5 Gal…" at bounding box center [413, 487] width 250 height 27
click at [741, 638] on button "Get Rates" at bounding box center [765, 642] width 75 height 28
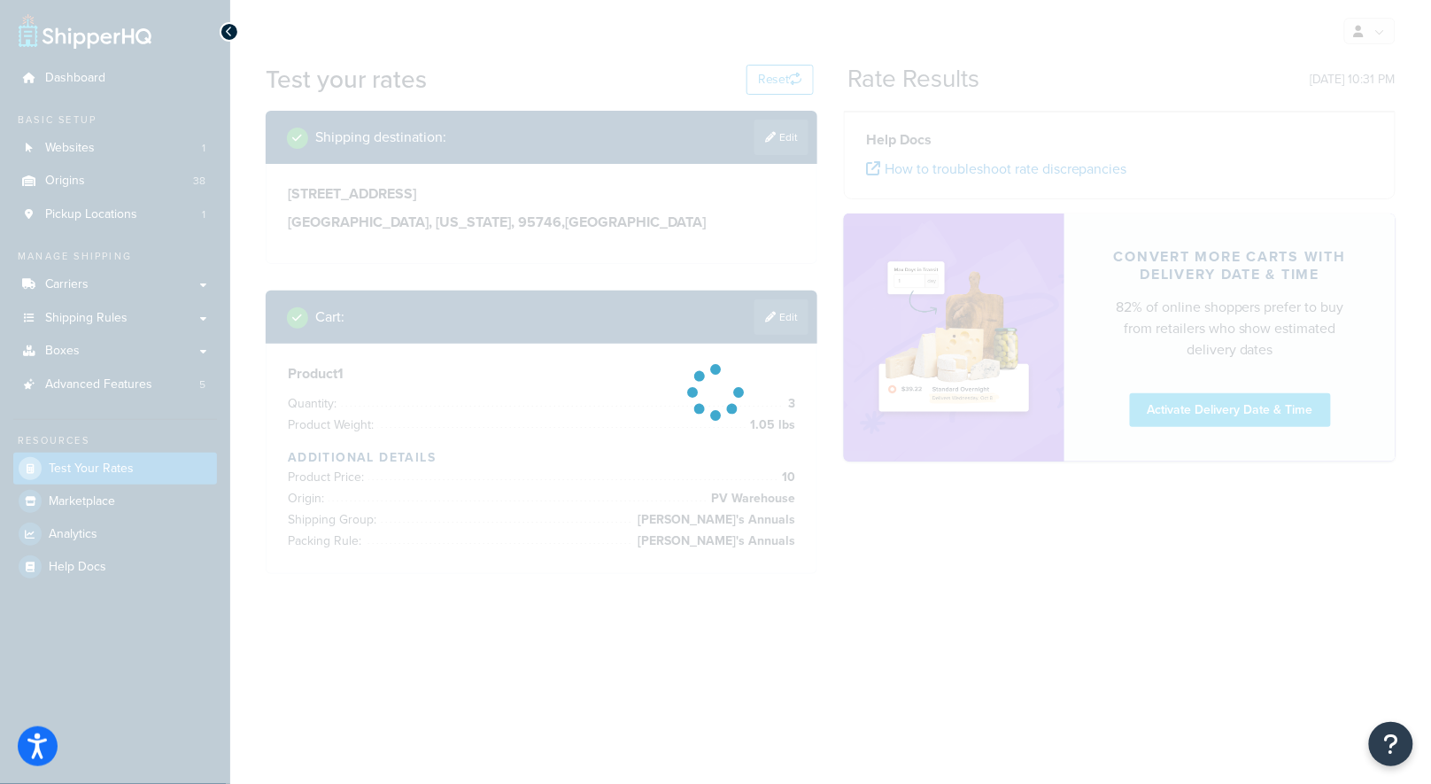
scroll to position [0, 0]
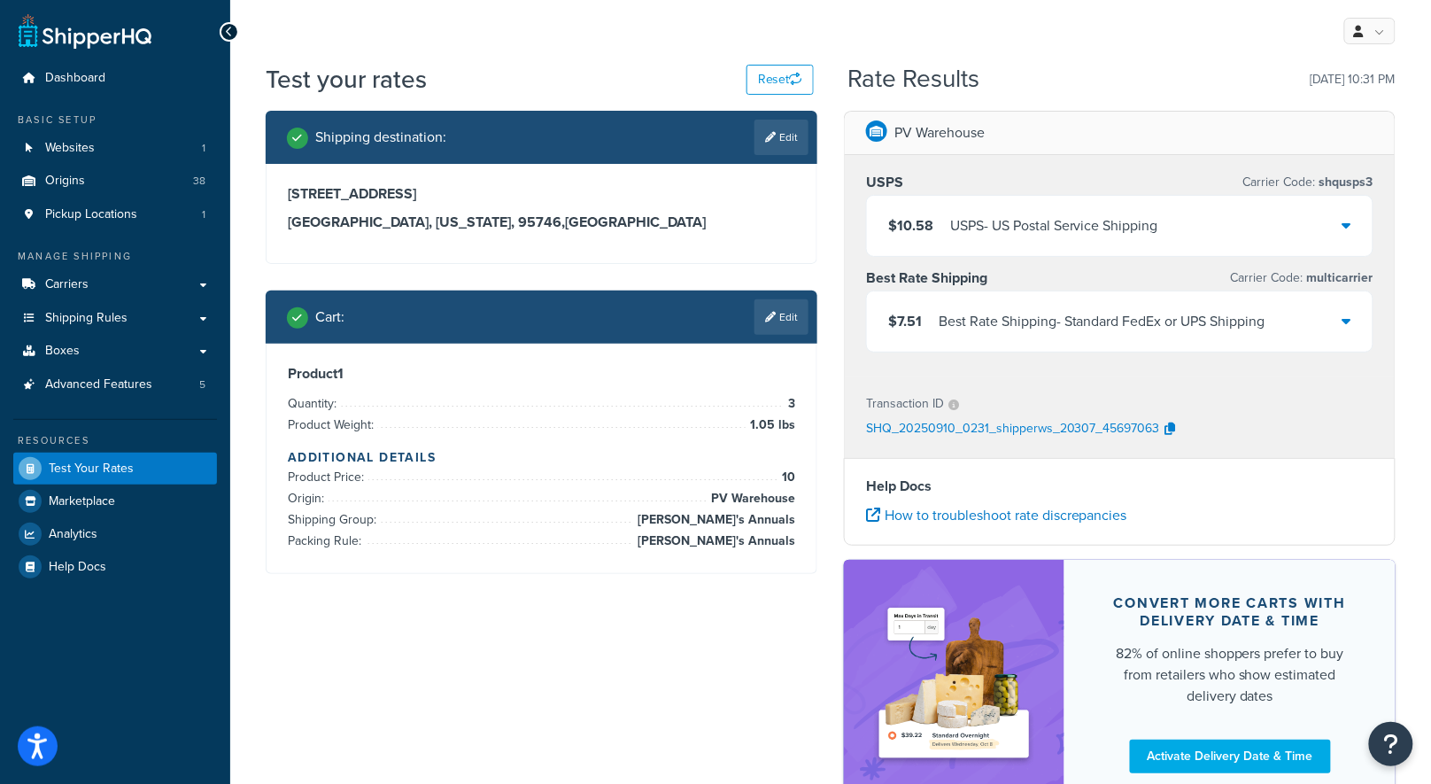
click at [1168, 334] on div "$7.51 Best Rate Shipping - Standard FedEx or UPS Shipping" at bounding box center [1120, 321] width 506 height 60
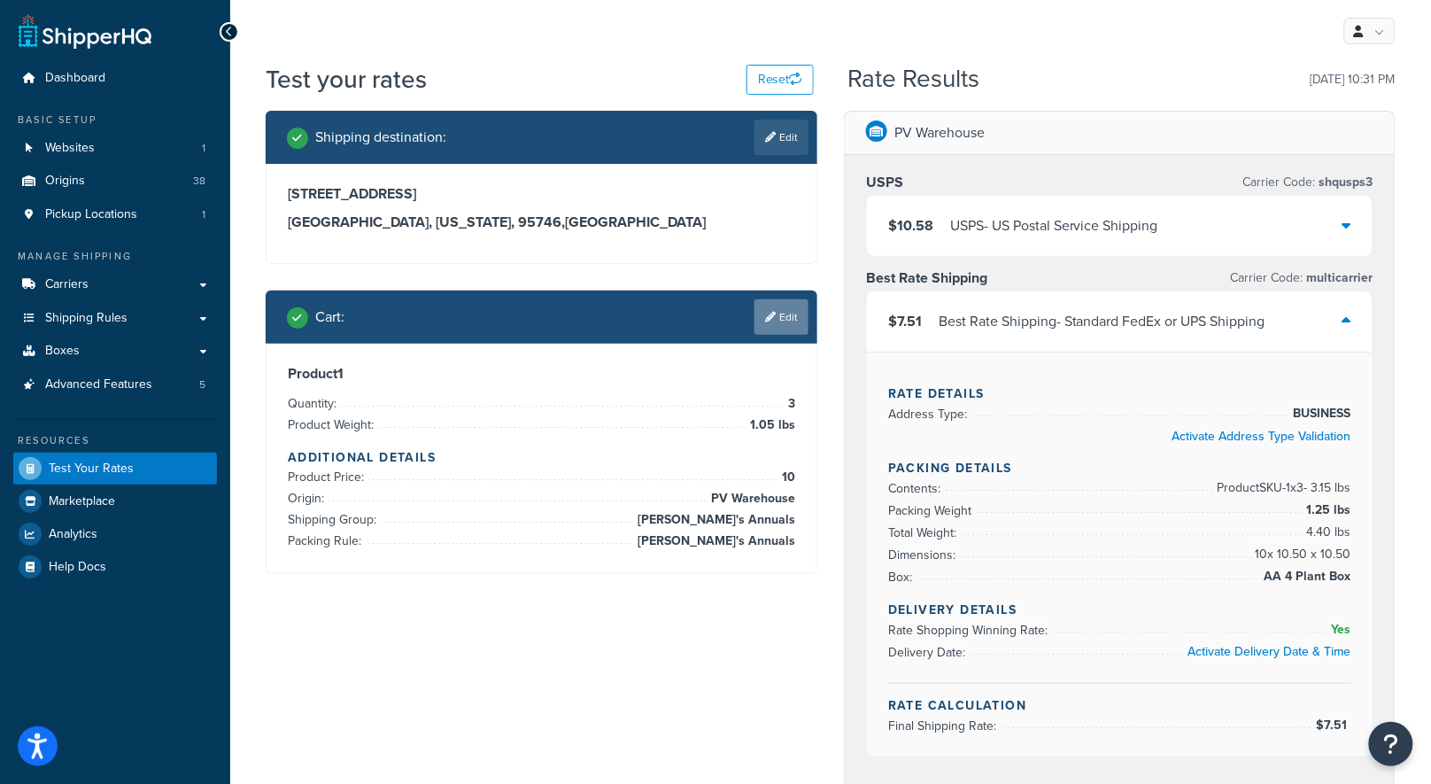
click at [795, 325] on link "Edit" at bounding box center [782, 316] width 54 height 35
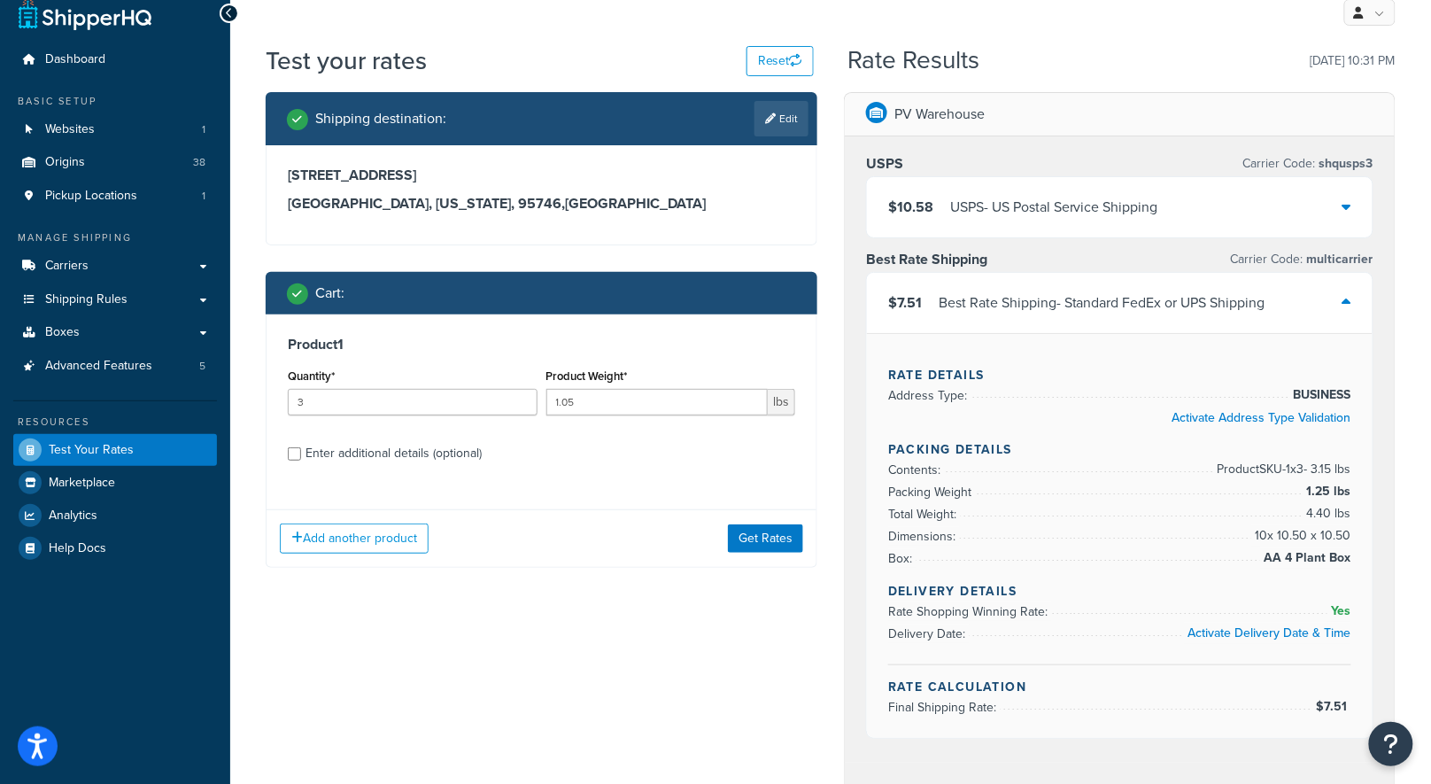
scroll to position [19, 0]
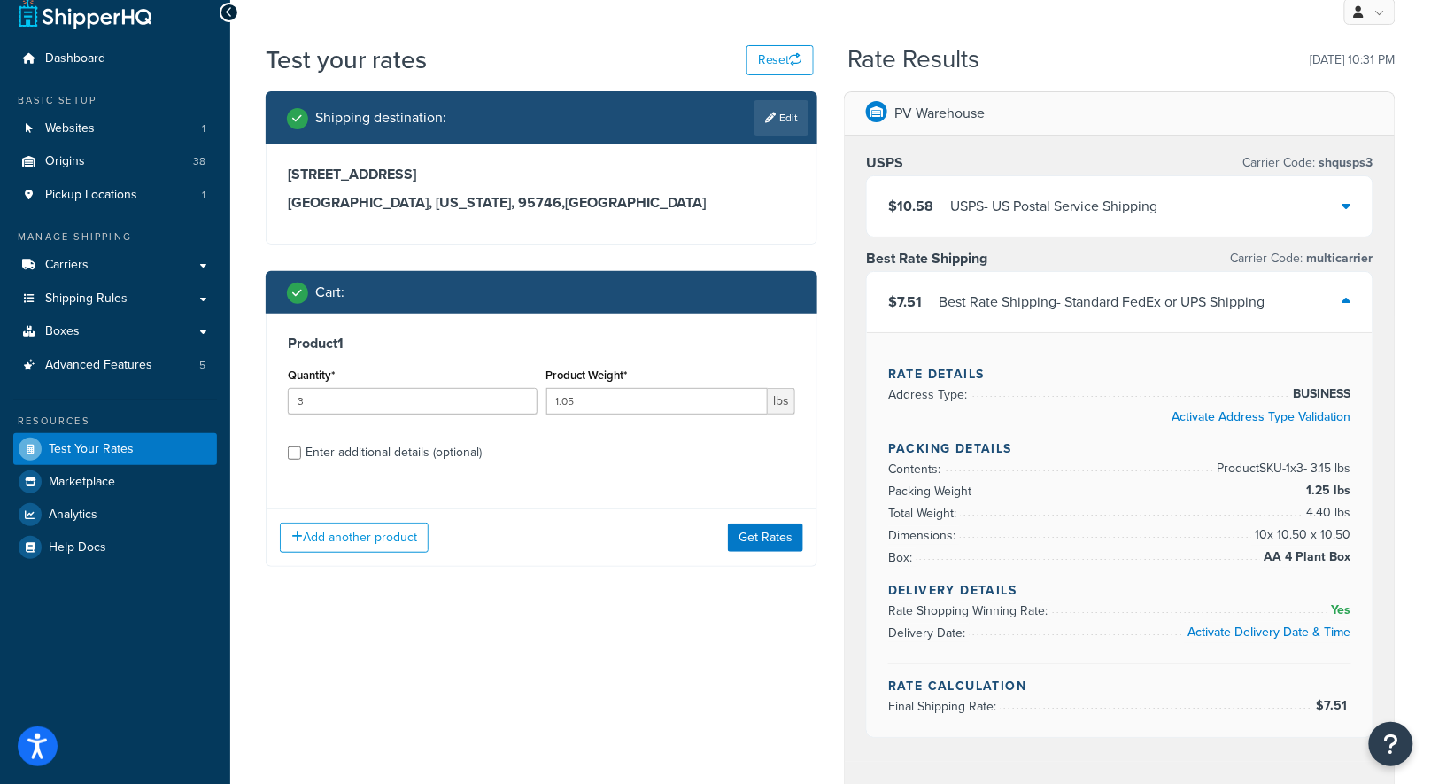
click at [353, 453] on div "Enter additional details (optional)" at bounding box center [394, 452] width 176 height 25
click at [301, 453] on input "Enter additional details (optional)" at bounding box center [294, 452] width 13 height 13
checkbox input "true"
select select "84863"
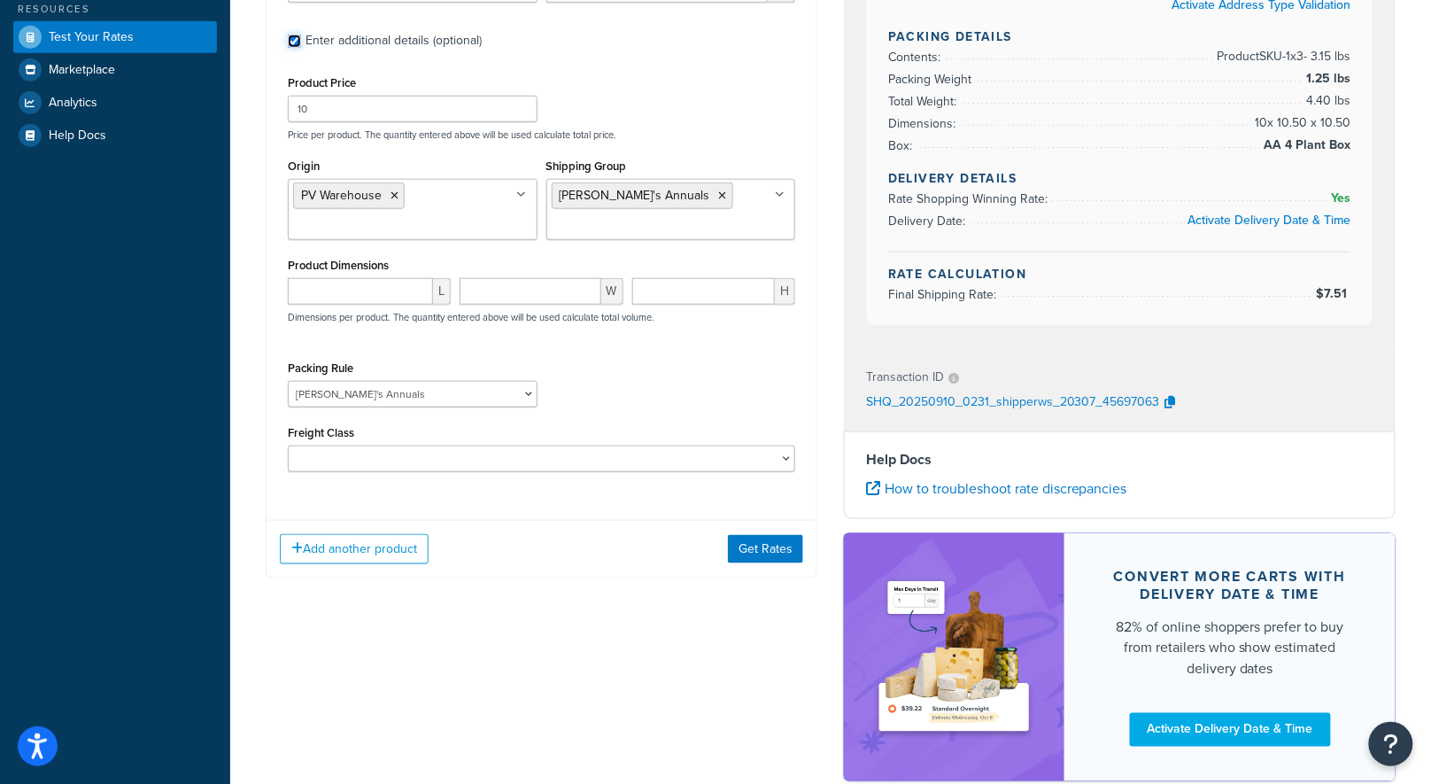
scroll to position [434, 0]
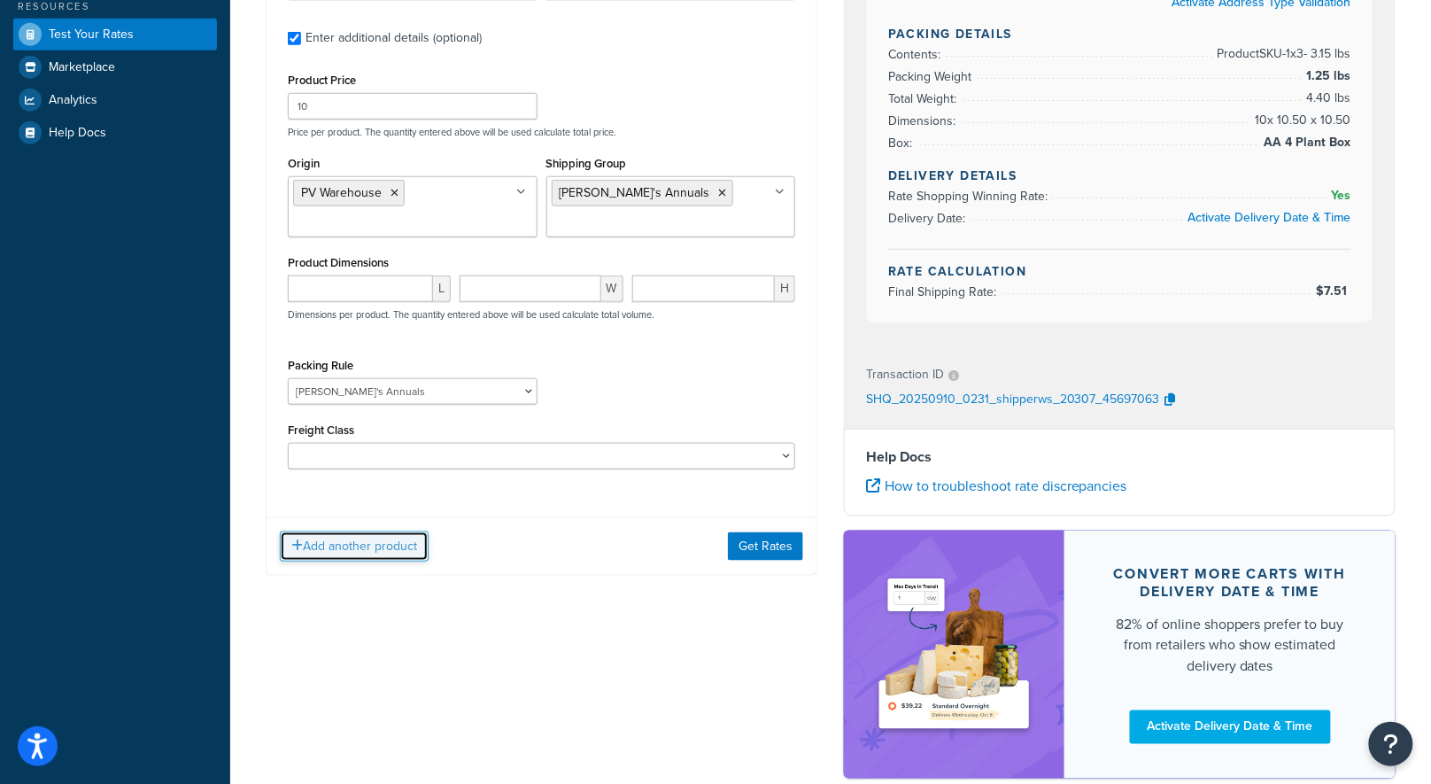
click at [375, 545] on button "Add another product" at bounding box center [354, 546] width 149 height 30
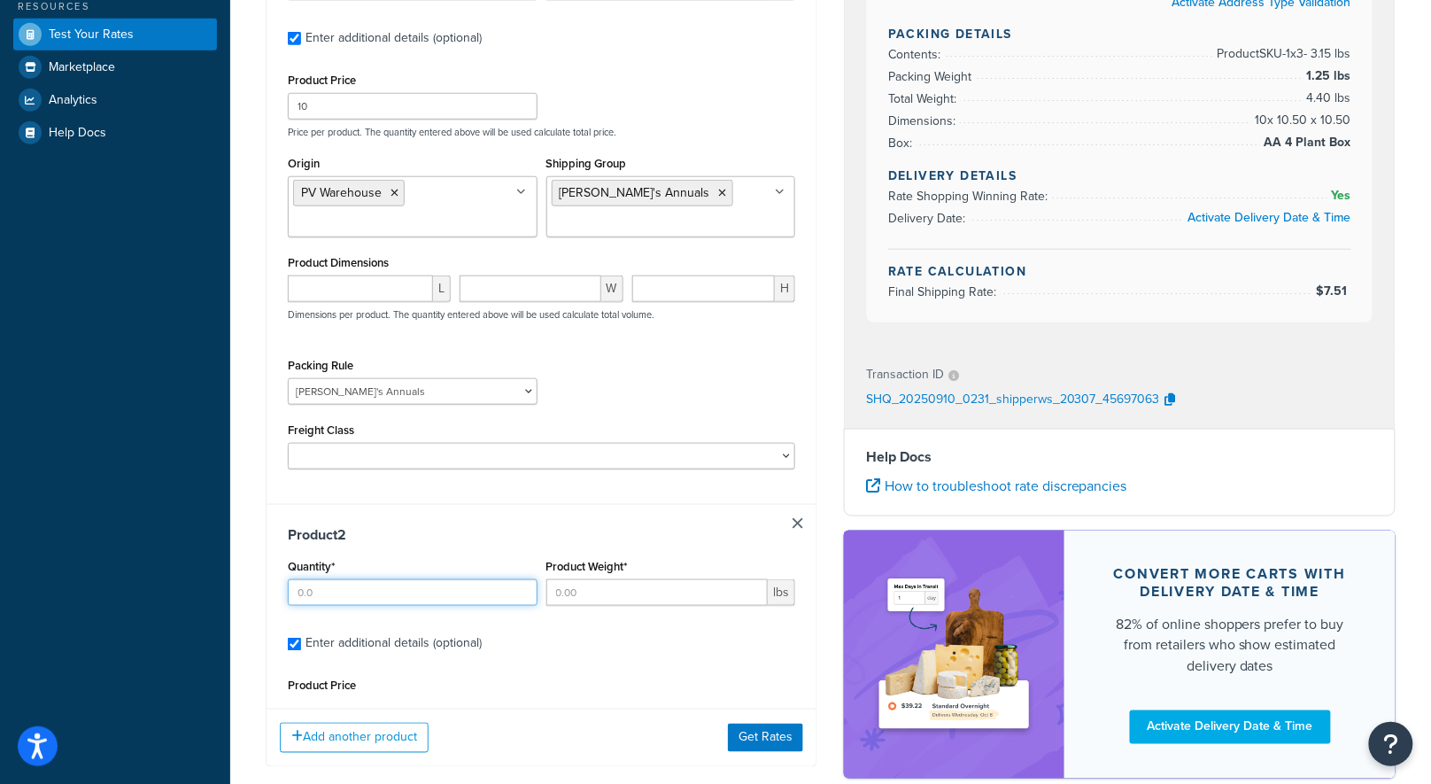
click at [472, 596] on input "Quantity*" at bounding box center [413, 592] width 250 height 27
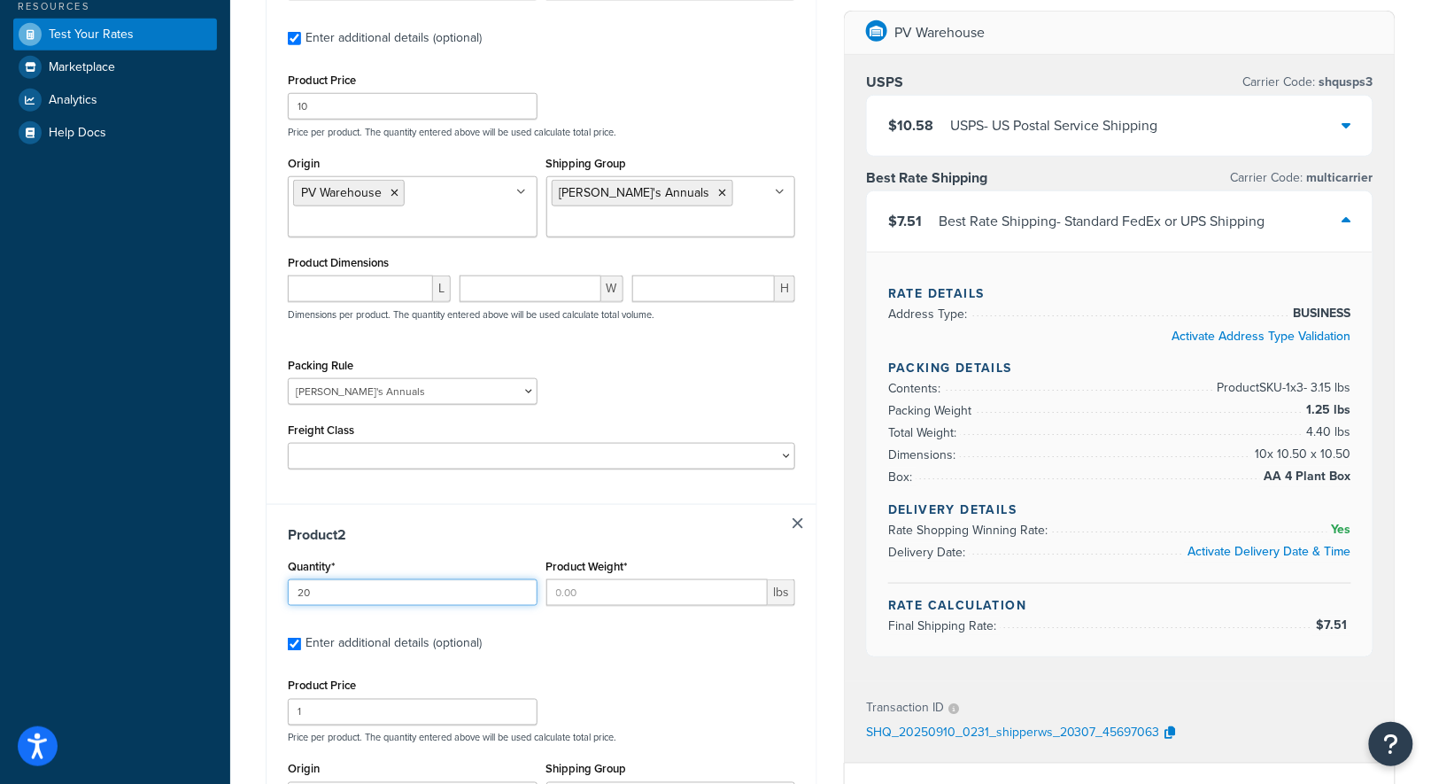
type input "20"
click at [614, 599] on input "Product Weight*" at bounding box center [658, 592] width 222 height 27
type input "0"
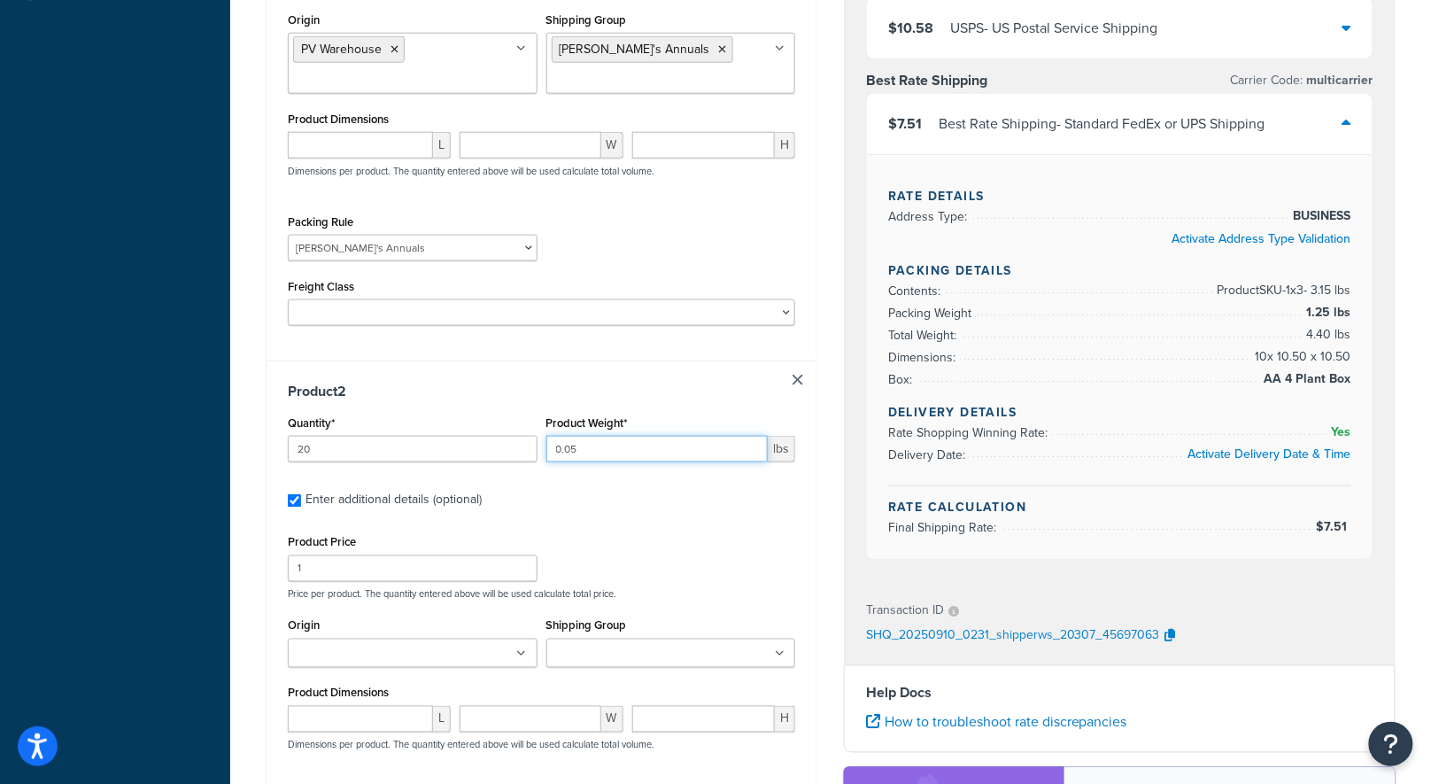
scroll to position [578, 0]
type input "0.05"
click at [463, 649] on ul at bounding box center [413, 652] width 250 height 29
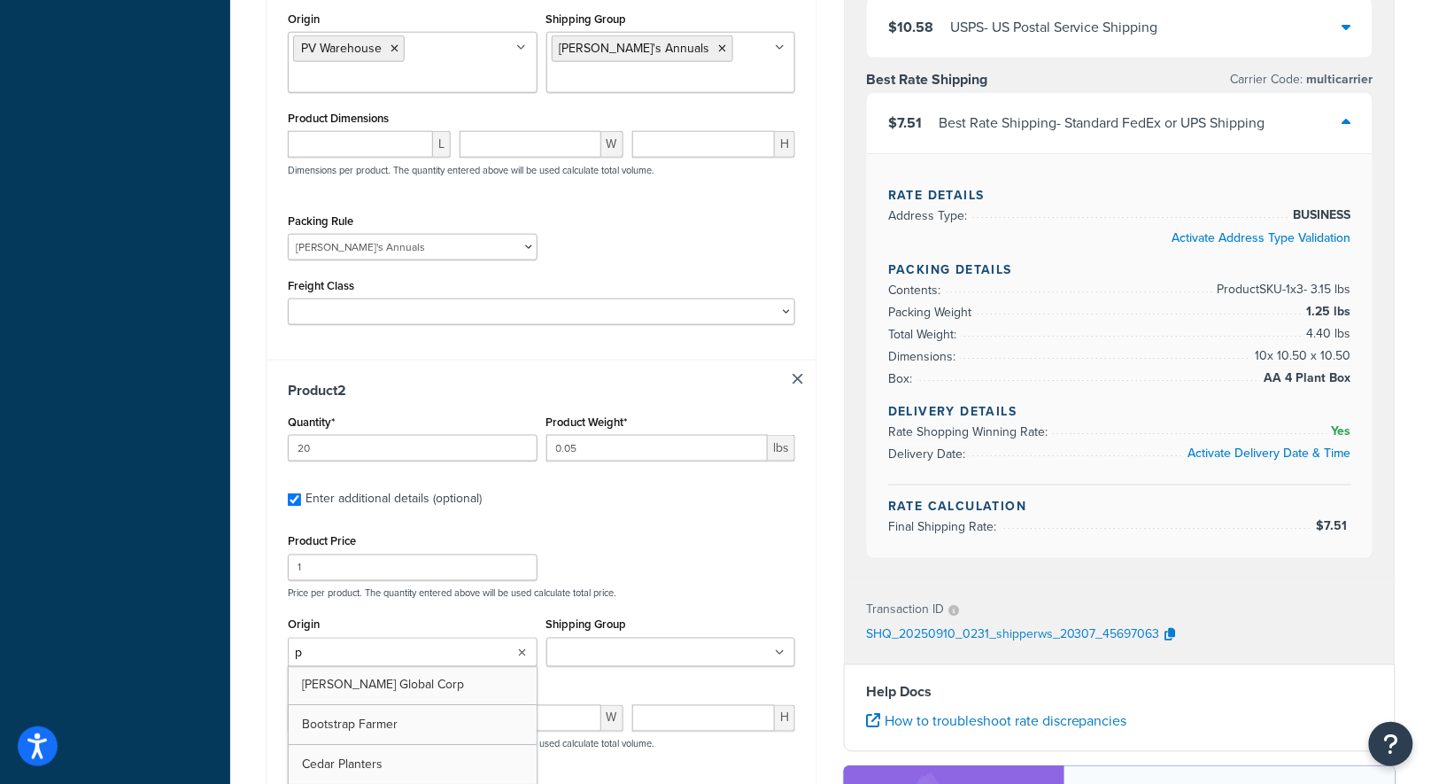
type input "pv"
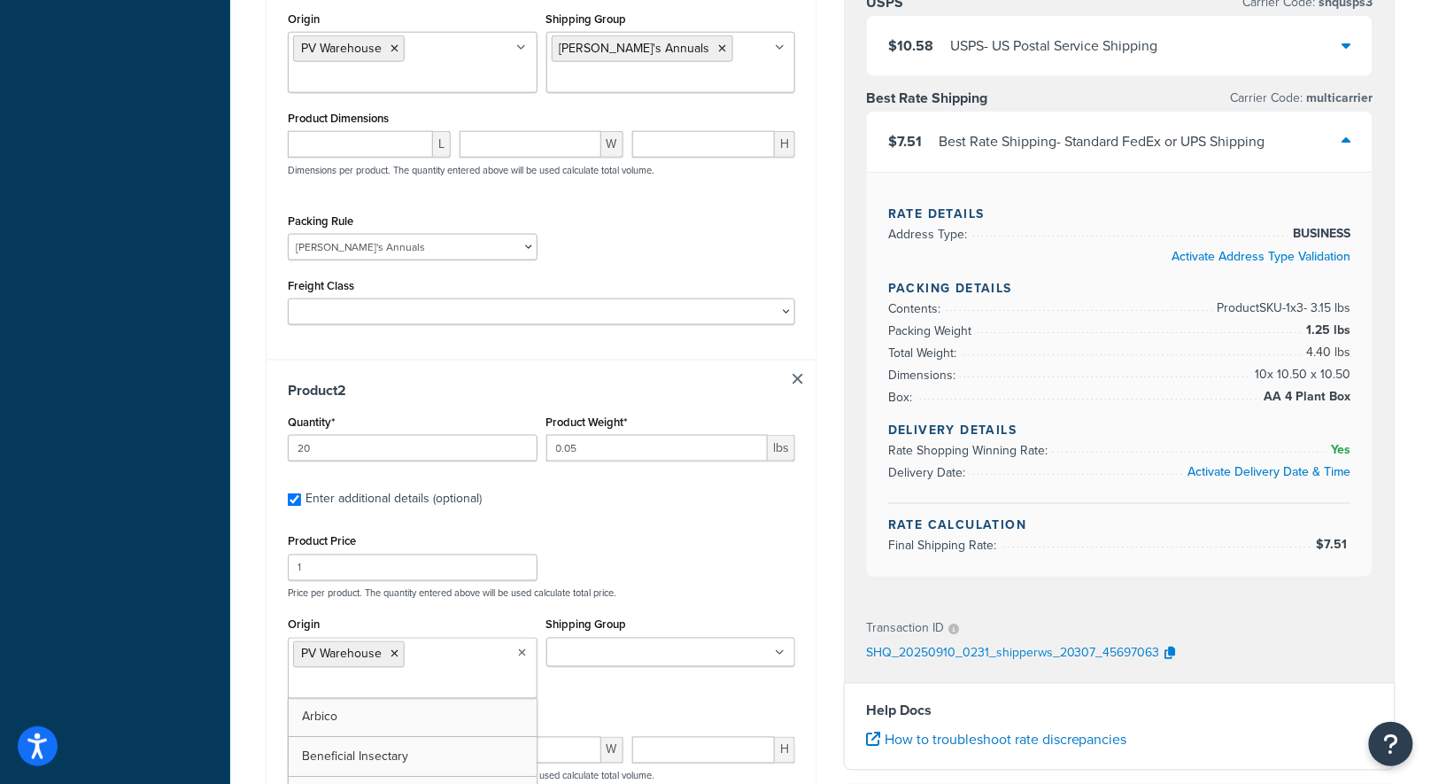
click at [601, 640] on ul at bounding box center [672, 652] width 250 height 29
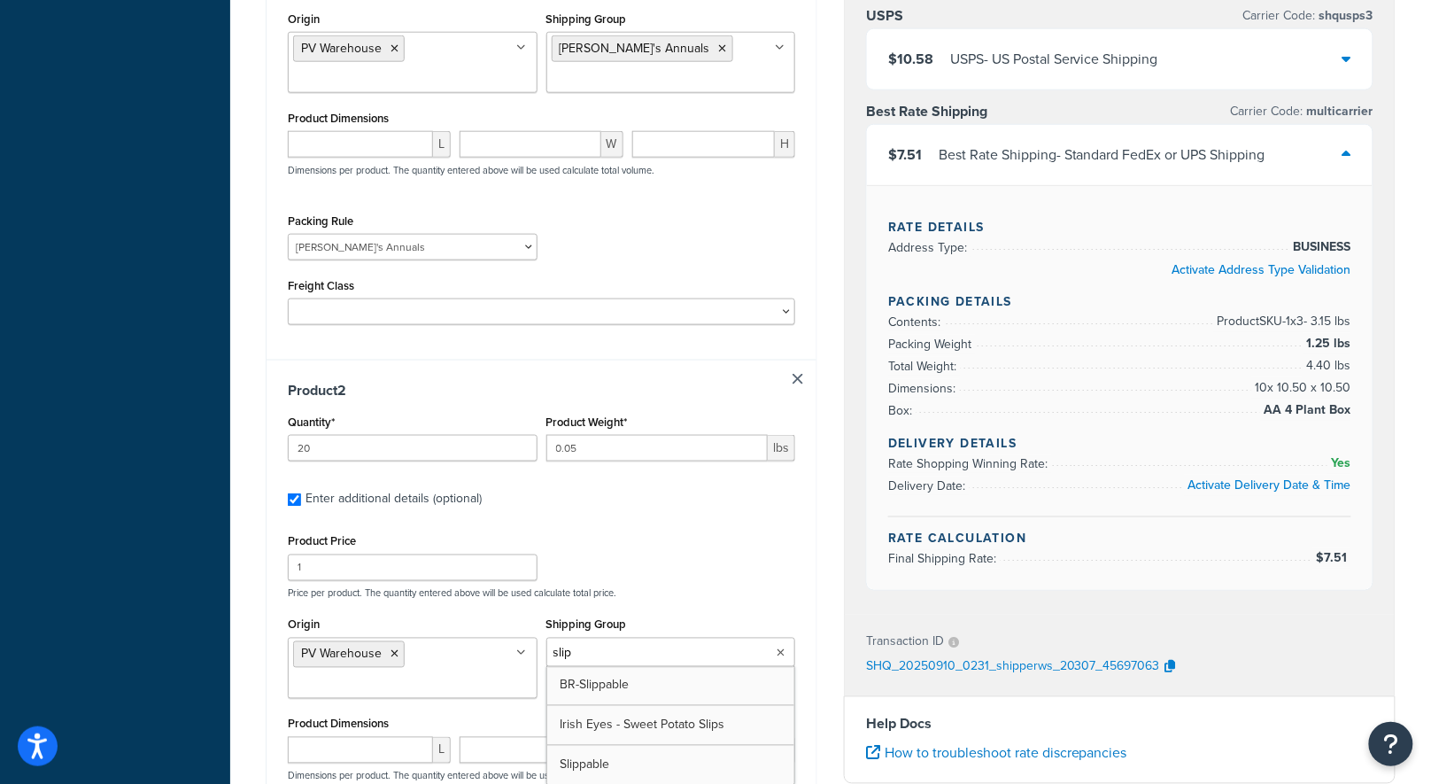
type input "slipp"
click at [621, 530] on div "Product Price 1 Price per product. The quantity entered above will be used calc…" at bounding box center [541, 565] width 516 height 70
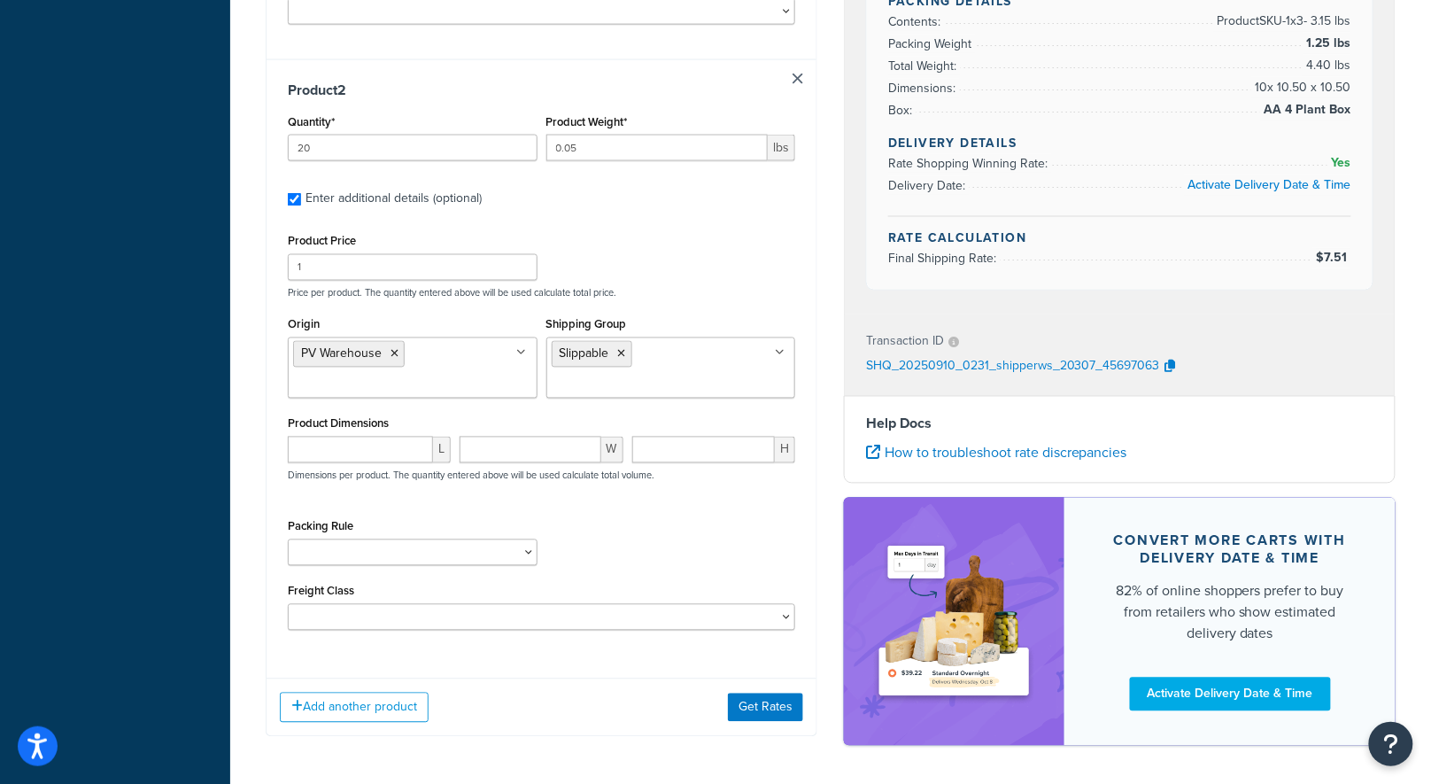
scroll to position [944, 0]
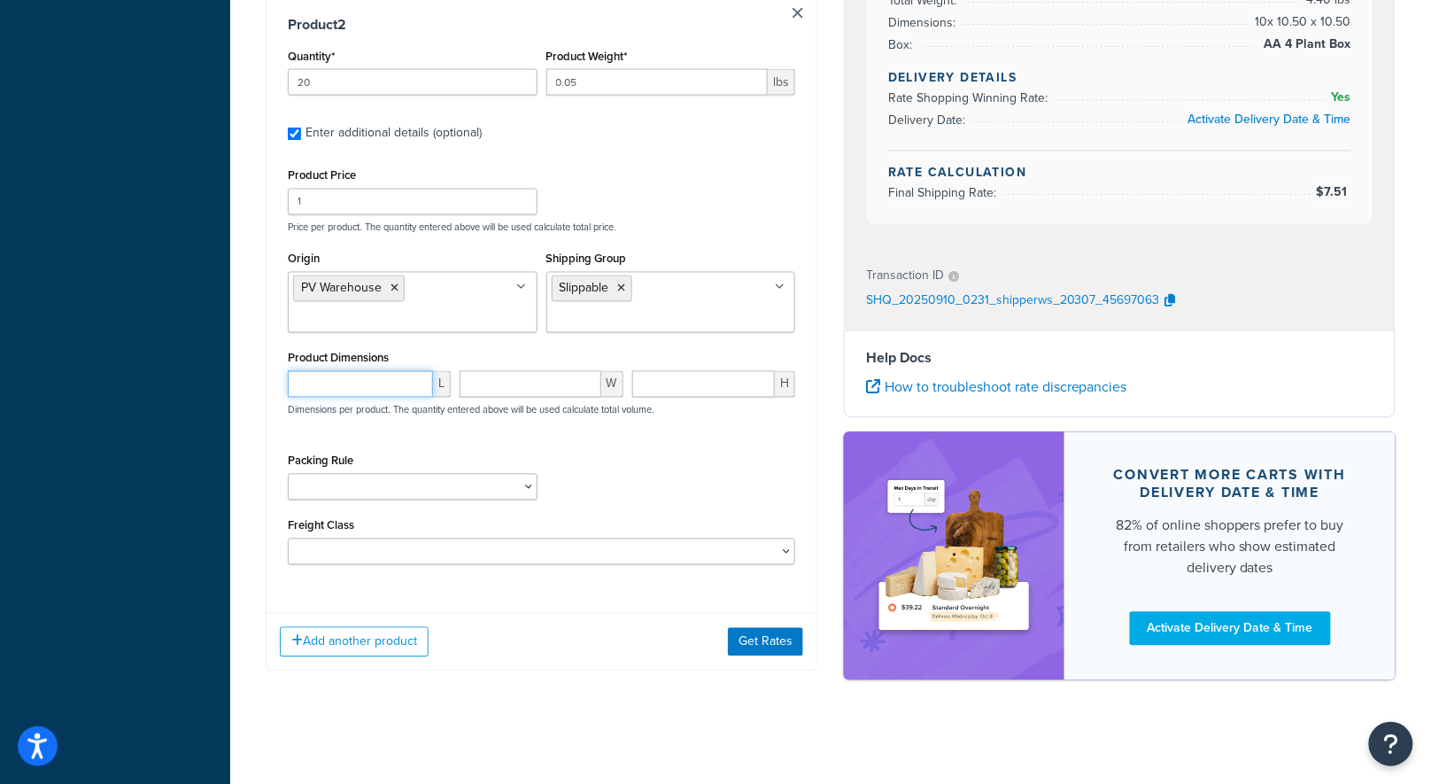
click at [317, 395] on input "number" at bounding box center [360, 384] width 145 height 27
type input "3"
click at [508, 382] on input "number" at bounding box center [530, 384] width 141 height 27
type input "4"
click at [718, 382] on input "number" at bounding box center [703, 384] width 143 height 27
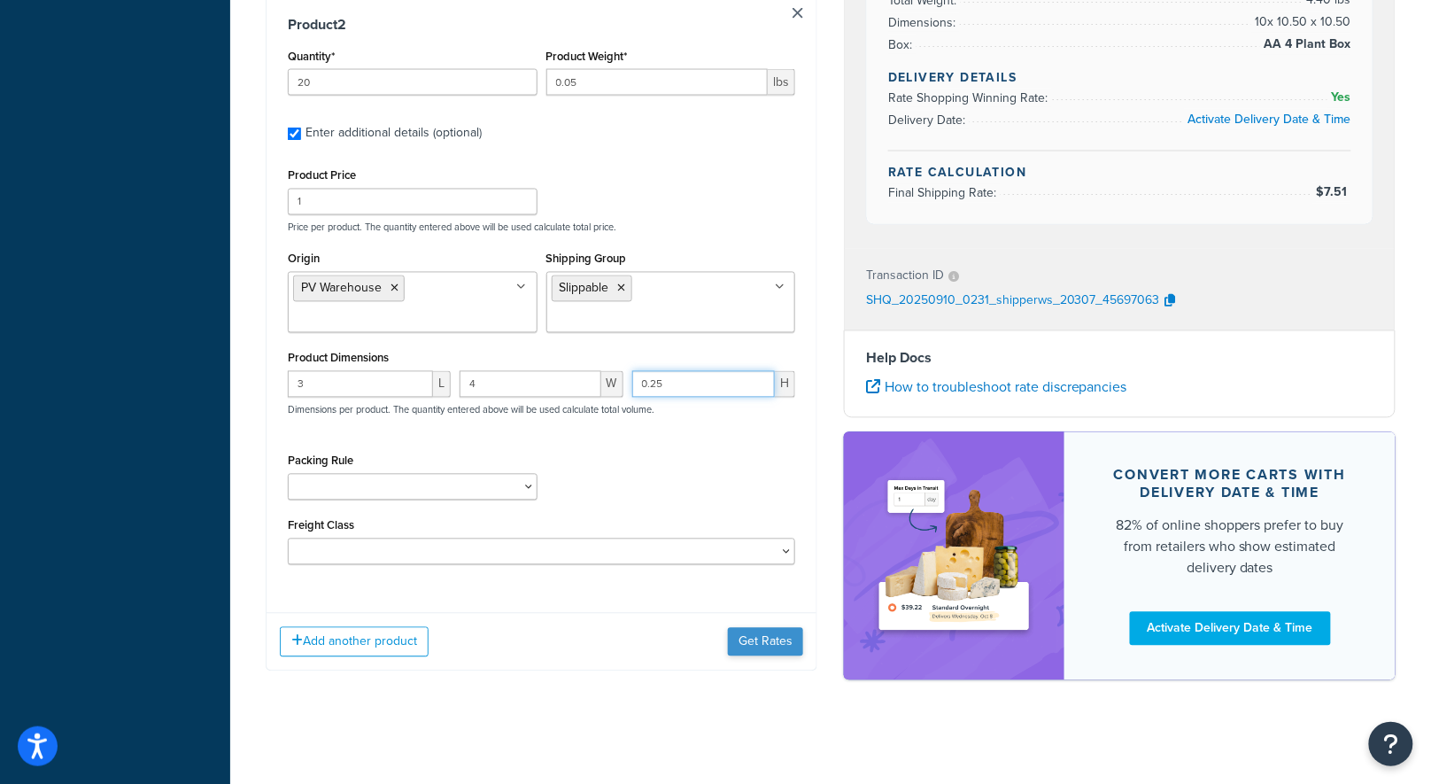
type input "0.25"
click at [766, 639] on button "Get Rates" at bounding box center [765, 642] width 75 height 28
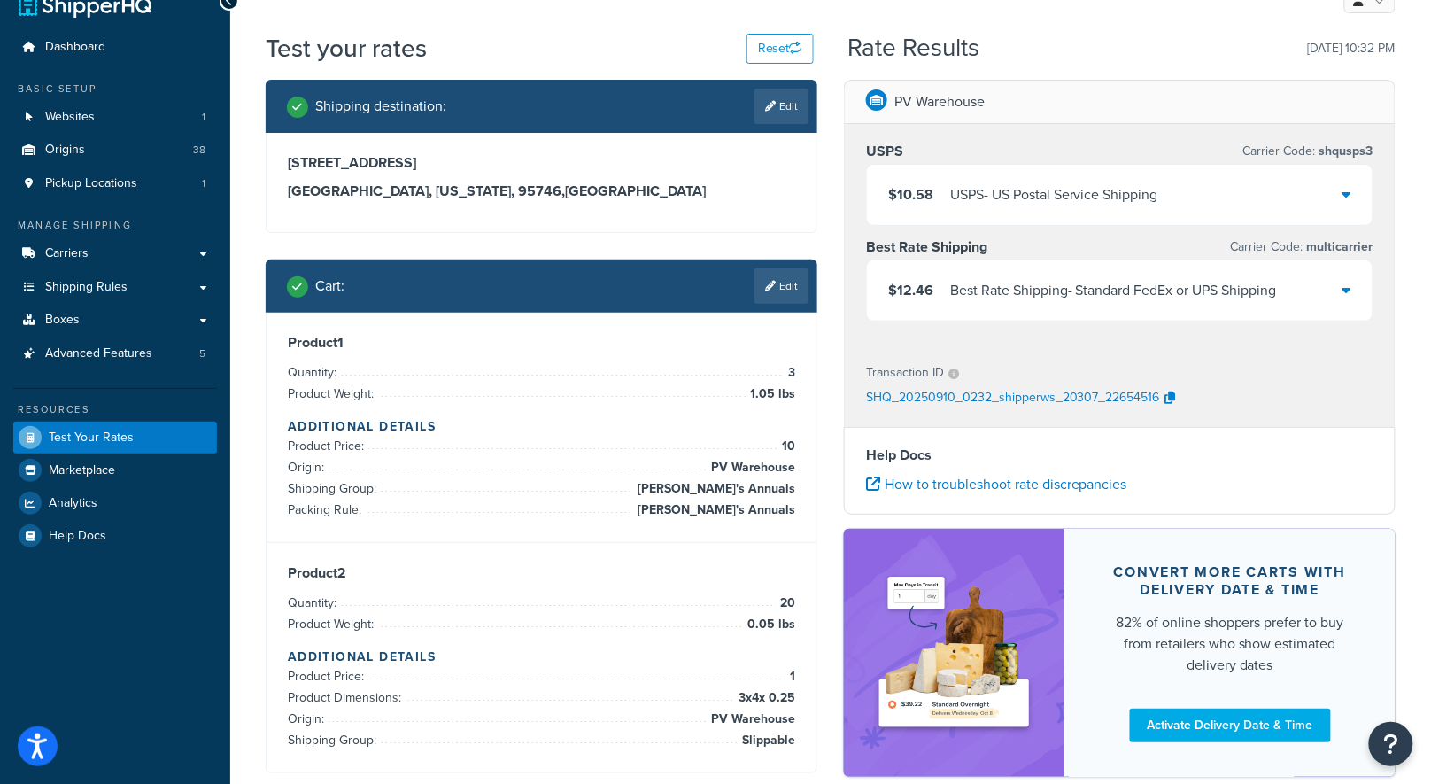
scroll to position [0, 0]
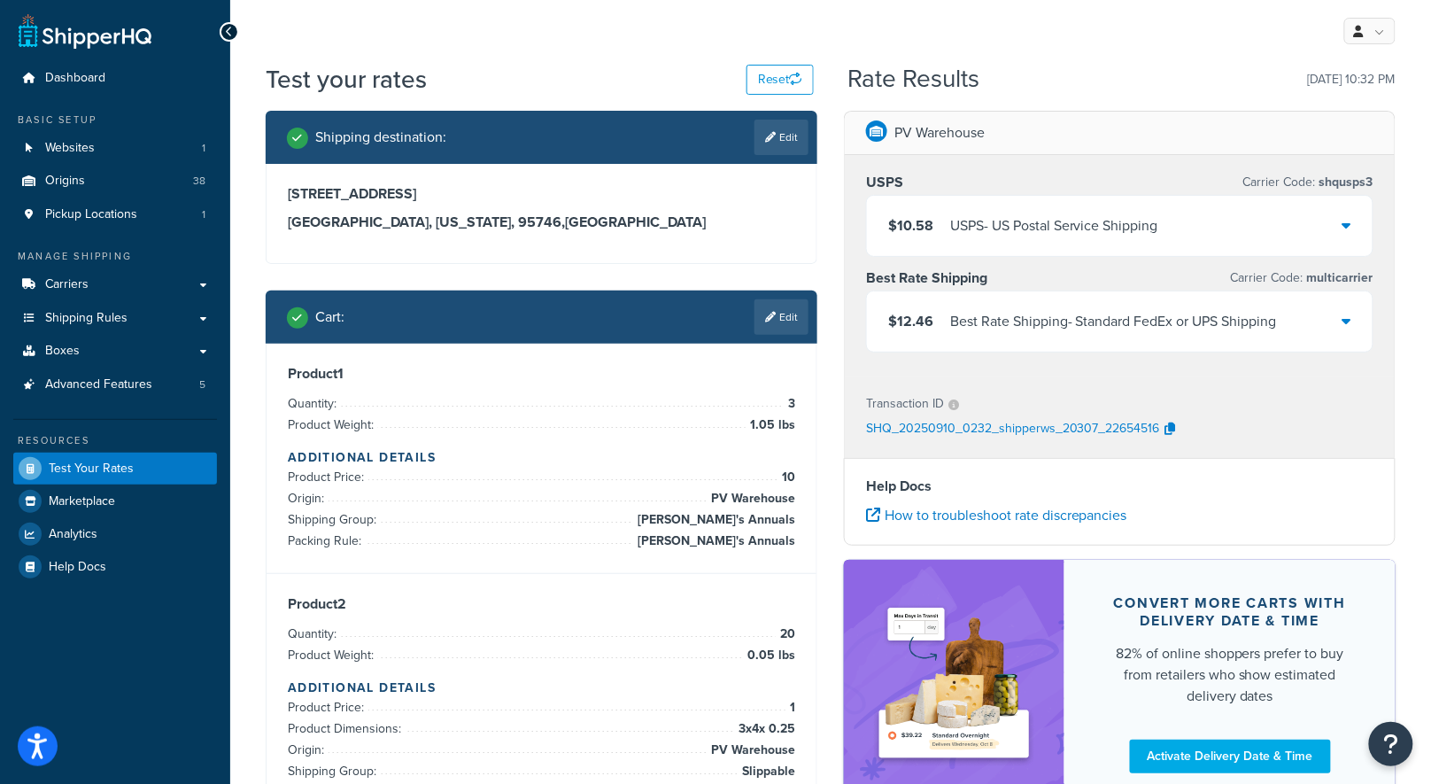
click at [1116, 301] on div "$12.46 Best Rate Shipping - Standard FedEx or UPS Shipping" at bounding box center [1120, 321] width 506 height 60
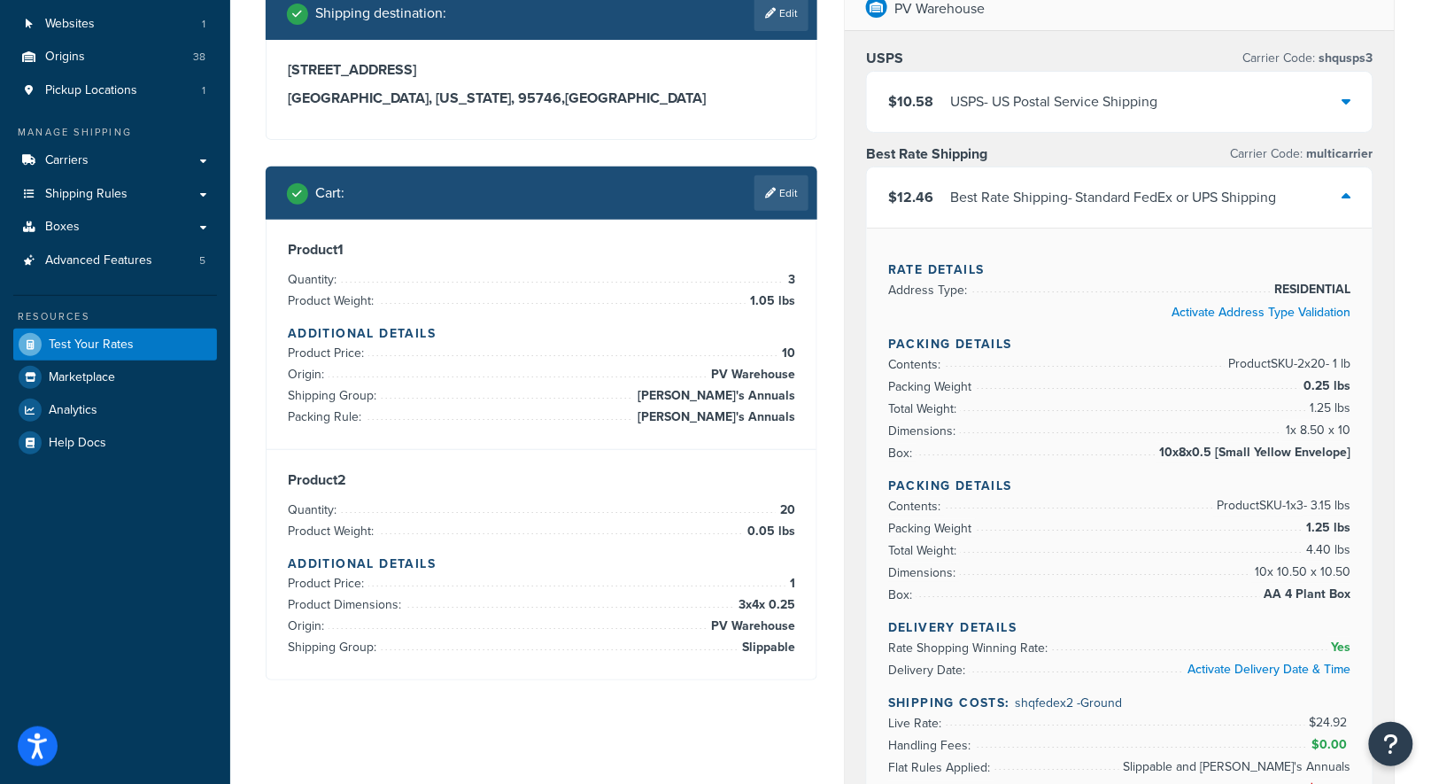
scroll to position [125, 0]
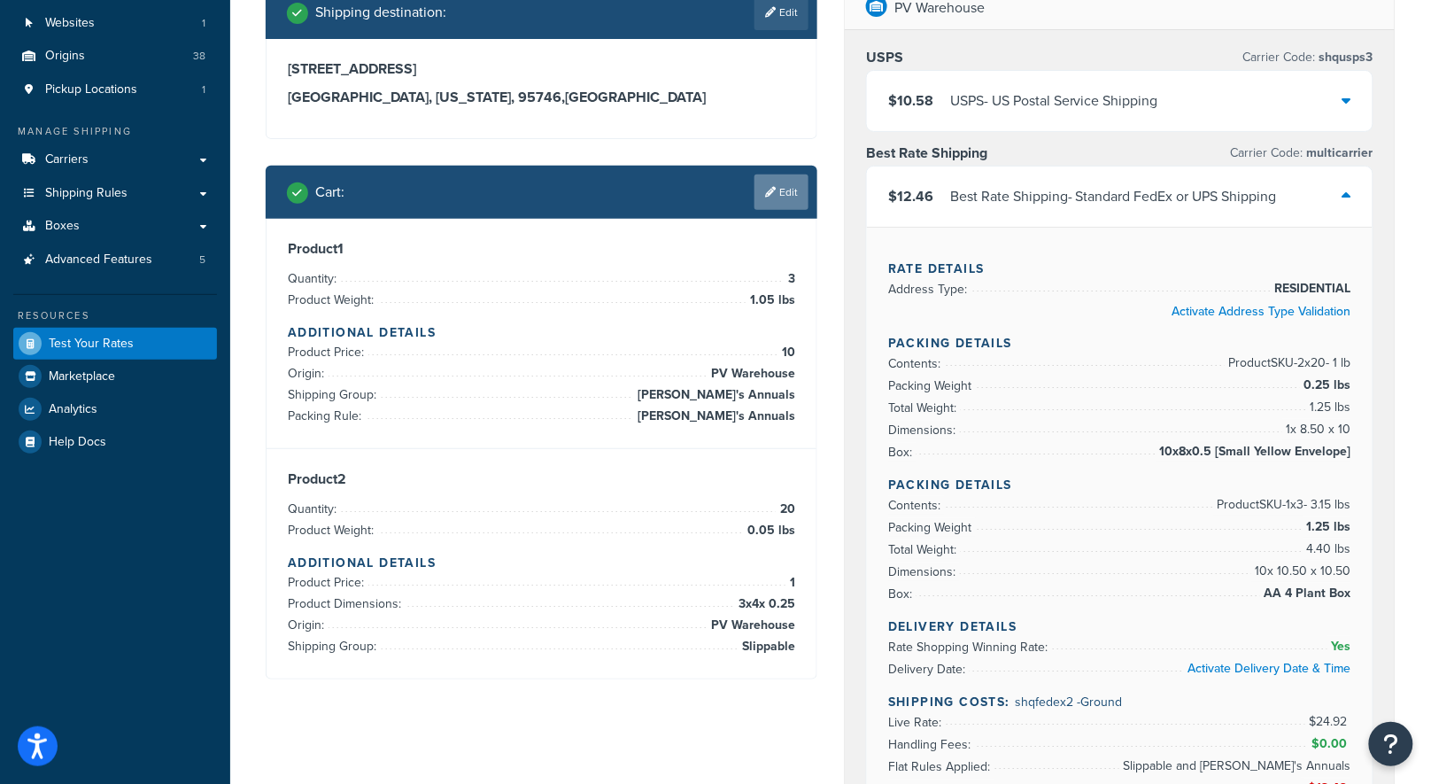
click at [783, 198] on link "Edit" at bounding box center [782, 192] width 54 height 35
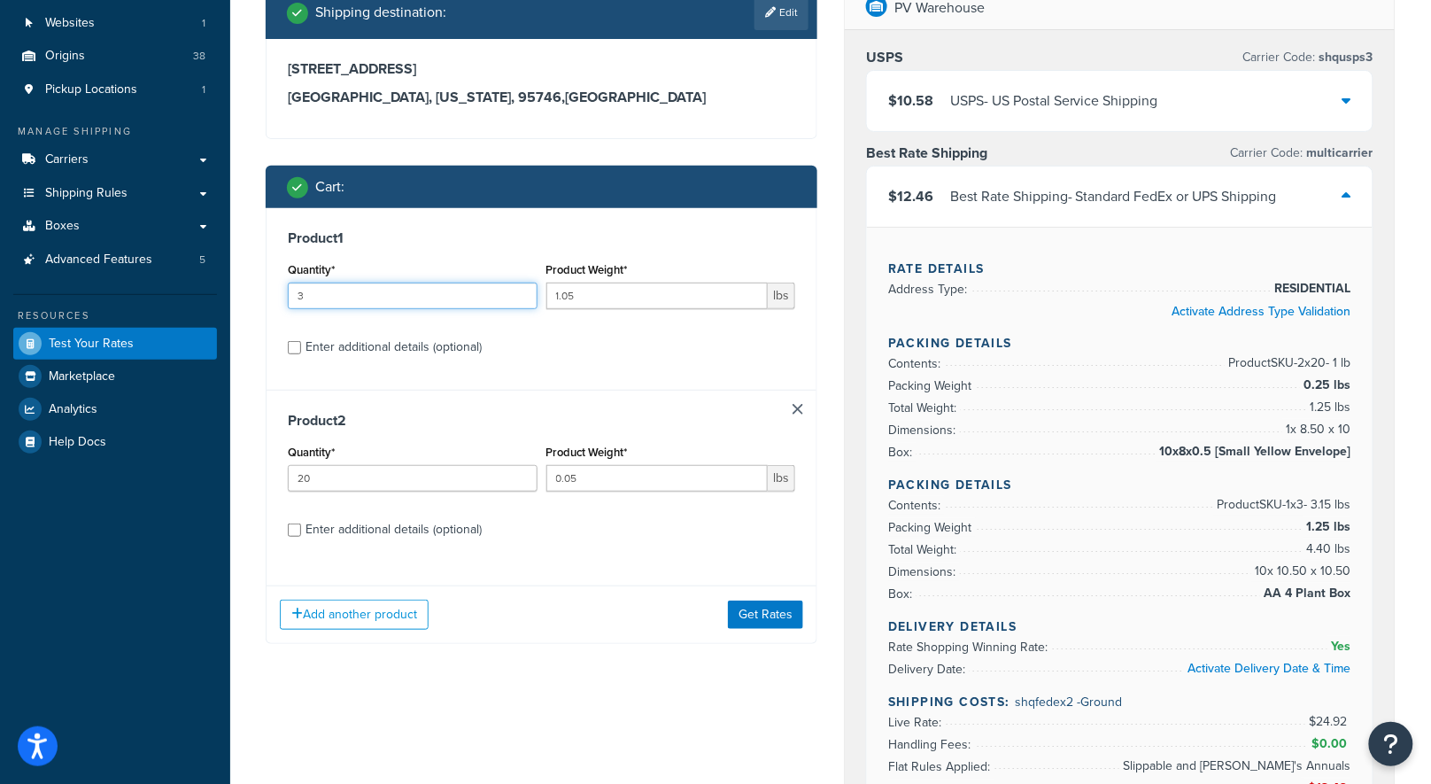
drag, startPoint x: 325, startPoint y: 290, endPoint x: 229, endPoint y: 278, distance: 96.4
click at [229, 278] on div "Dashboard Basic Setup Websites 1 Origins 38 Pickup Locations 1 Manage Shipping …" at bounding box center [715, 676] width 1431 height 1602
type input "4"
click at [791, 610] on button "Get Rates" at bounding box center [765, 615] width 75 height 28
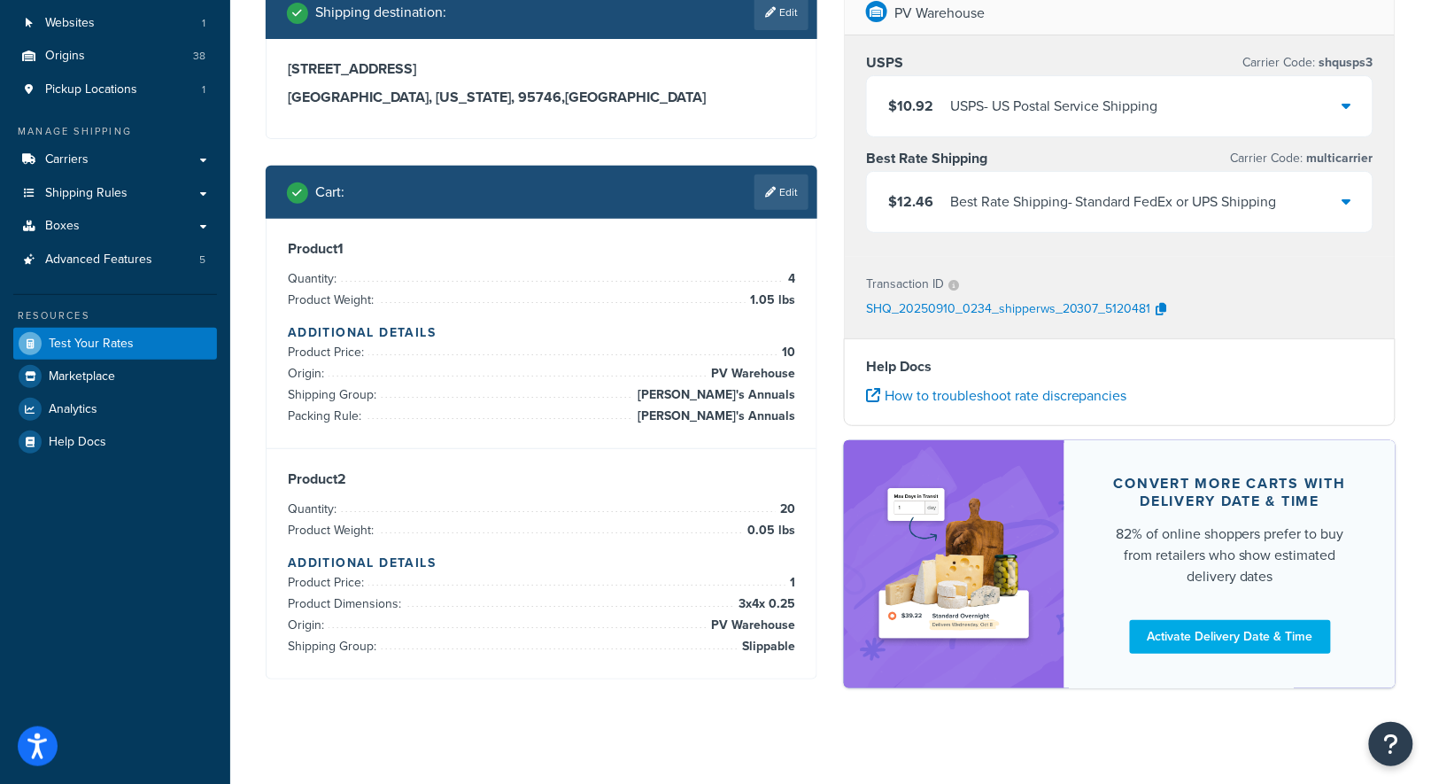
click at [1059, 218] on div "$12.46 Best Rate Shipping - Standard FedEx or UPS Shipping" at bounding box center [1120, 202] width 506 height 60
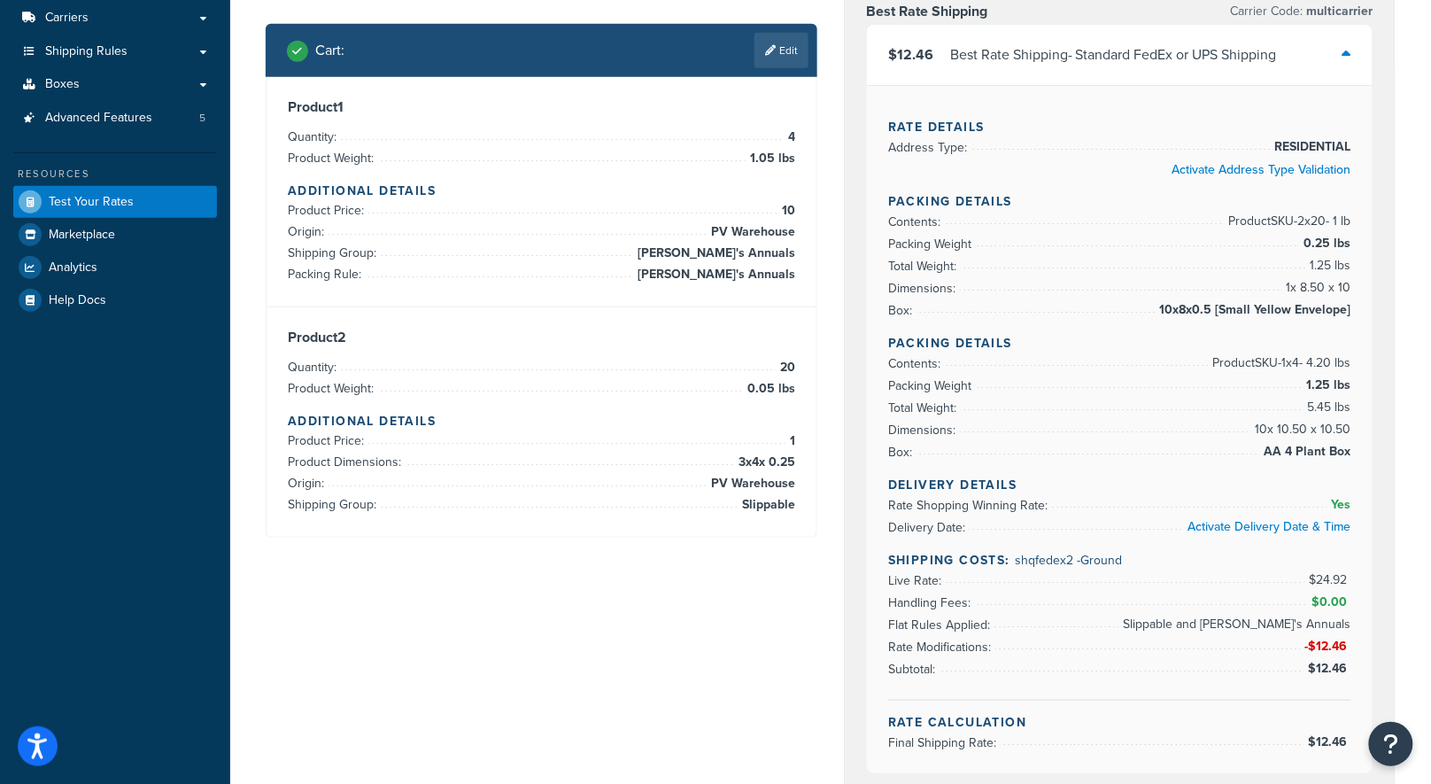
scroll to position [265, 0]
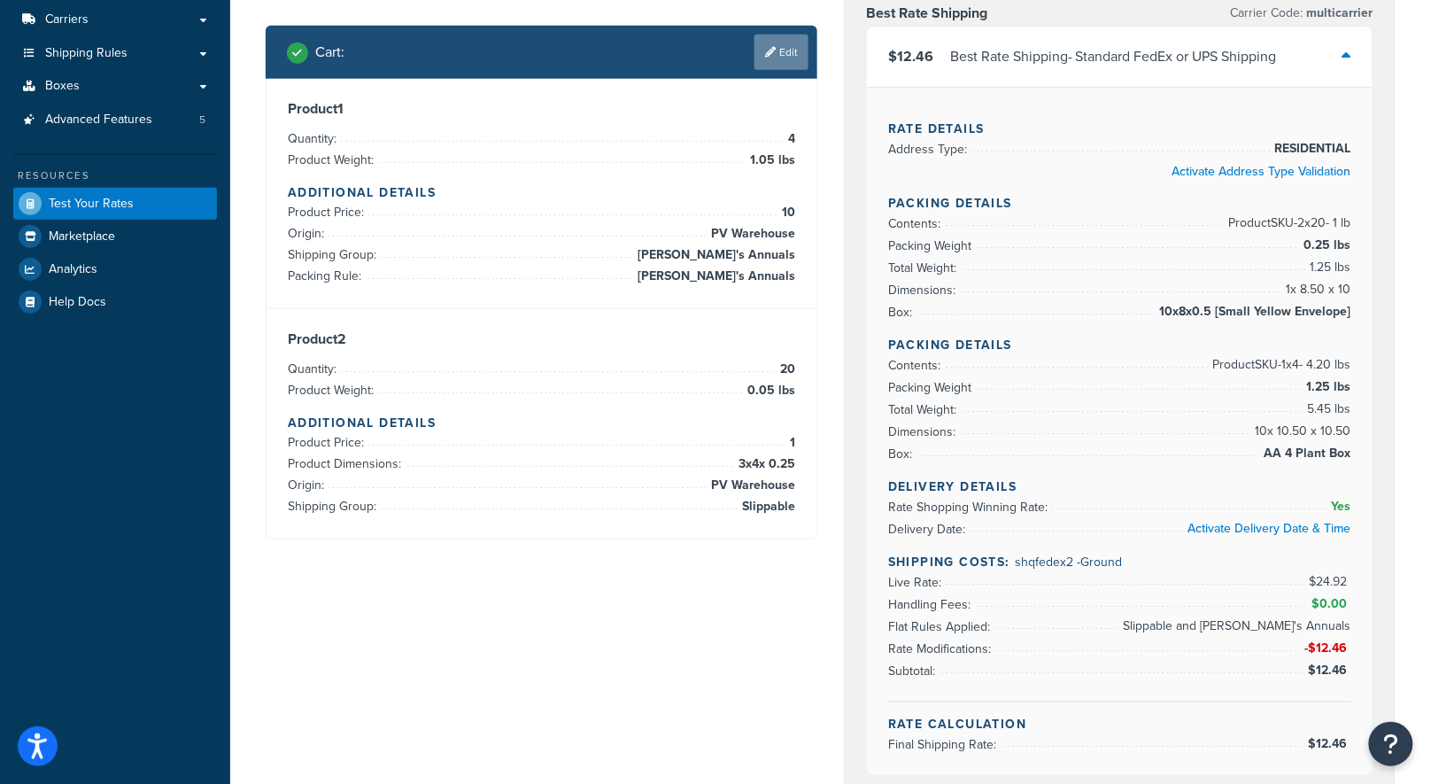
click at [794, 51] on link "Edit" at bounding box center [782, 52] width 54 height 35
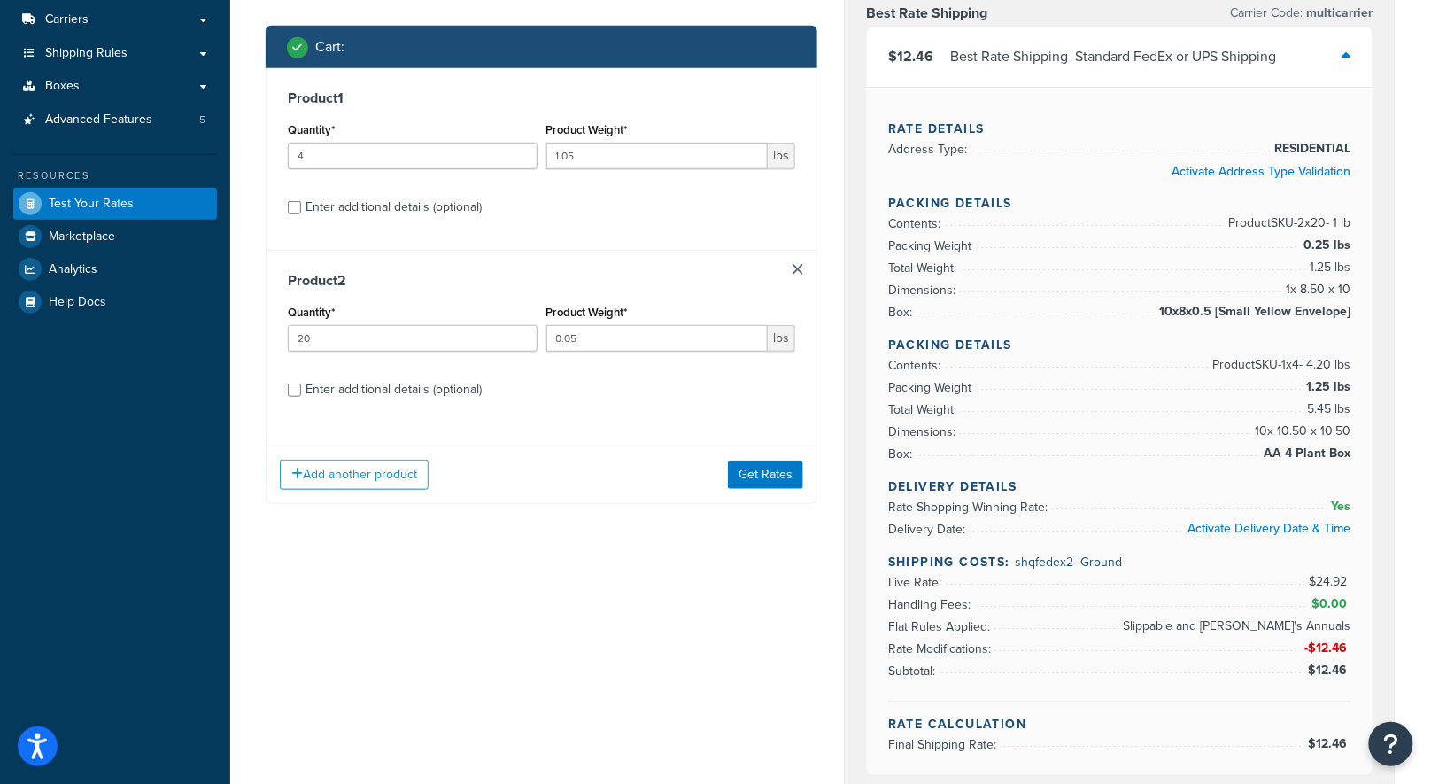
click at [801, 269] on link at bounding box center [798, 269] width 11 height 11
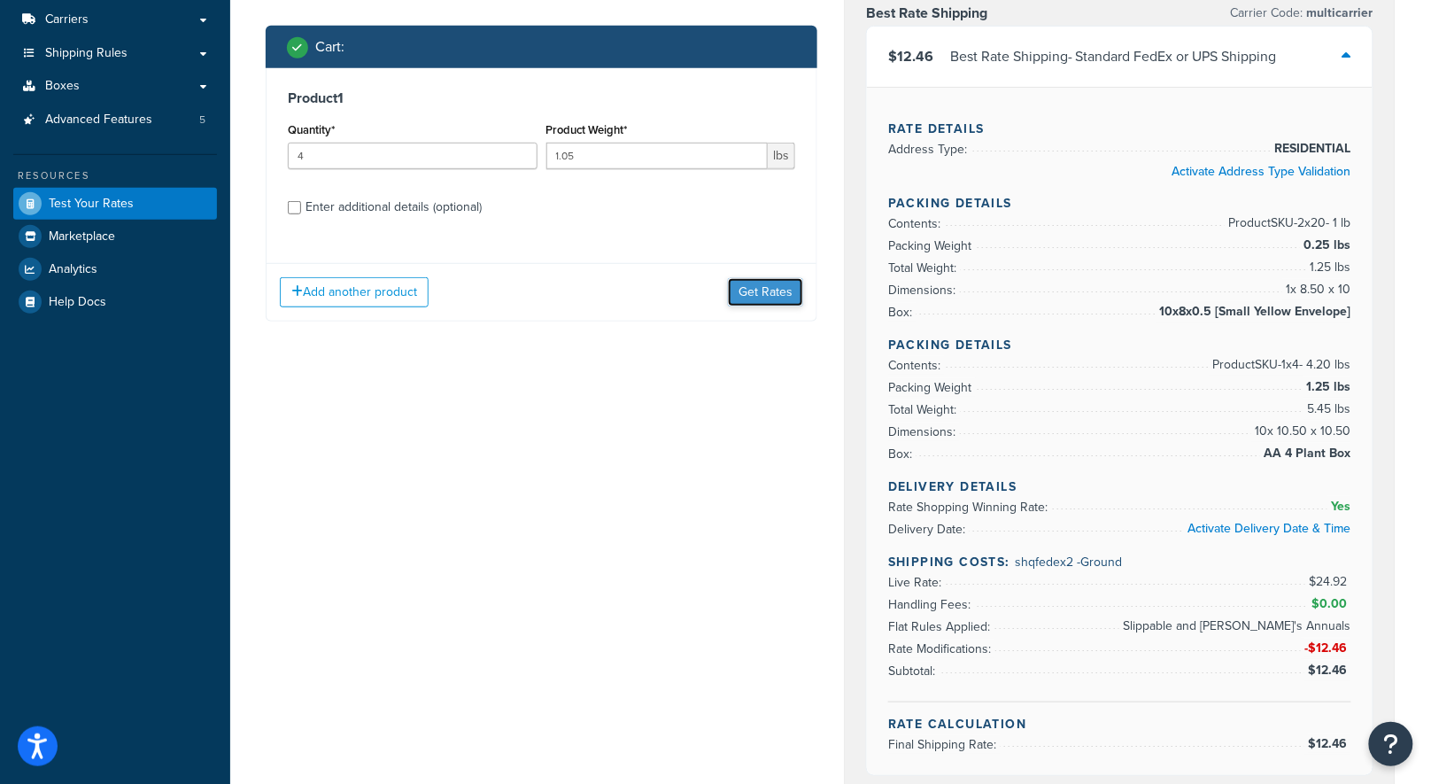
click at [779, 298] on button "Get Rates" at bounding box center [765, 292] width 75 height 28
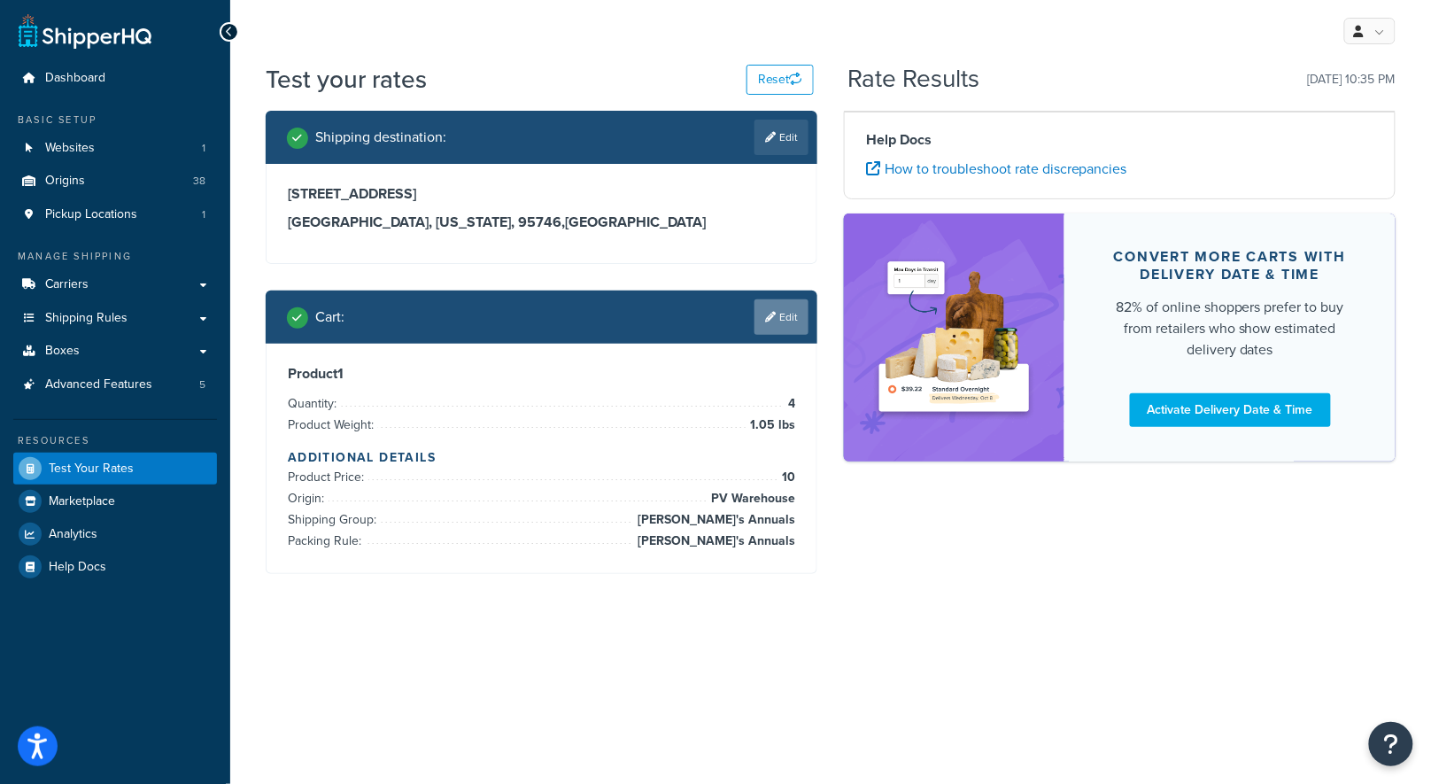
scroll to position [0, 0]
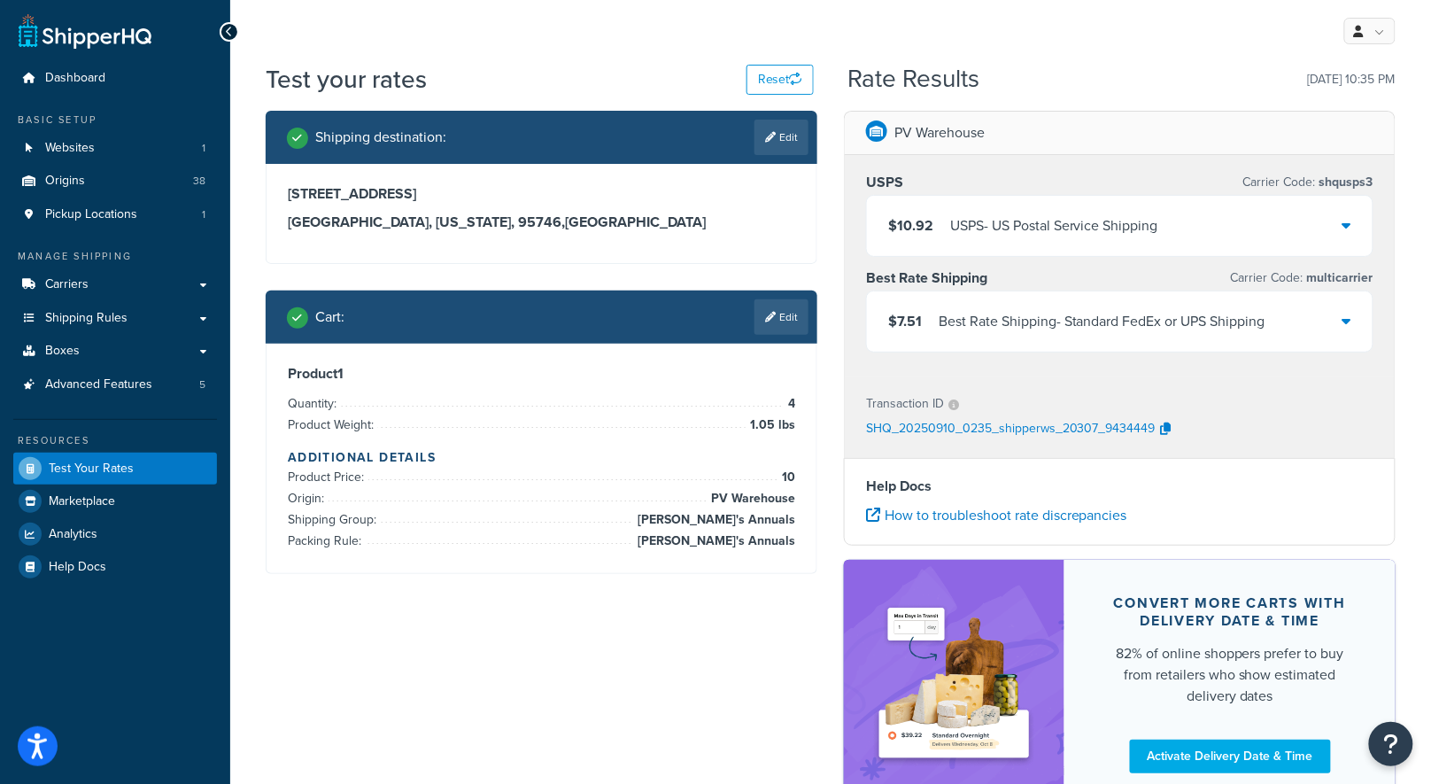
click at [1025, 316] on div "Best Rate Shipping - Standard FedEx or UPS Shipping" at bounding box center [1102, 321] width 327 height 25
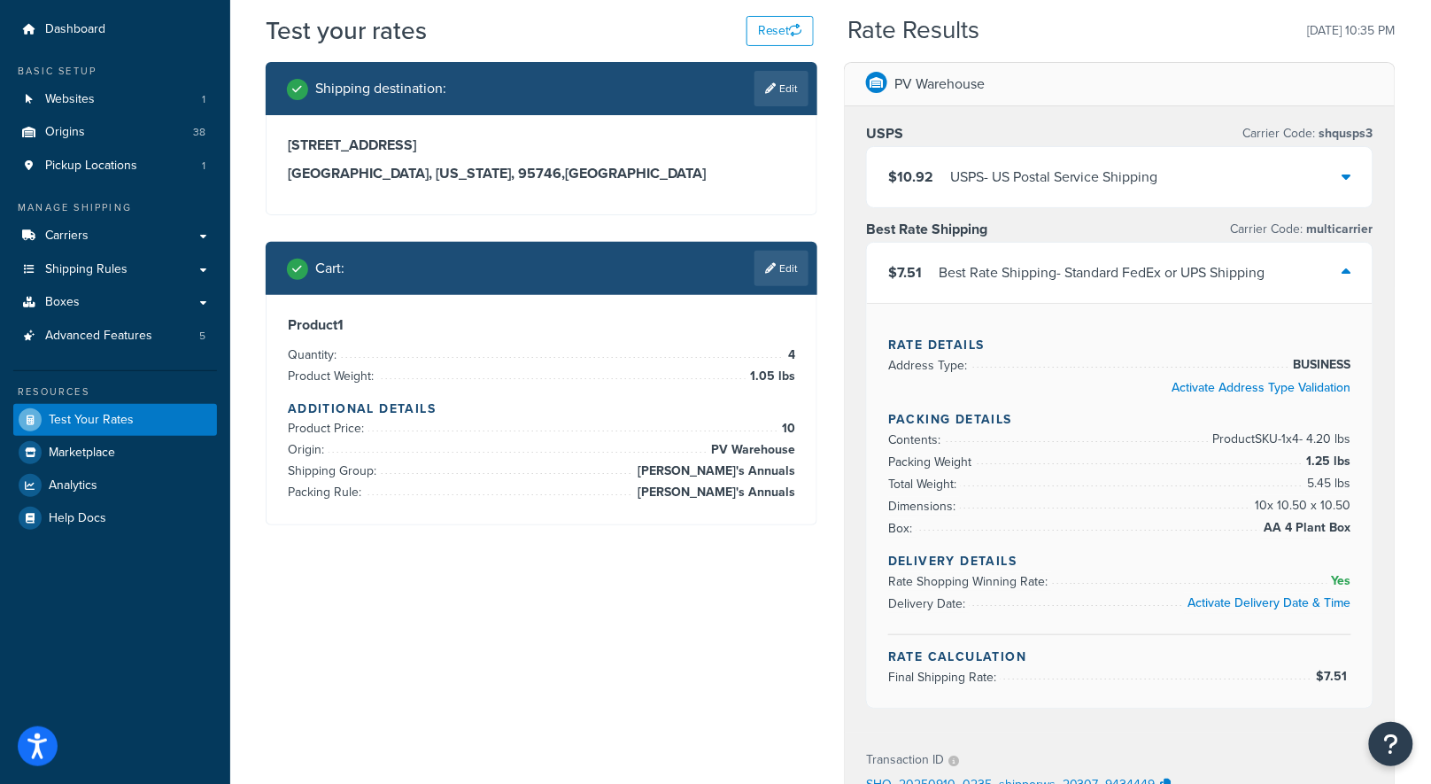
scroll to position [48, 0]
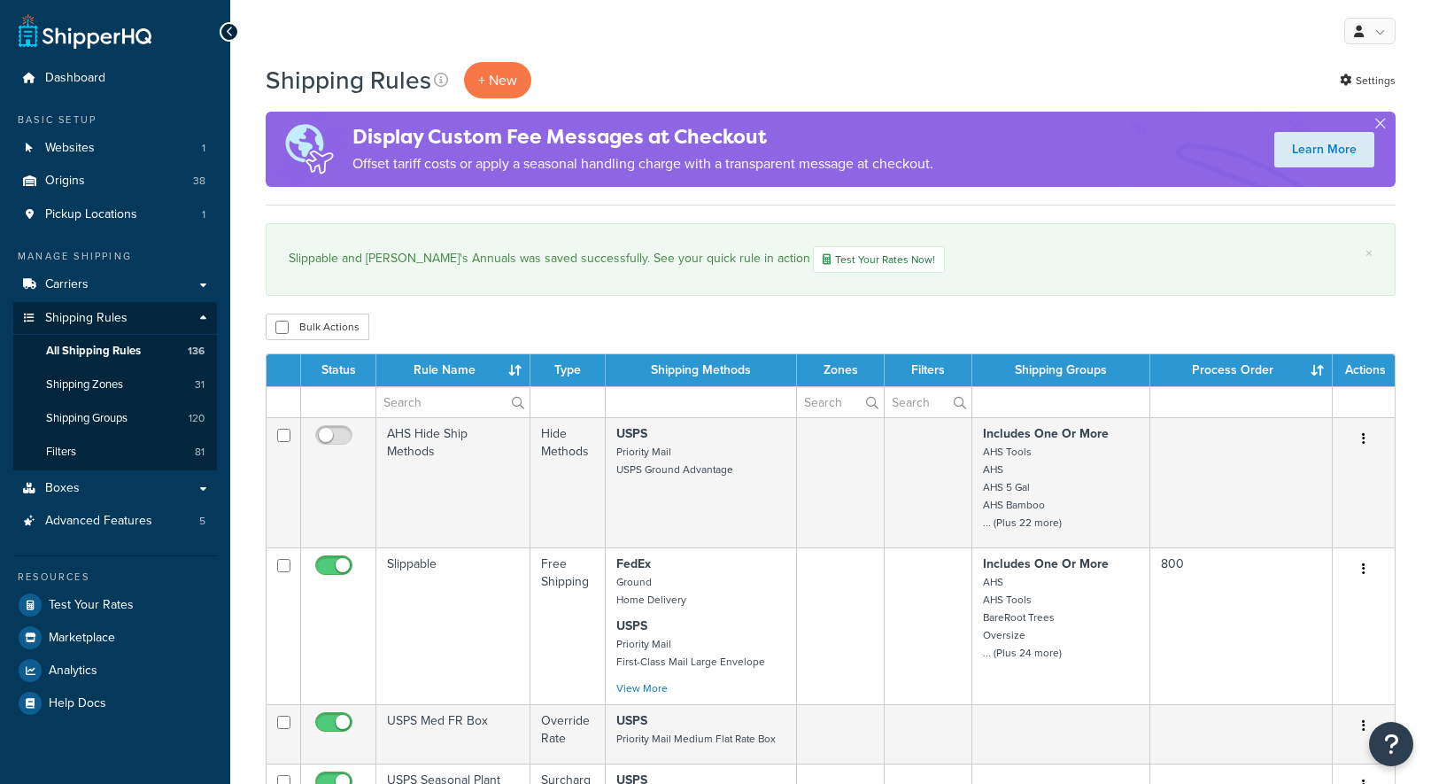
select select "1000"
drag, startPoint x: 289, startPoint y: 256, endPoint x: 452, endPoint y: 249, distance: 163.1
click at [452, 249] on div "Slippable and [PERSON_NAME]'s Annuals was saved successfully. See your quick ru…" at bounding box center [831, 259] width 1084 height 27
copy div "Slippable and [PERSON_NAME]'s Annuals"
